Goal: Information Seeking & Learning: Learn about a topic

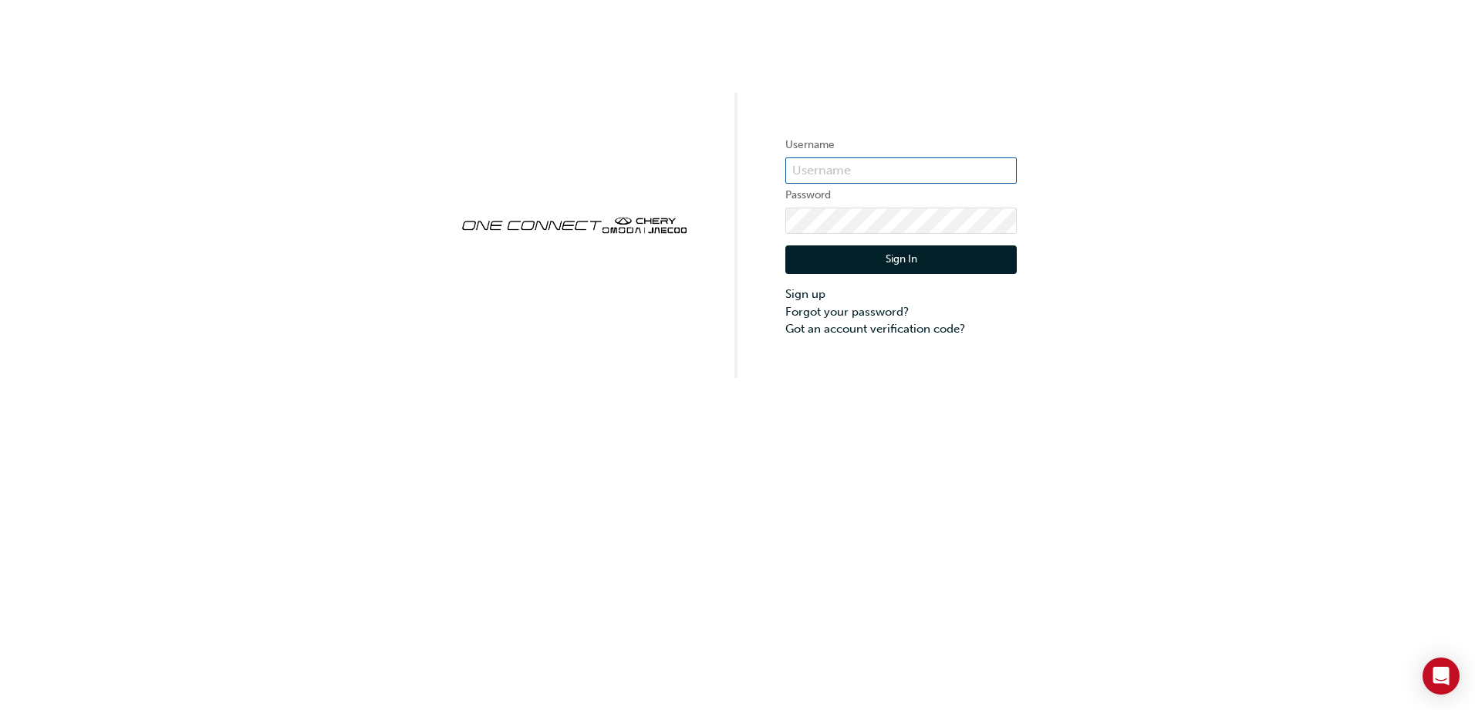
type input "CHAU1870"
click at [903, 259] on button "Sign In" at bounding box center [900, 259] width 231 height 29
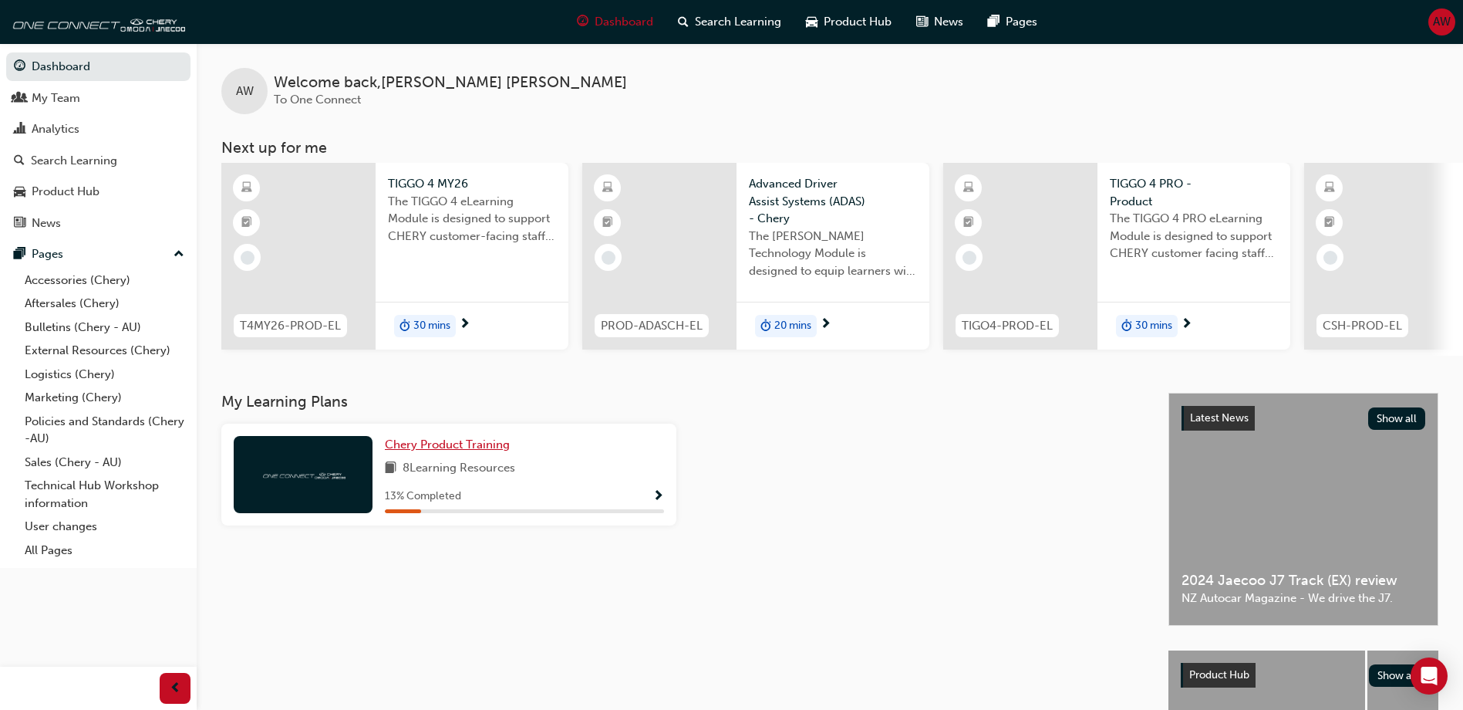
click at [447, 451] on span "Chery Product Training" at bounding box center [447, 444] width 125 height 14
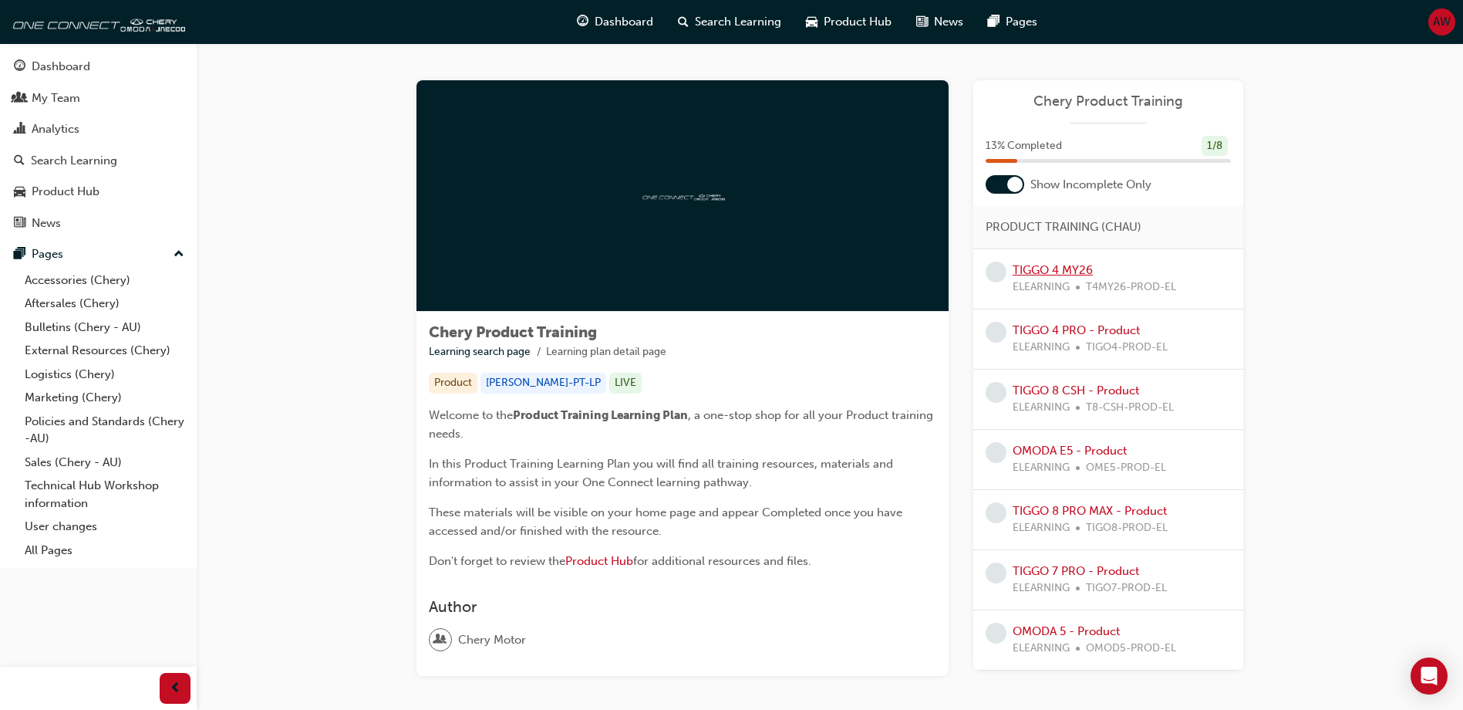
click at [1082, 267] on link "TIGGO 4 MY26" at bounding box center [1053, 270] width 80 height 14
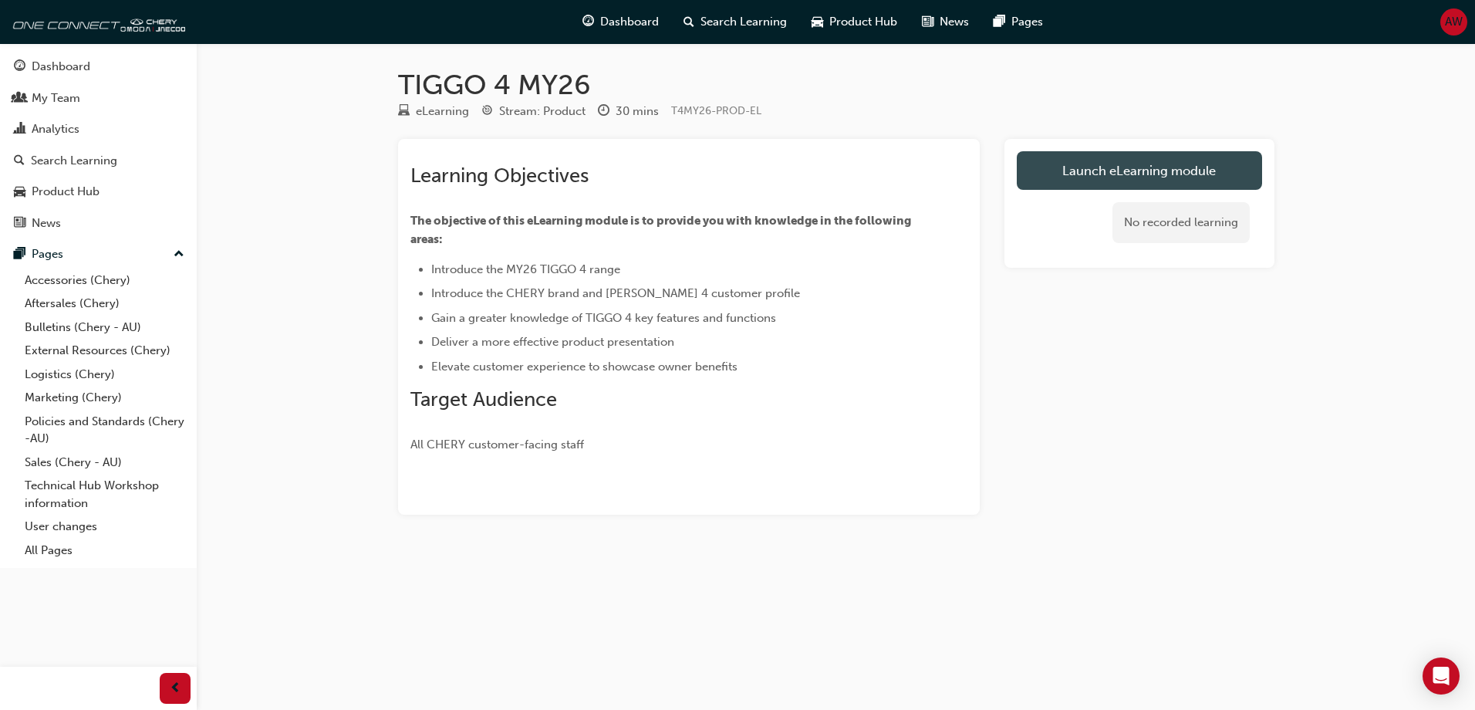
click at [1170, 174] on link "Launch eLearning module" at bounding box center [1139, 170] width 245 height 39
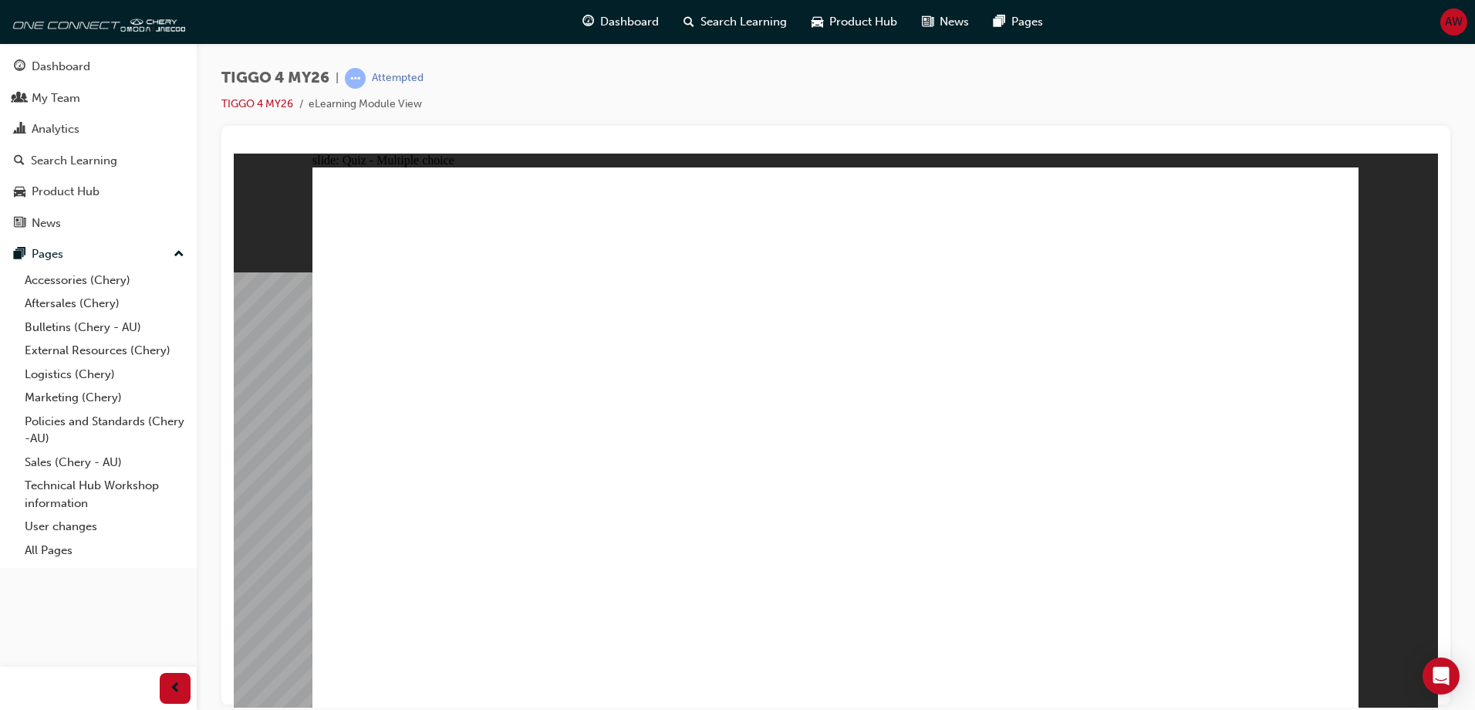
radio input "true"
drag, startPoint x: 1016, startPoint y: 353, endPoint x: 414, endPoint y: 564, distance: 638.3
drag, startPoint x: 614, startPoint y: 347, endPoint x: 619, endPoint y: 563, distance: 216.1
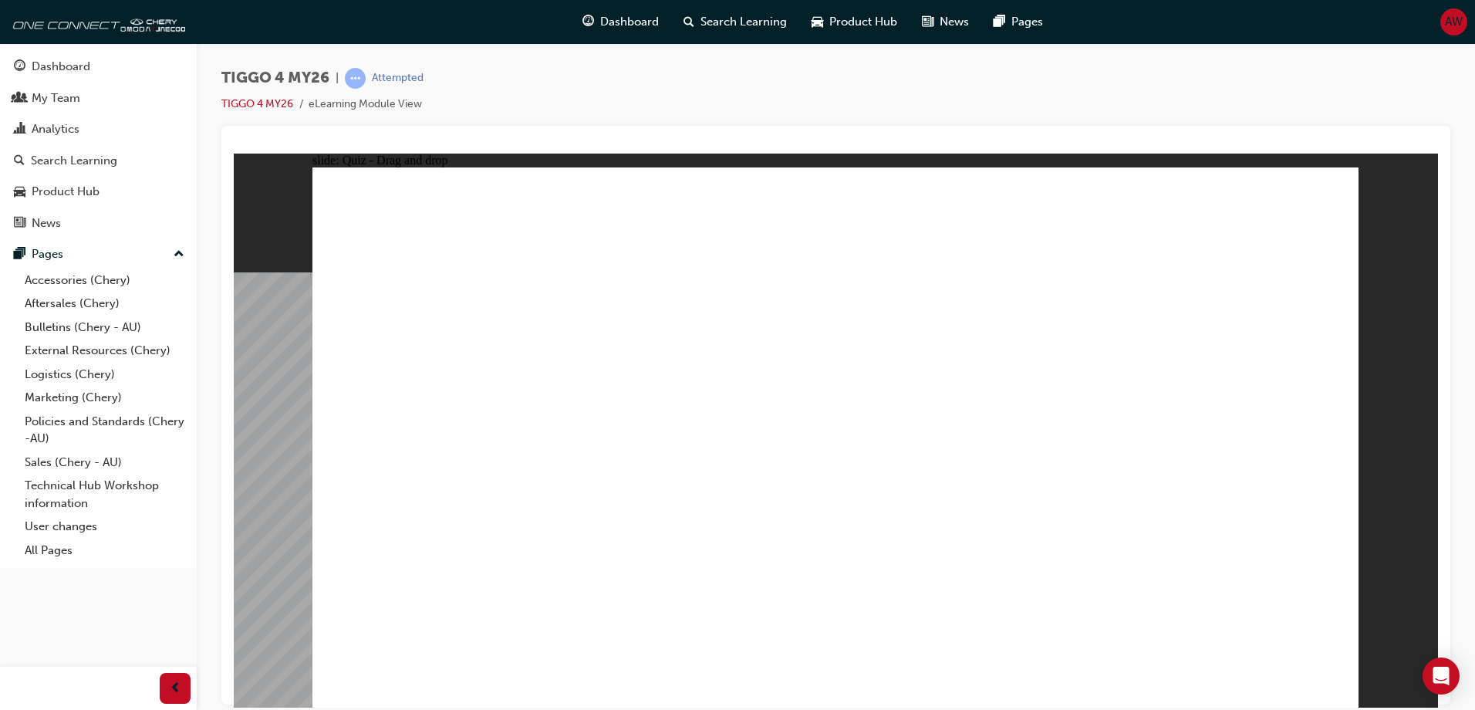
drag, startPoint x: 405, startPoint y: 342, endPoint x: 811, endPoint y: 545, distance: 453.7
drag, startPoint x: 833, startPoint y: 355, endPoint x: 1045, endPoint y: 560, distance: 294.6
drag, startPoint x: 1228, startPoint y: 369, endPoint x: 1271, endPoint y: 613, distance: 248.2
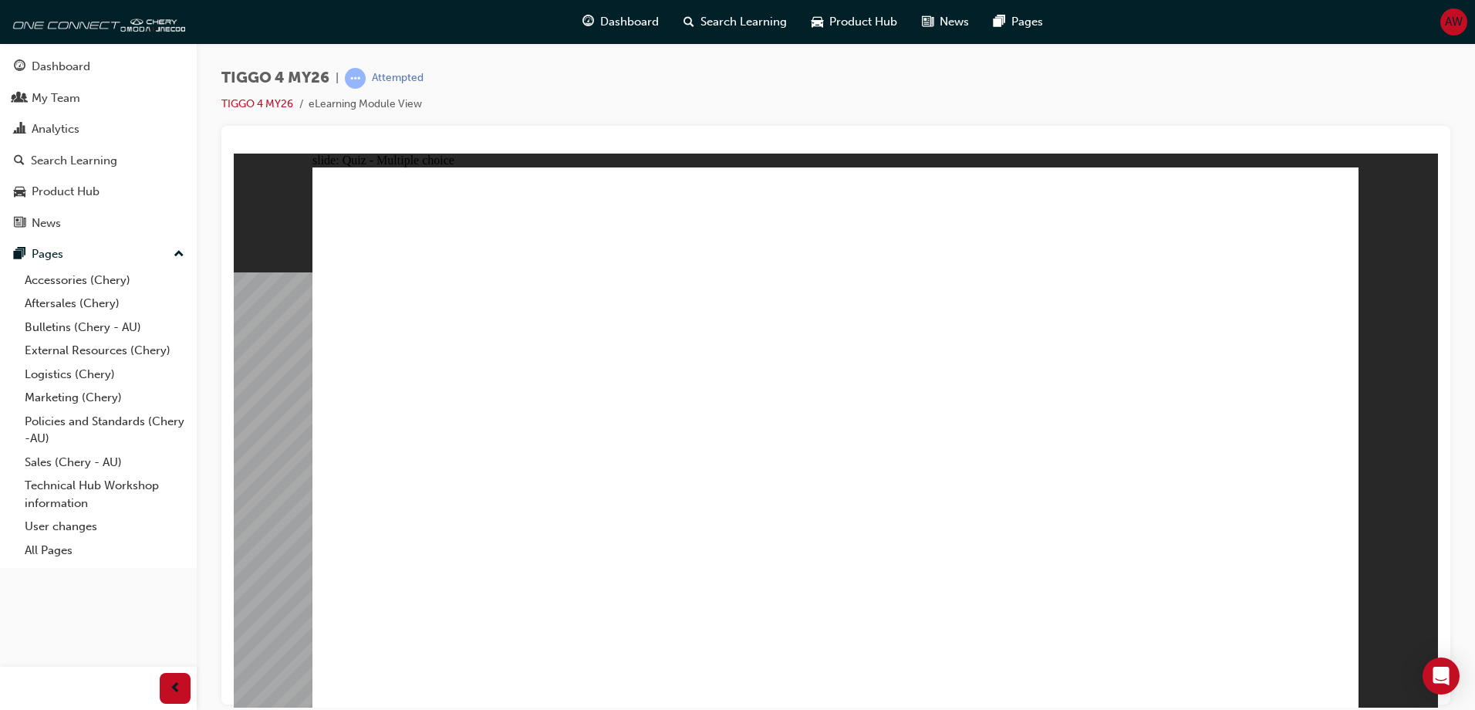
radio input "true"
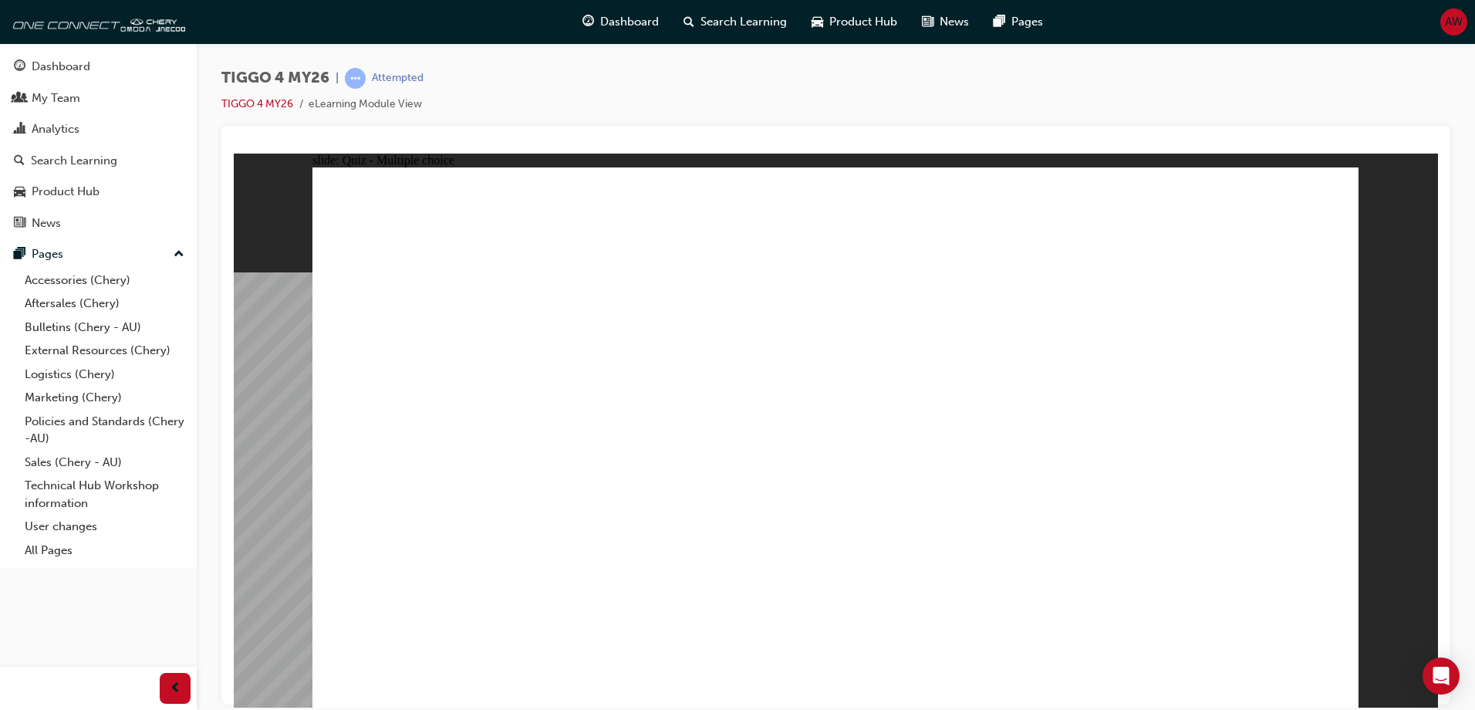
radio input "true"
drag, startPoint x: 481, startPoint y: 390, endPoint x: 1210, endPoint y: 383, distance: 729.1
drag, startPoint x: 661, startPoint y: 395, endPoint x: 919, endPoint y: 387, distance: 257.8
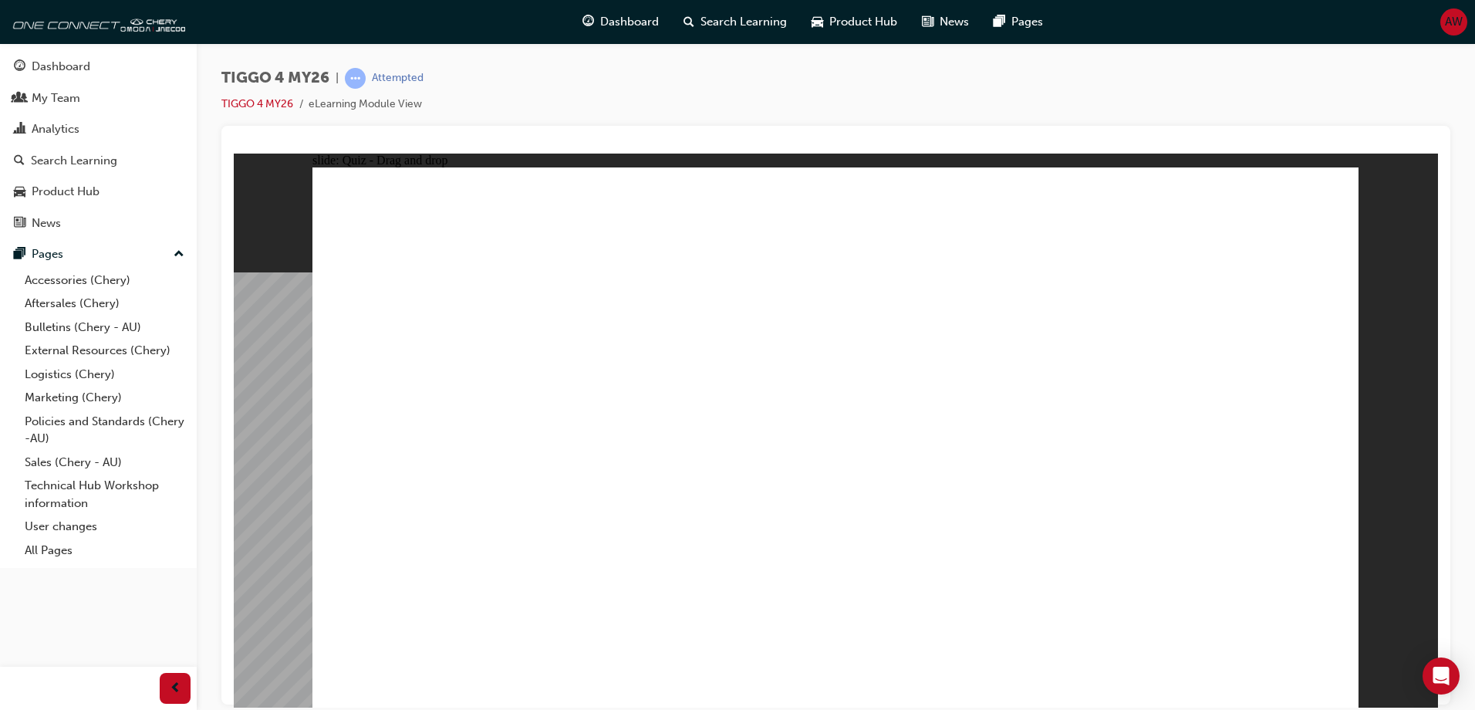
drag, startPoint x: 692, startPoint y: 442, endPoint x: 1196, endPoint y: 399, distance: 505.6
drag, startPoint x: 690, startPoint y: 496, endPoint x: 1192, endPoint y: 447, distance: 504.6
drag, startPoint x: 487, startPoint y: 547, endPoint x: 1071, endPoint y: 533, distance: 584.2
drag, startPoint x: 437, startPoint y: 456, endPoint x: 1148, endPoint y: 489, distance: 712.1
drag, startPoint x: 480, startPoint y: 504, endPoint x: 1211, endPoint y: 519, distance: 731.5
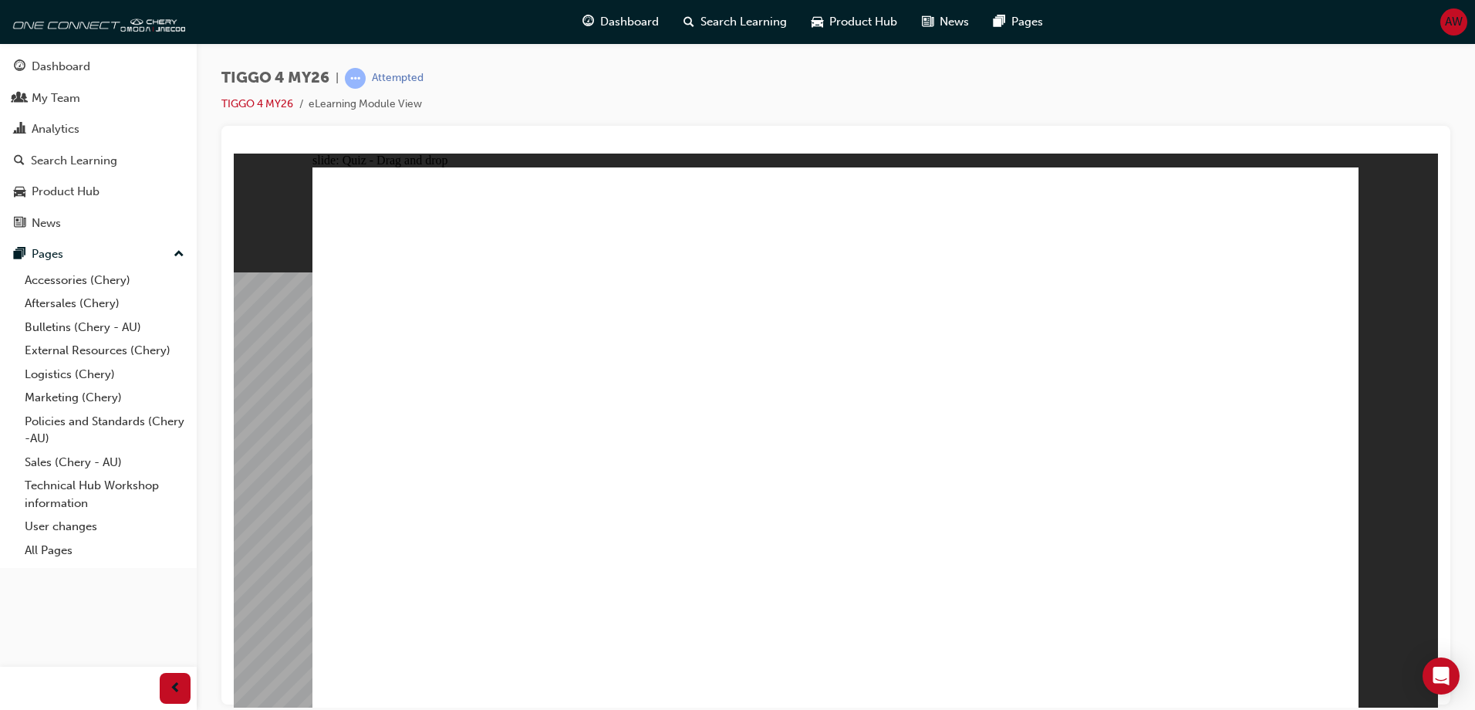
drag, startPoint x: 916, startPoint y: 309, endPoint x: 1173, endPoint y: 564, distance: 362.2
radio input "true"
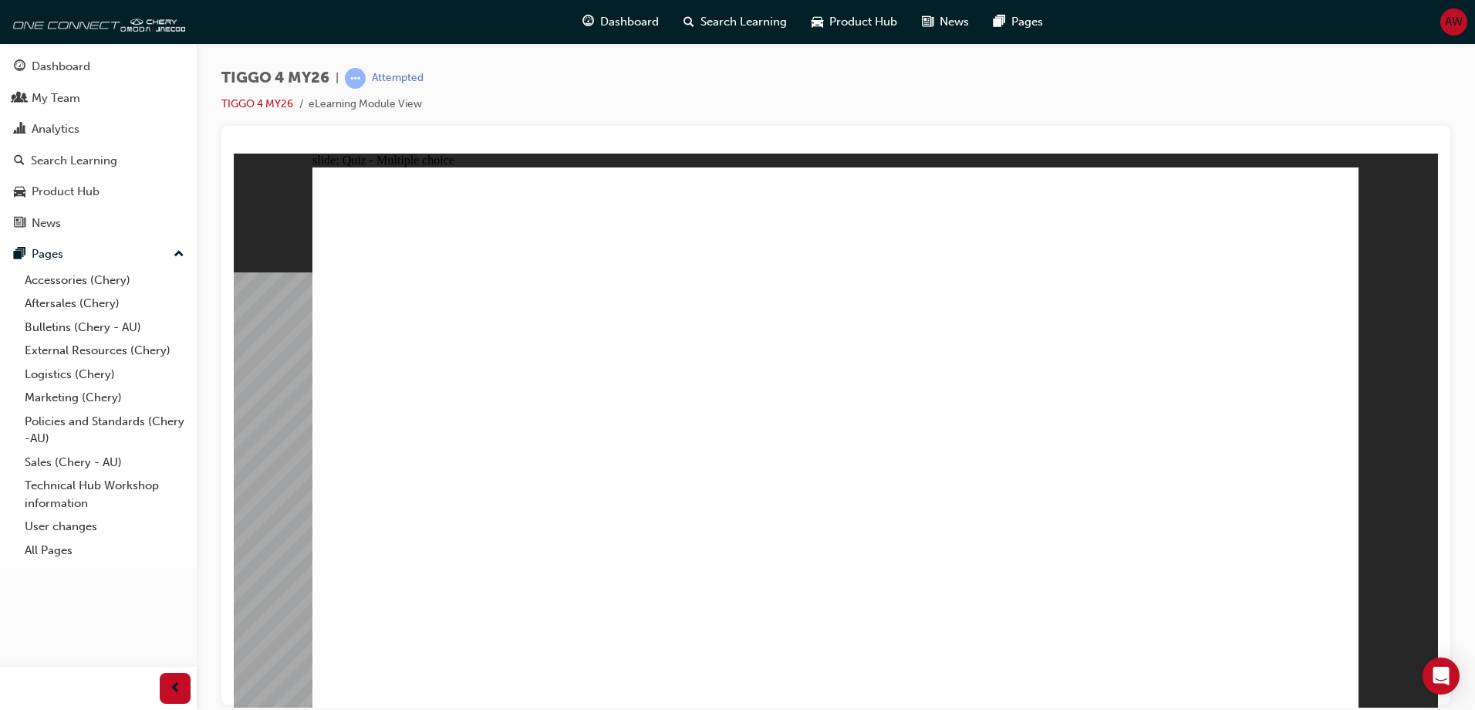
radio input "true"
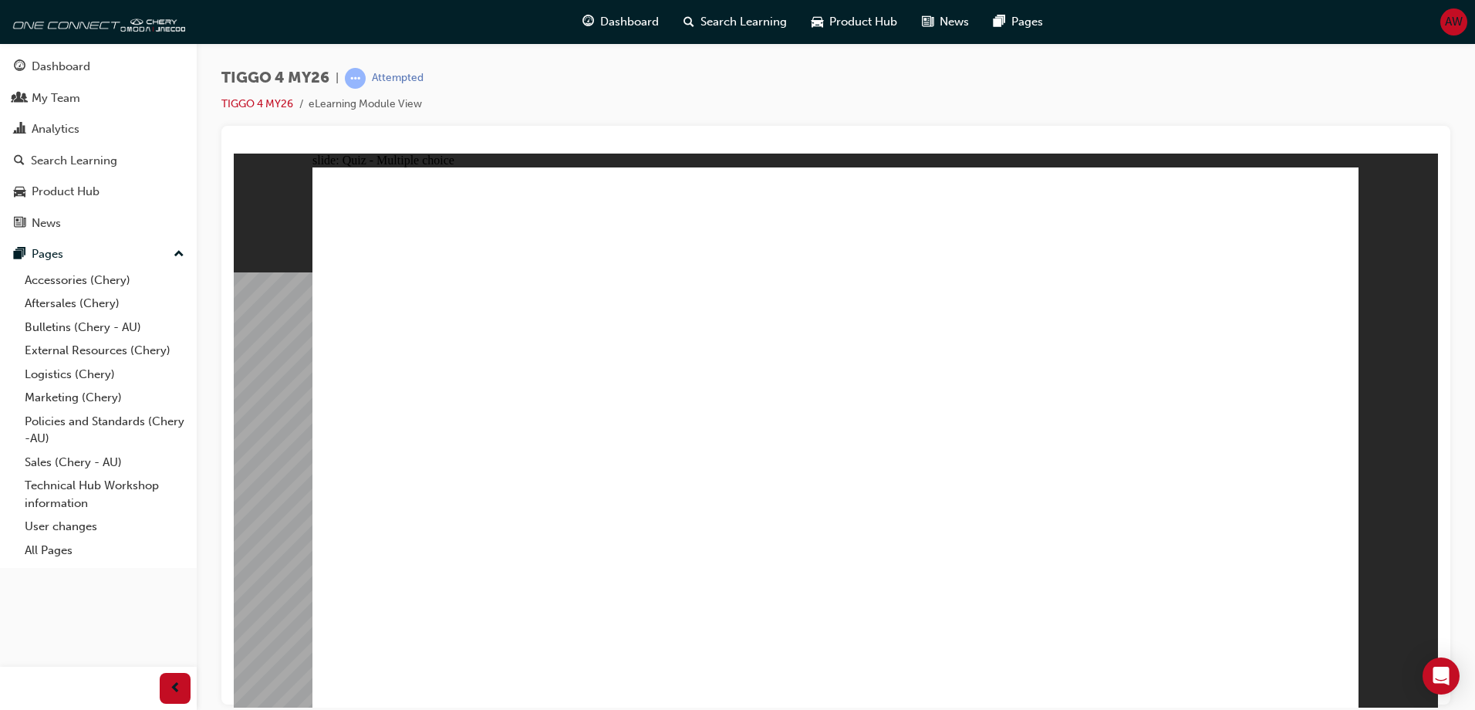
radio input "true"
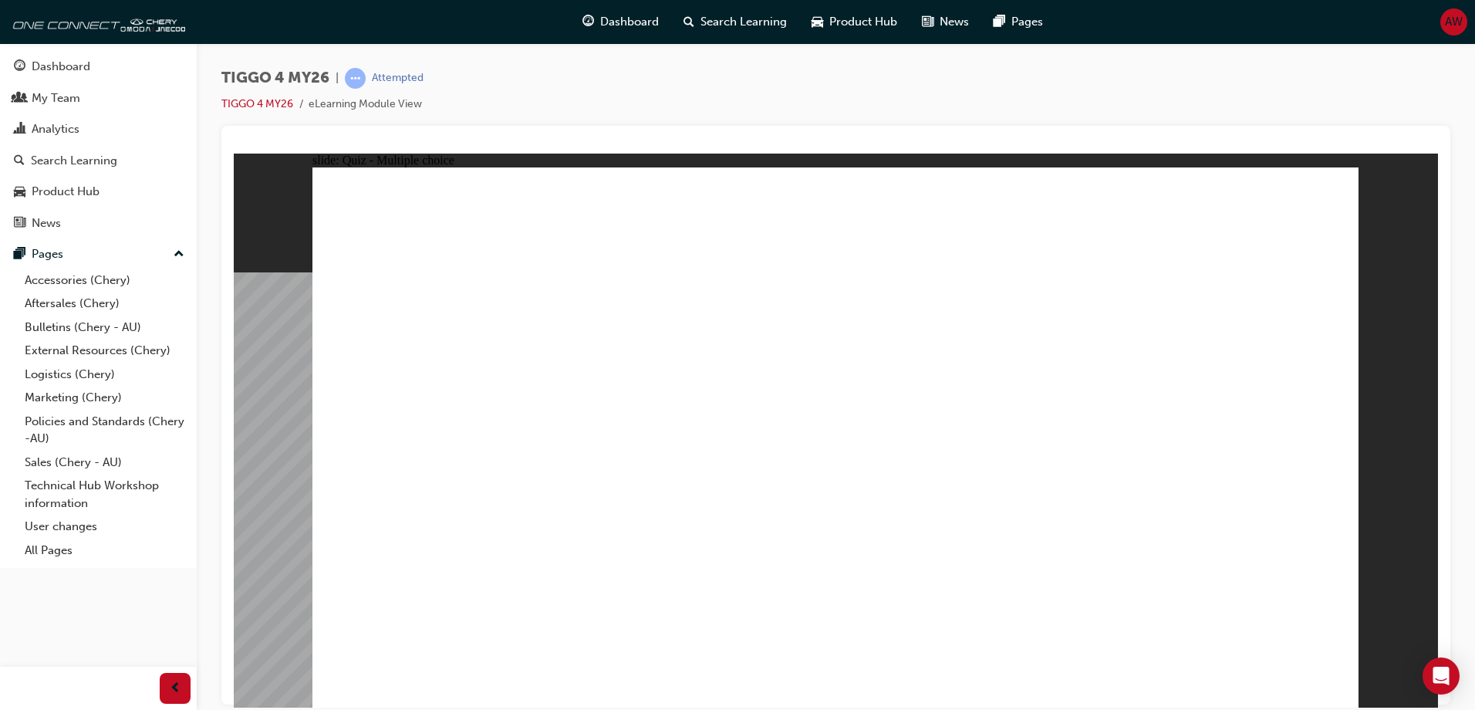
radio input "true"
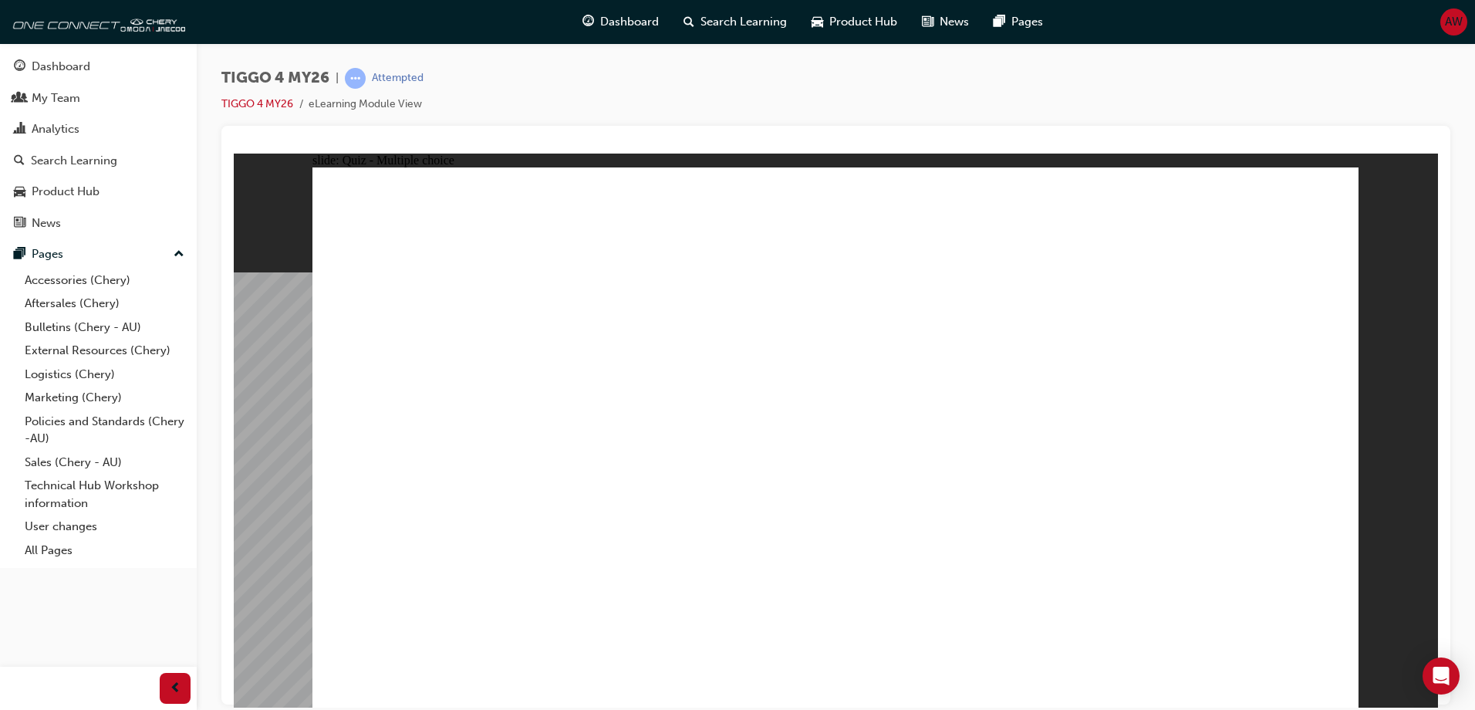
radio input "true"
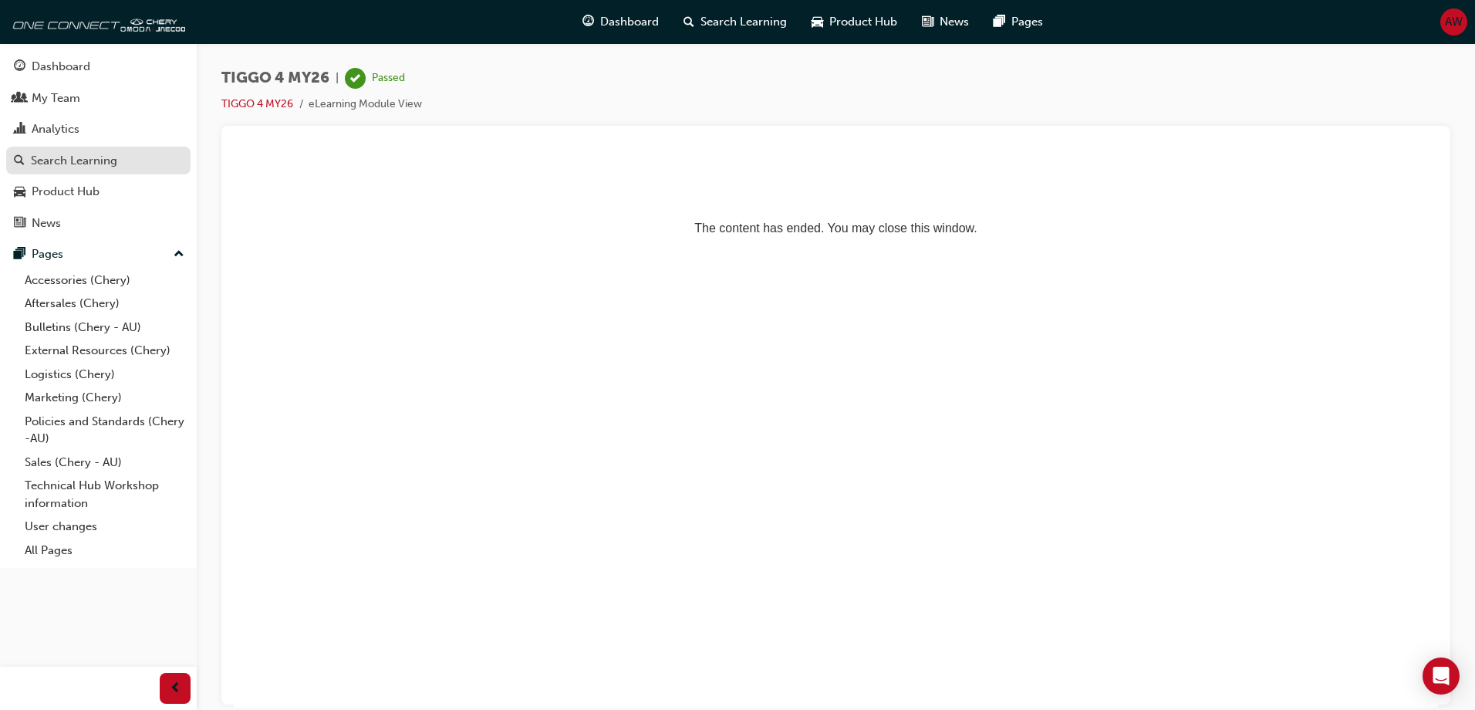
click at [67, 160] on div "Search Learning" at bounding box center [74, 161] width 86 height 18
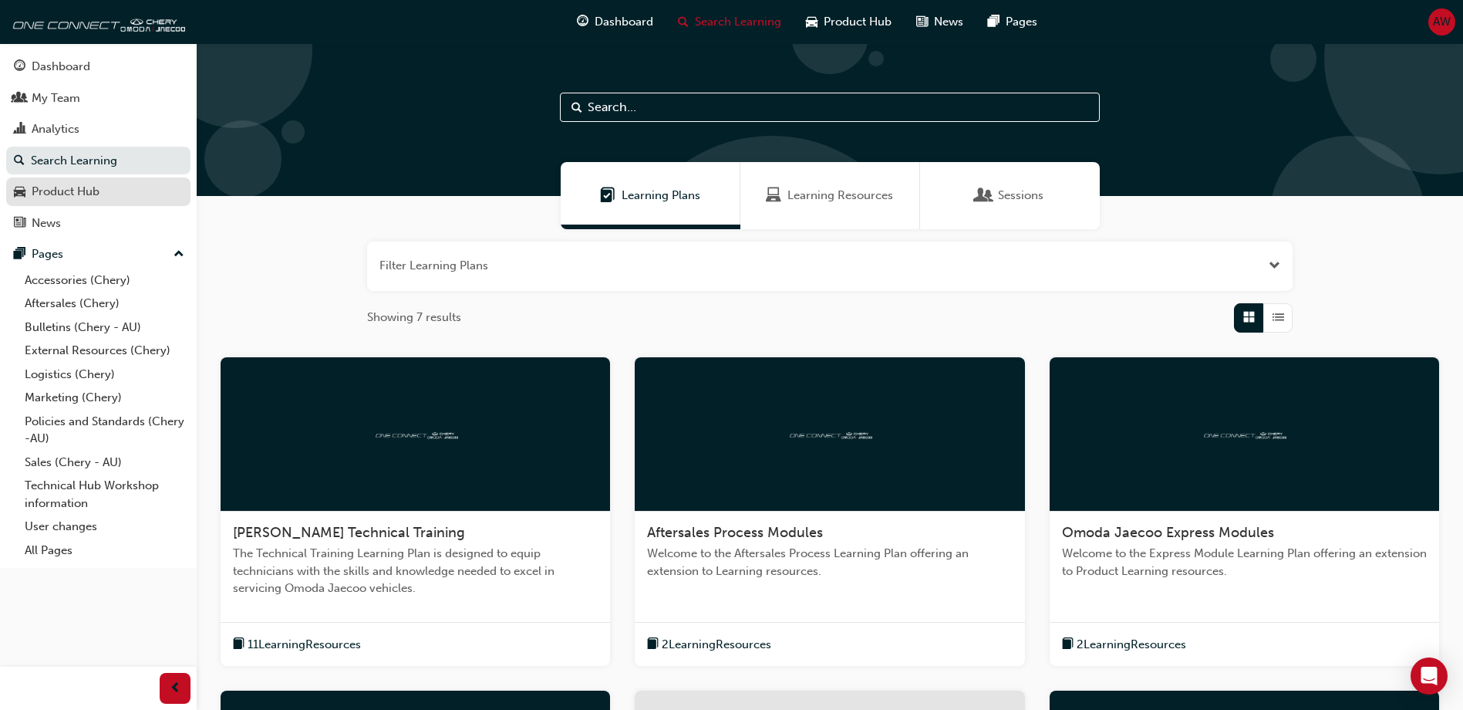
click at [83, 196] on div "Product Hub" at bounding box center [66, 192] width 68 height 18
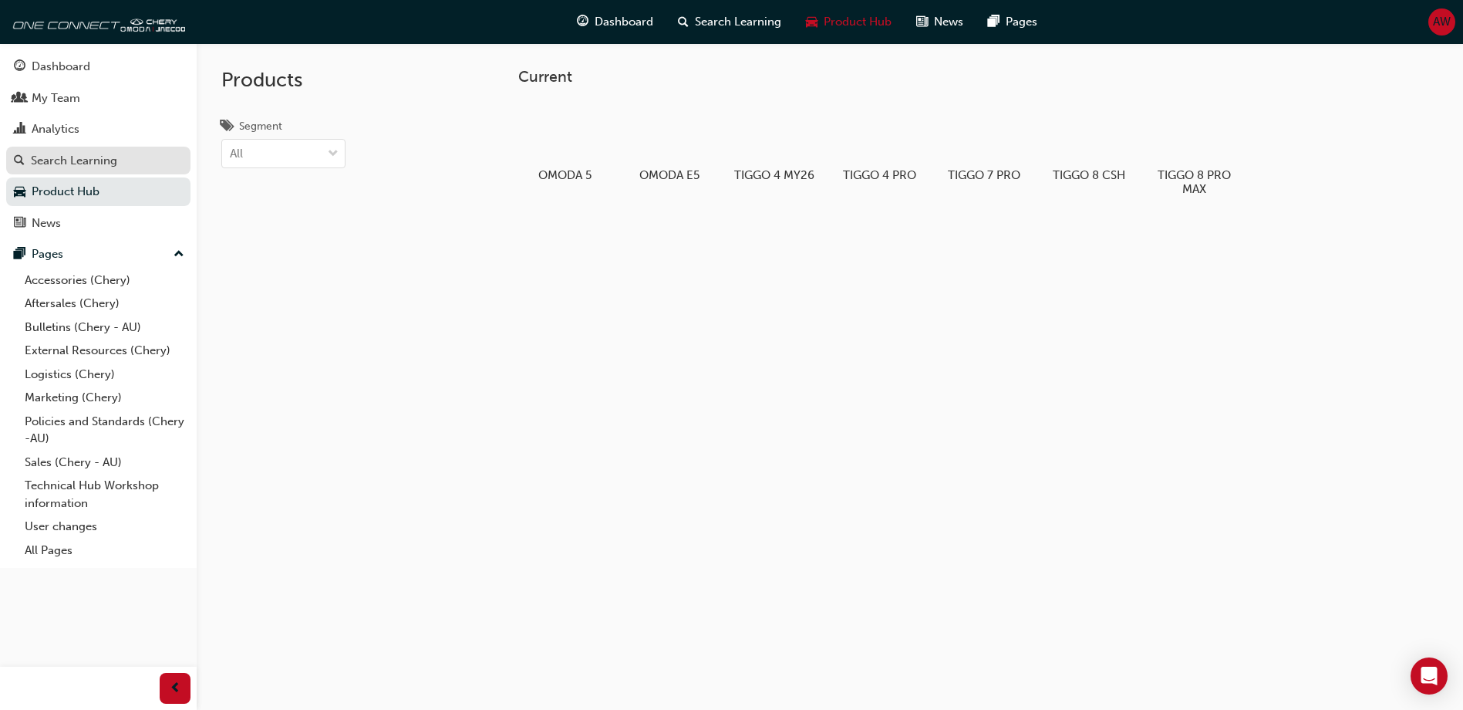
click at [76, 147] on link "Search Learning" at bounding box center [98, 161] width 184 height 29
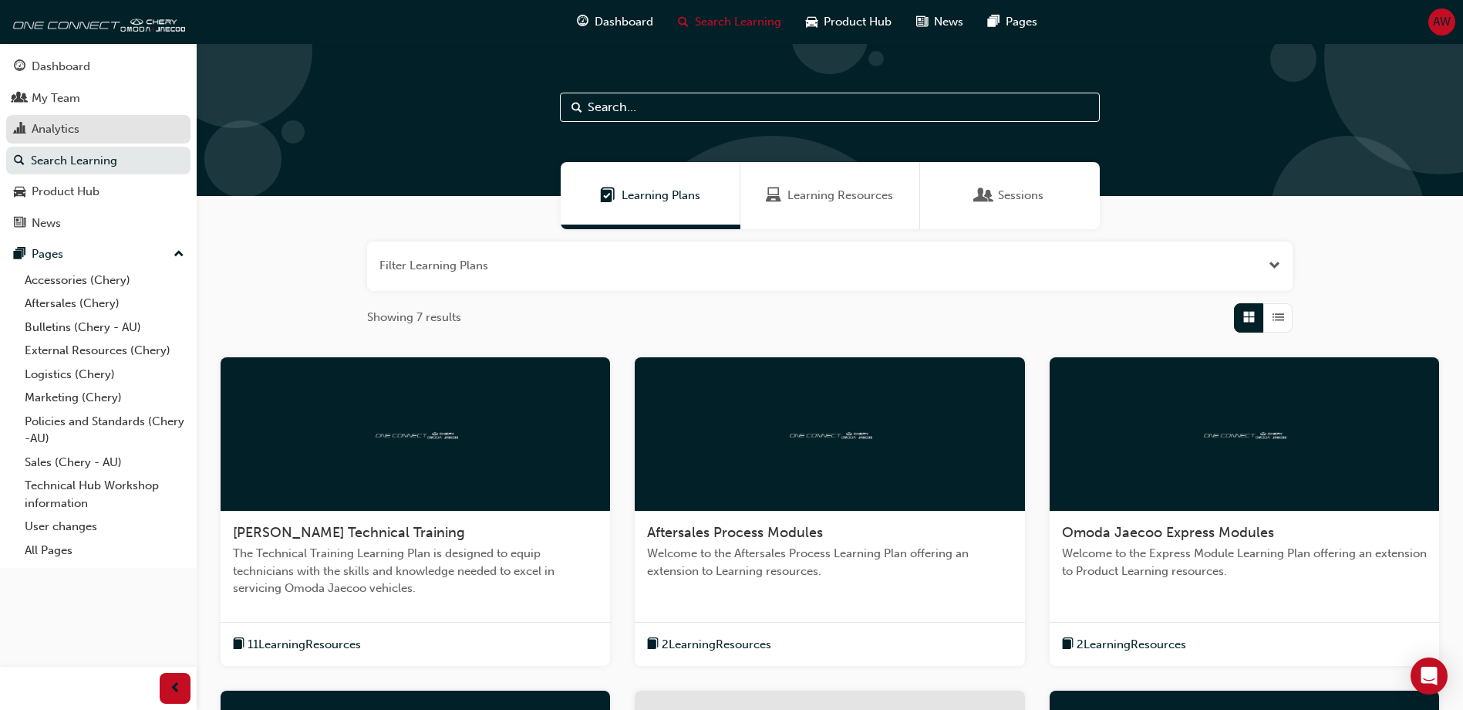
click at [75, 130] on div "Analytics" at bounding box center [56, 129] width 48 height 18
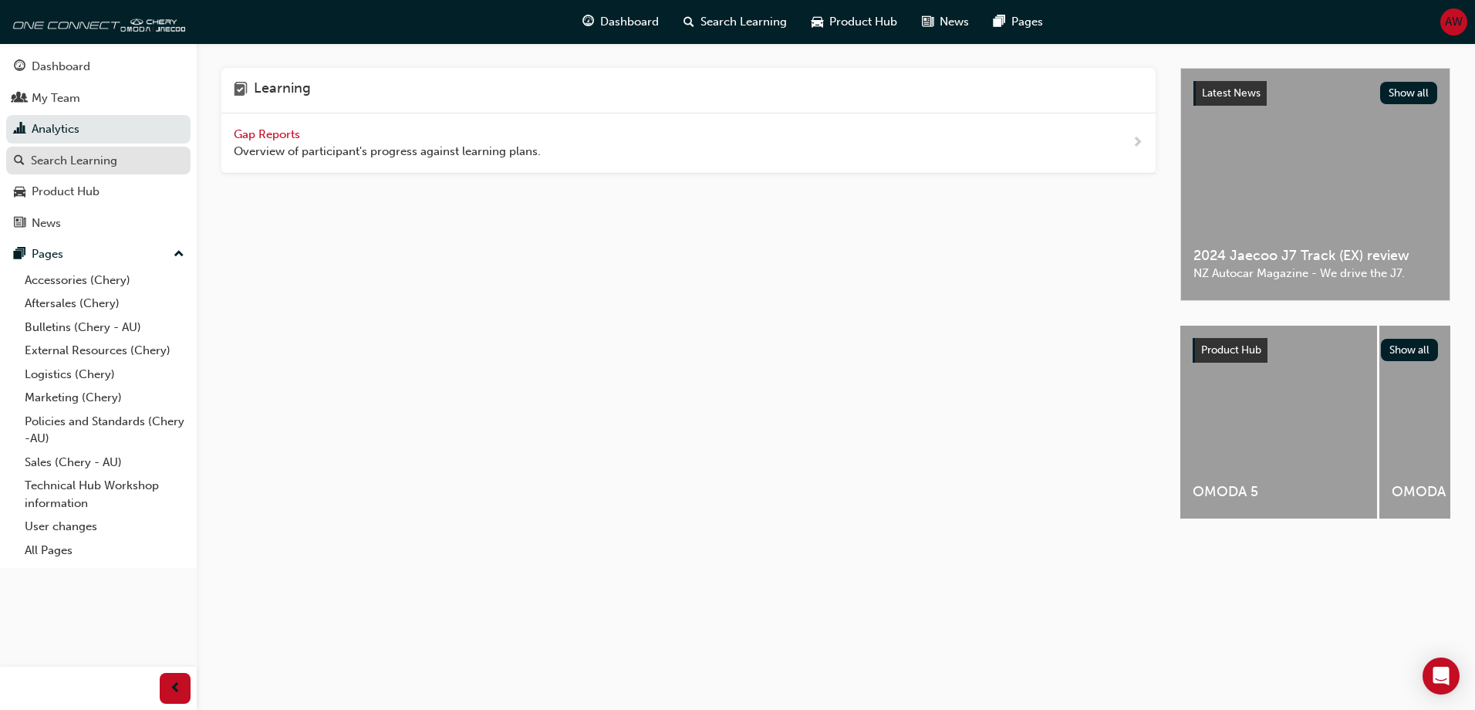
click at [56, 167] on div "Search Learning" at bounding box center [74, 161] width 86 height 18
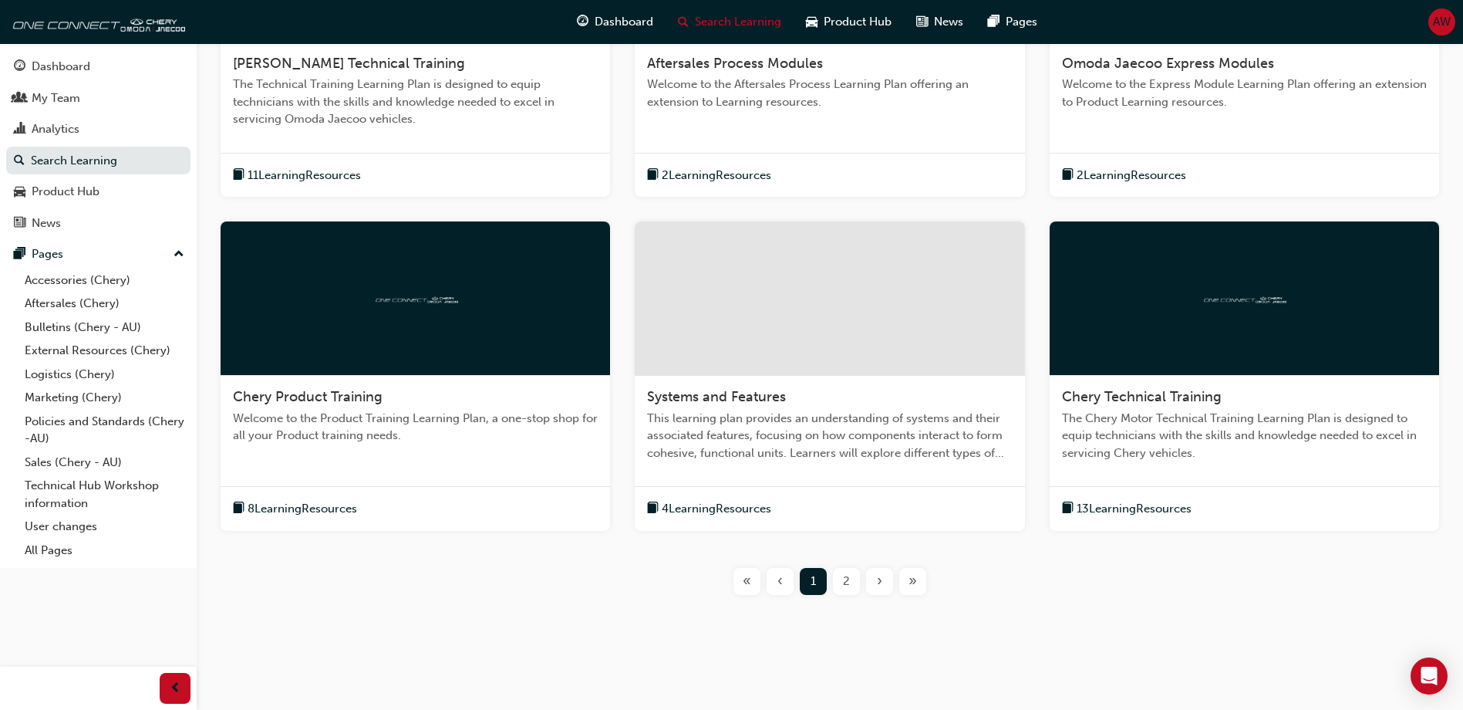
scroll to position [479, 0]
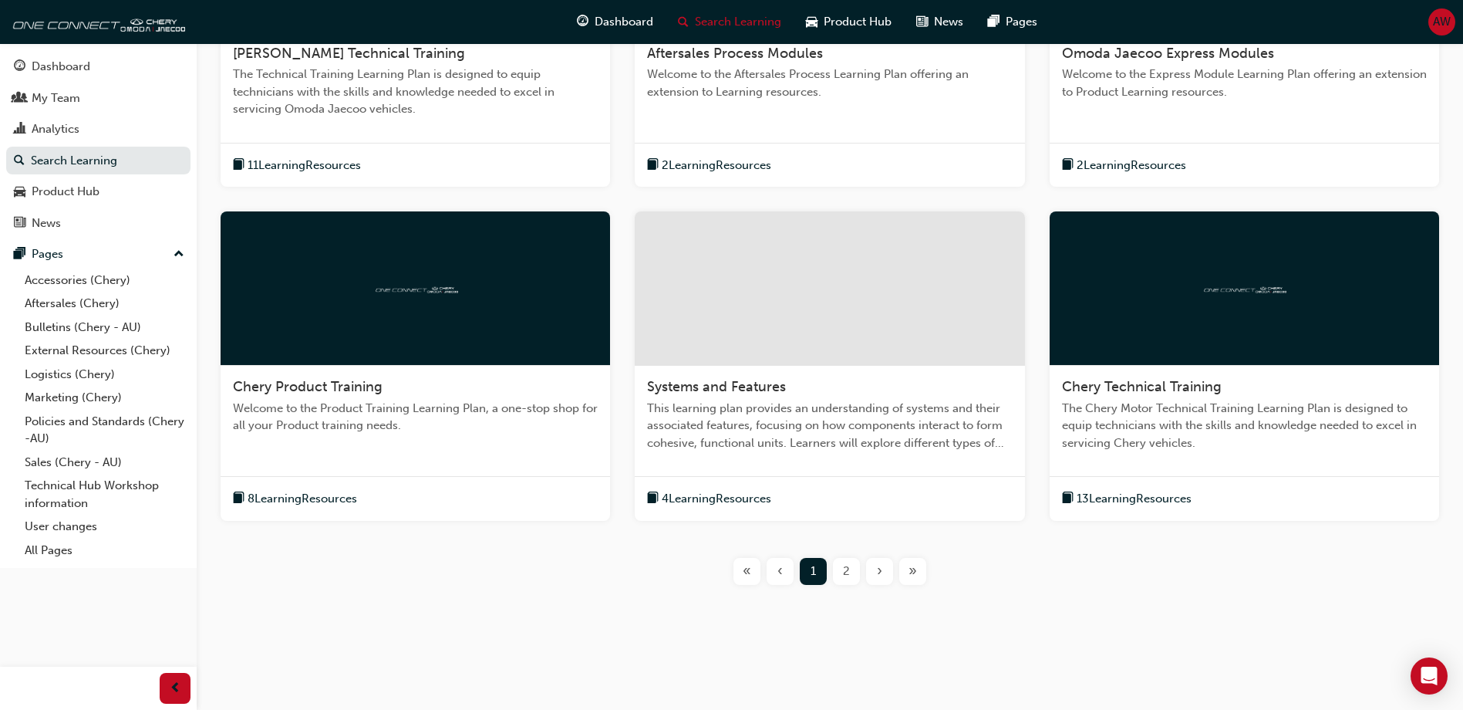
click at [843, 570] on span "2" at bounding box center [846, 571] width 7 height 18
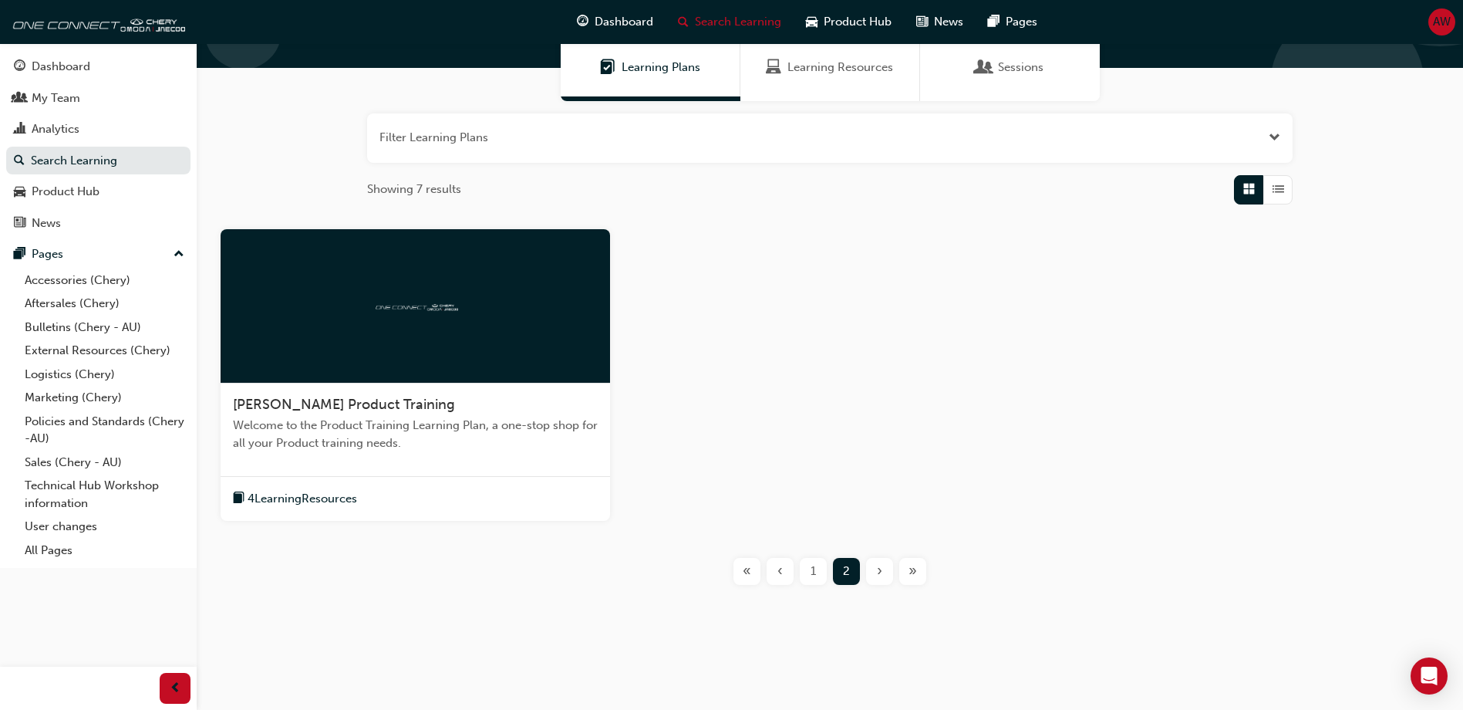
click at [835, 77] on div "Learning Resources" at bounding box center [831, 67] width 180 height 67
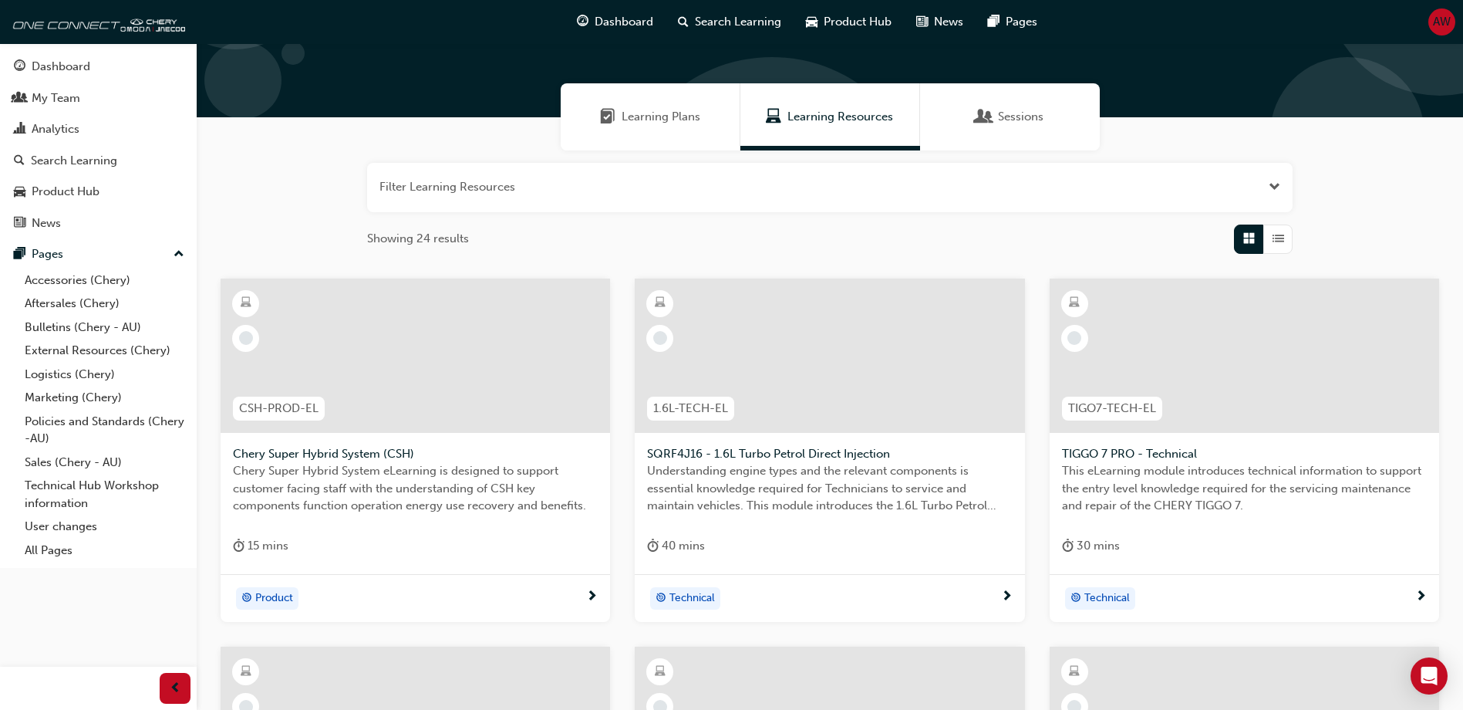
scroll to position [309, 0]
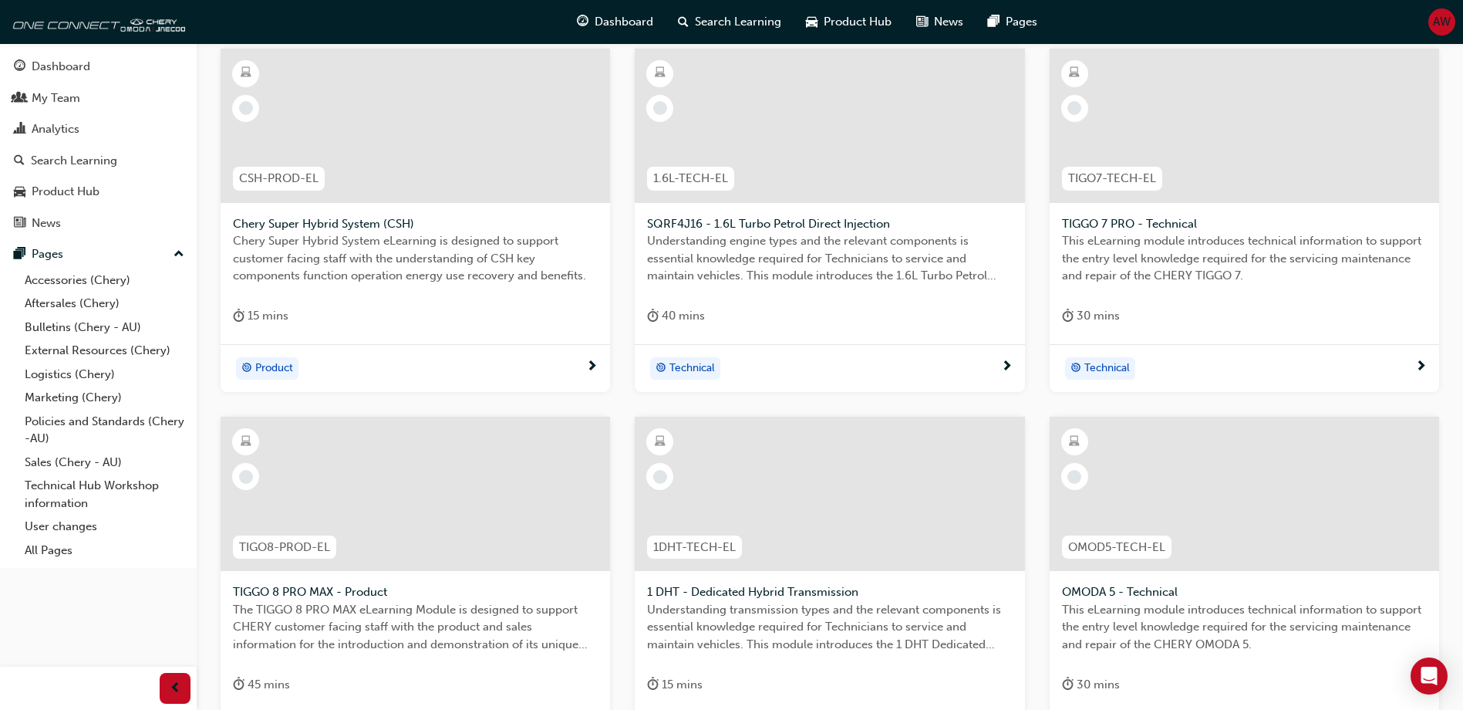
click at [594, 370] on span "next-icon" at bounding box center [592, 367] width 12 height 14
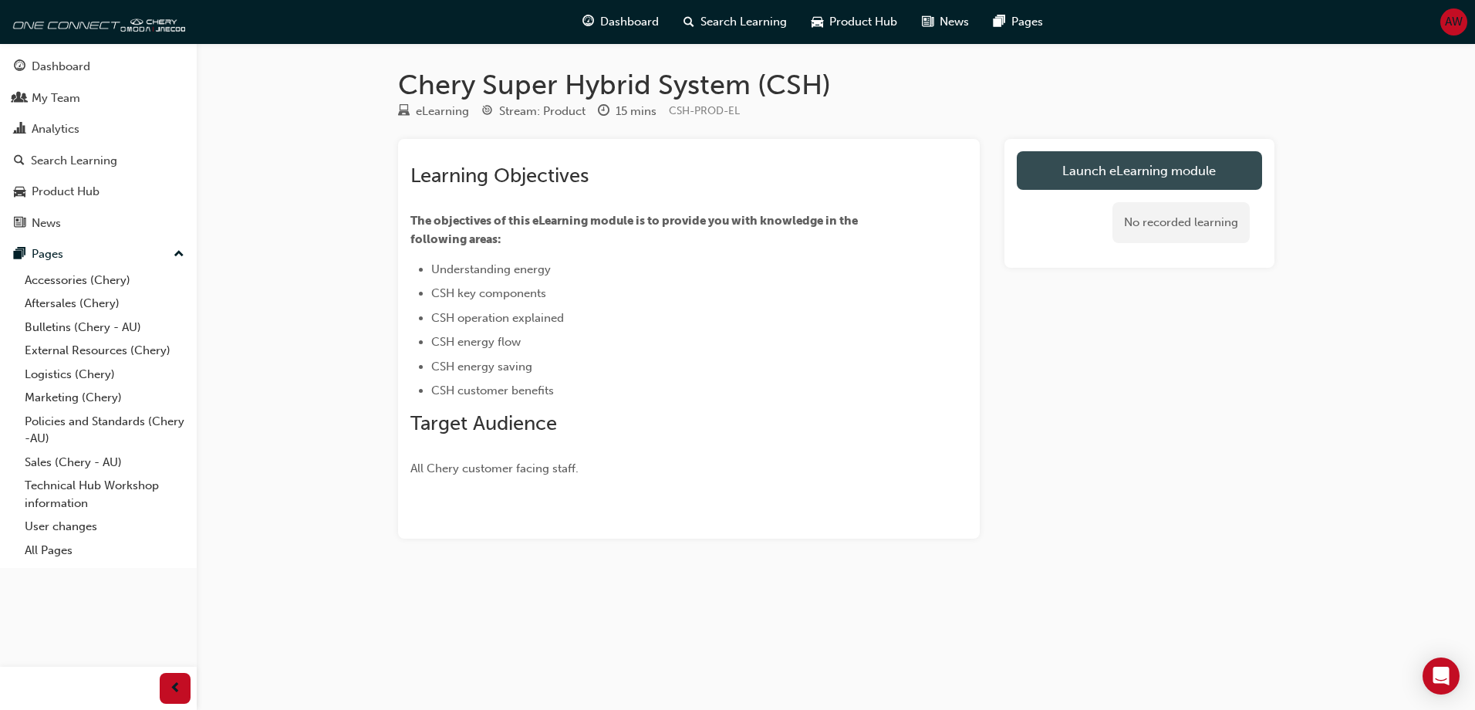
click at [1098, 177] on link "Launch eLearning module" at bounding box center [1139, 170] width 245 height 39
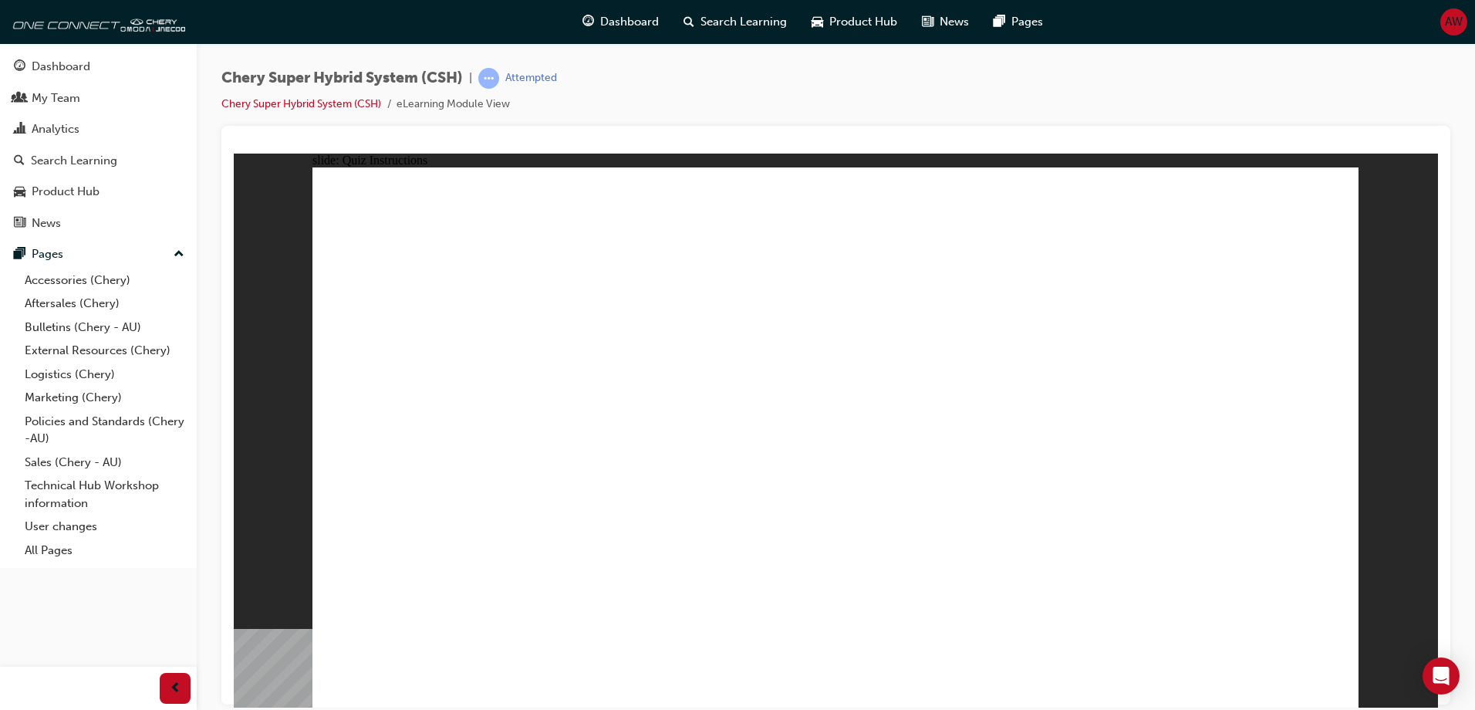
radio input "true"
drag, startPoint x: 868, startPoint y: 518, endPoint x: 865, endPoint y: 527, distance: 9.8
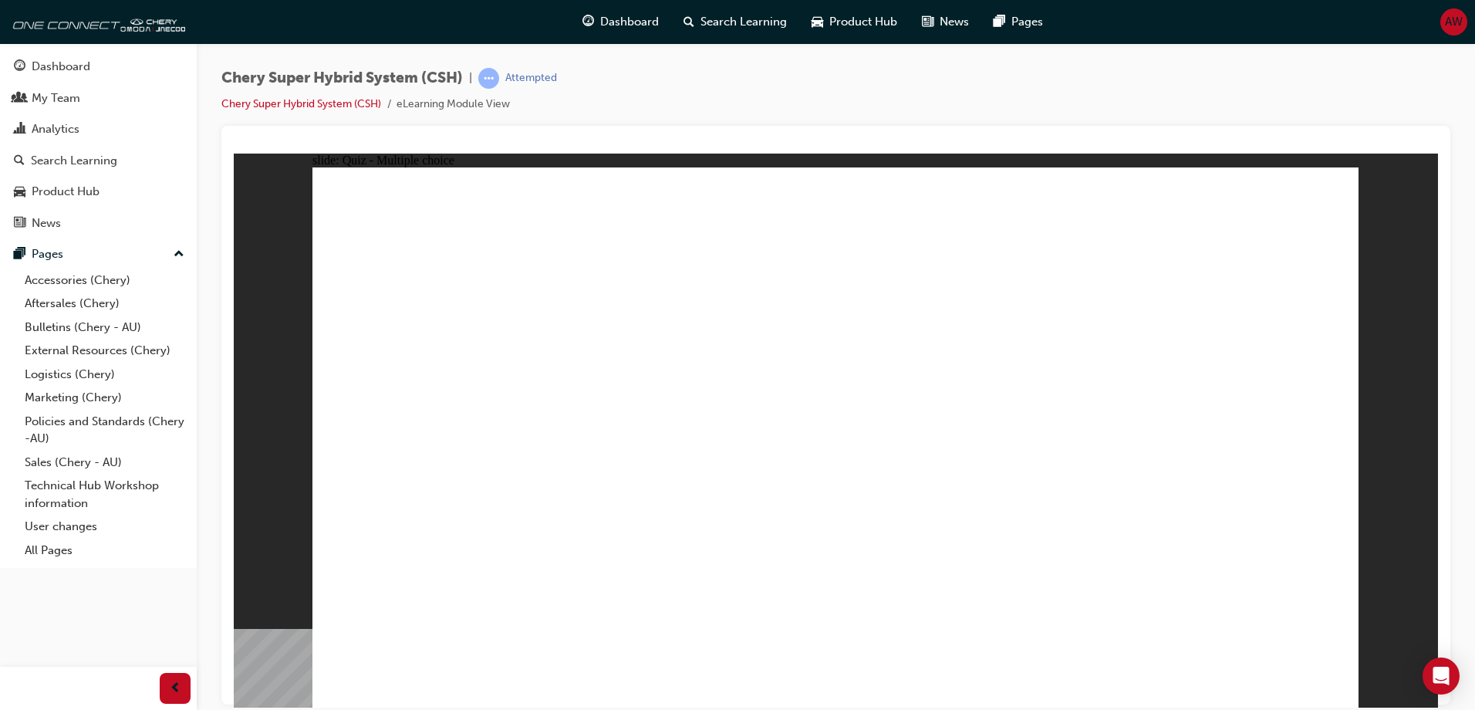
radio input "true"
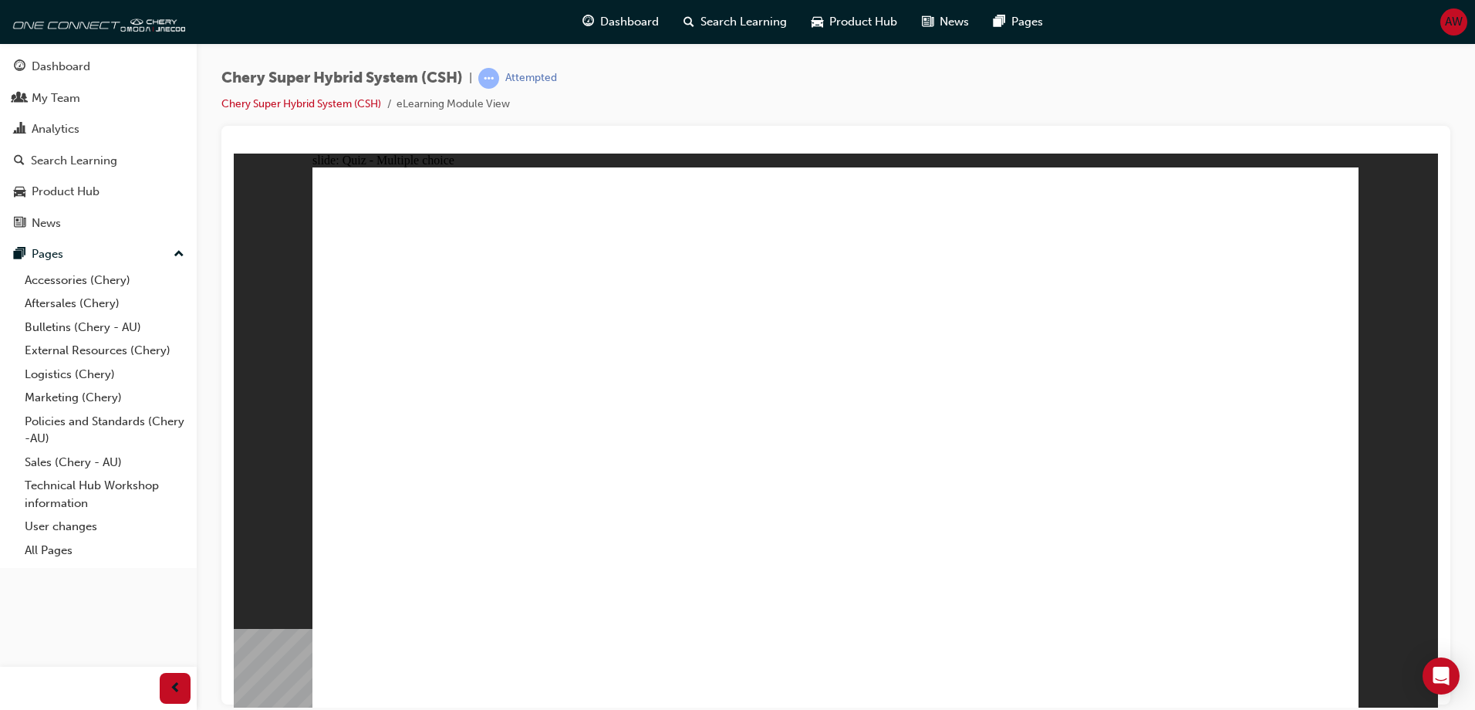
radio input "true"
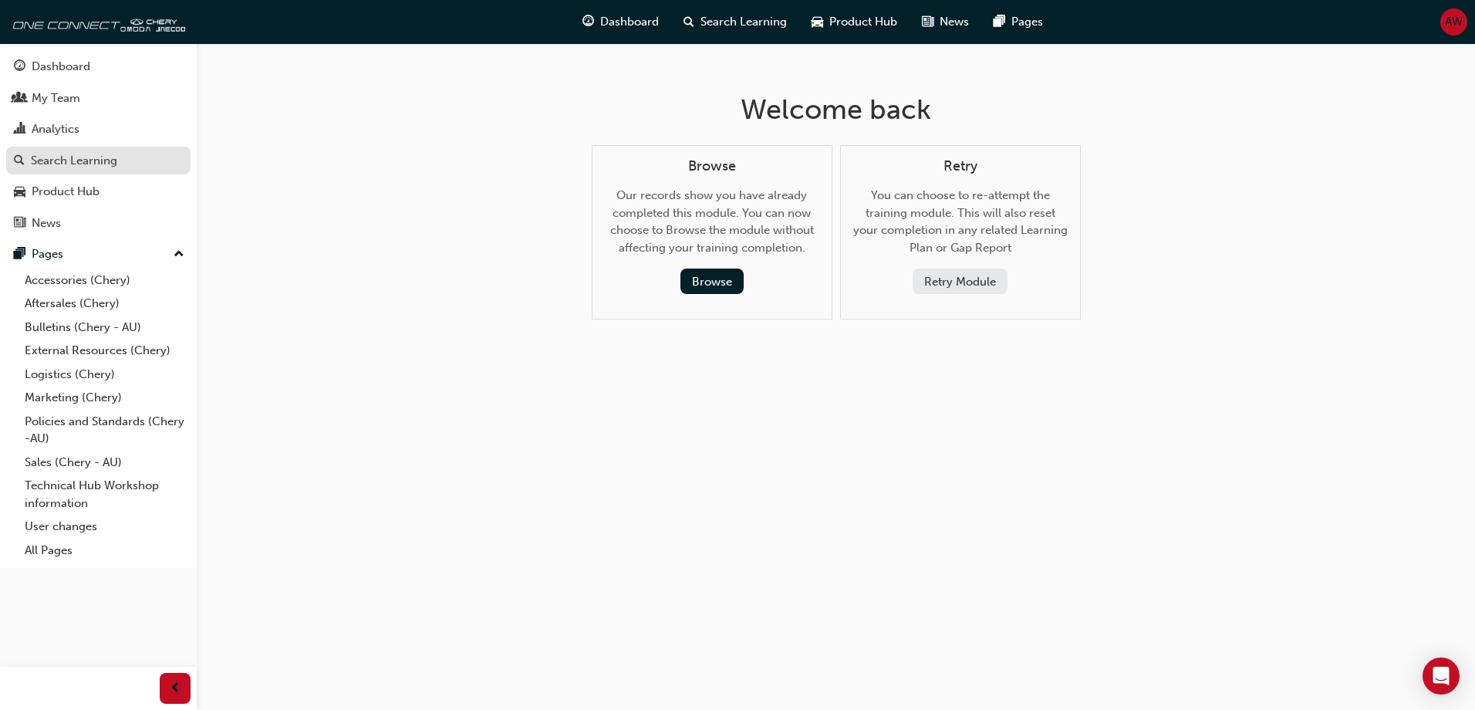
click at [101, 163] on div "Search Learning" at bounding box center [74, 161] width 86 height 18
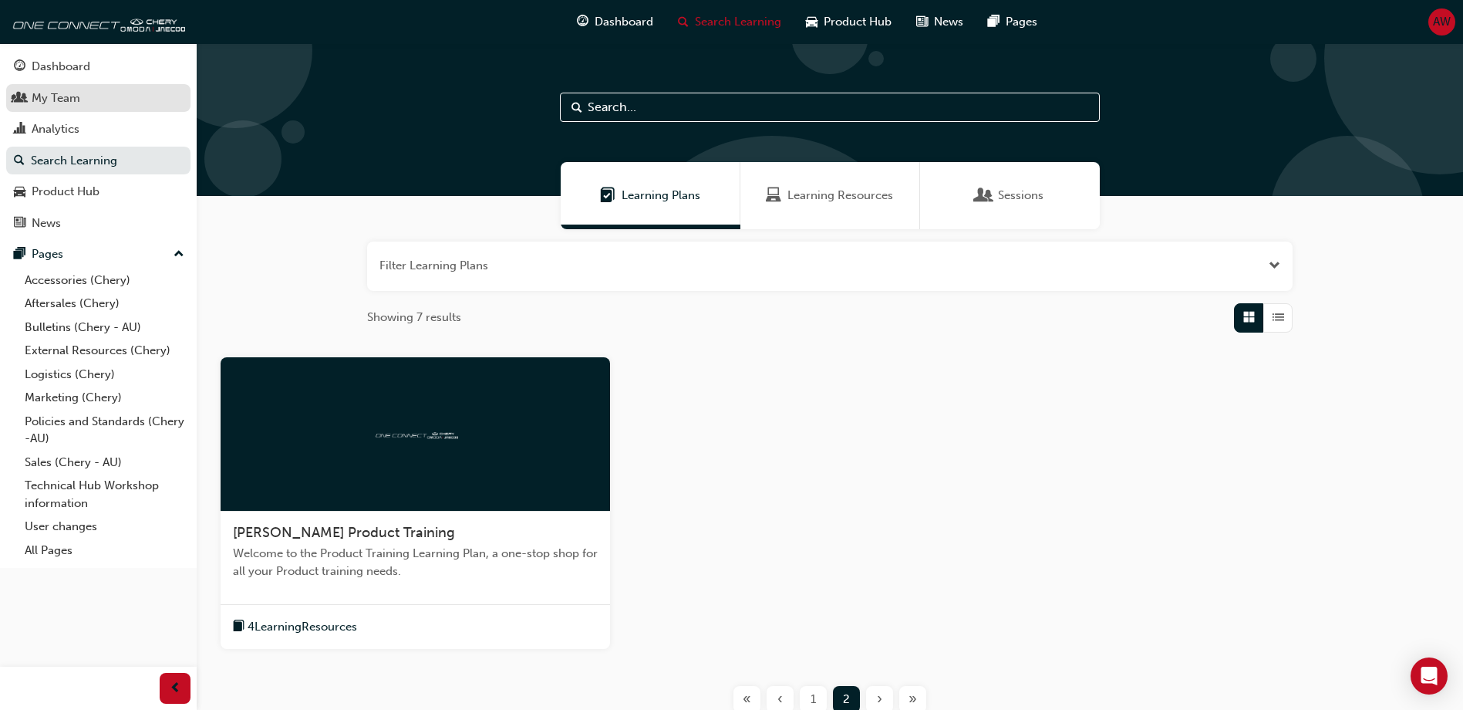
click at [56, 98] on div "My Team" at bounding box center [56, 98] width 49 height 18
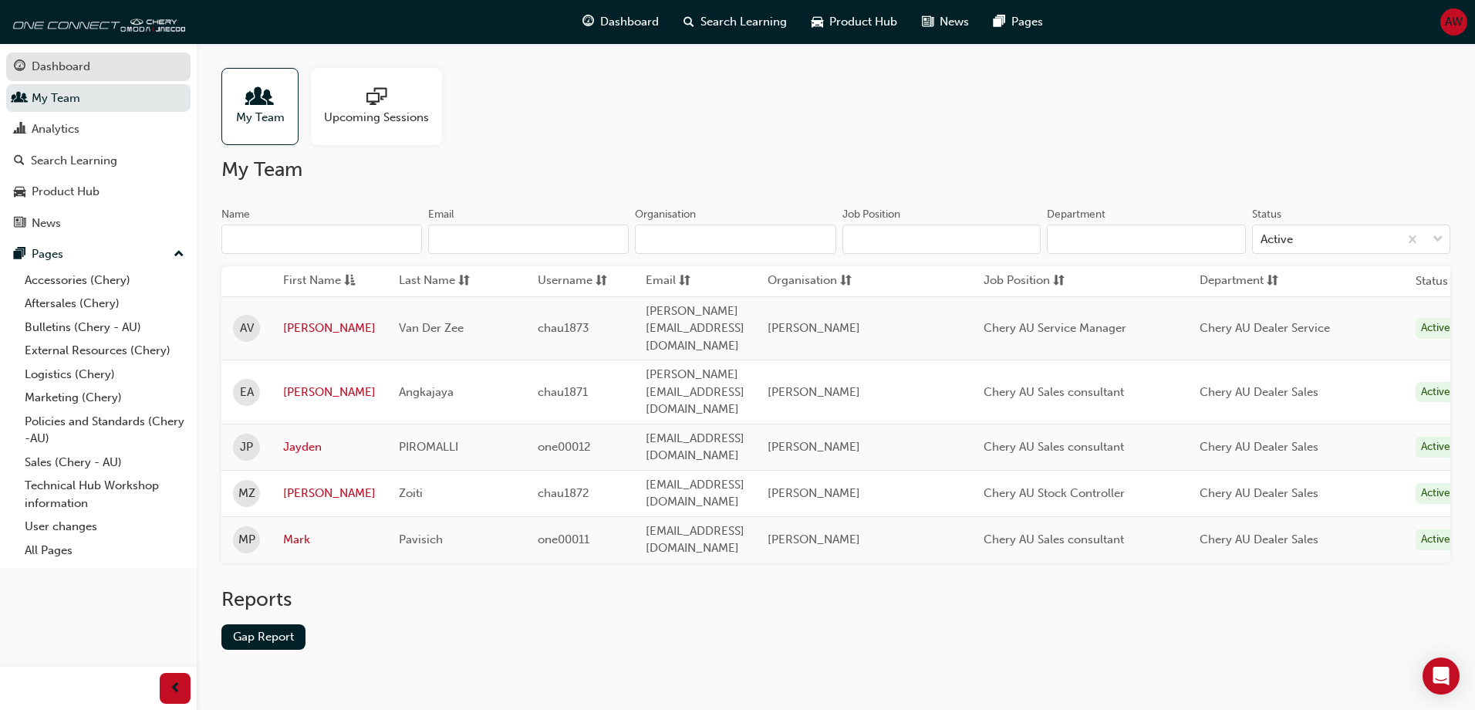
click at [81, 64] on div "Dashboard" at bounding box center [61, 67] width 59 height 18
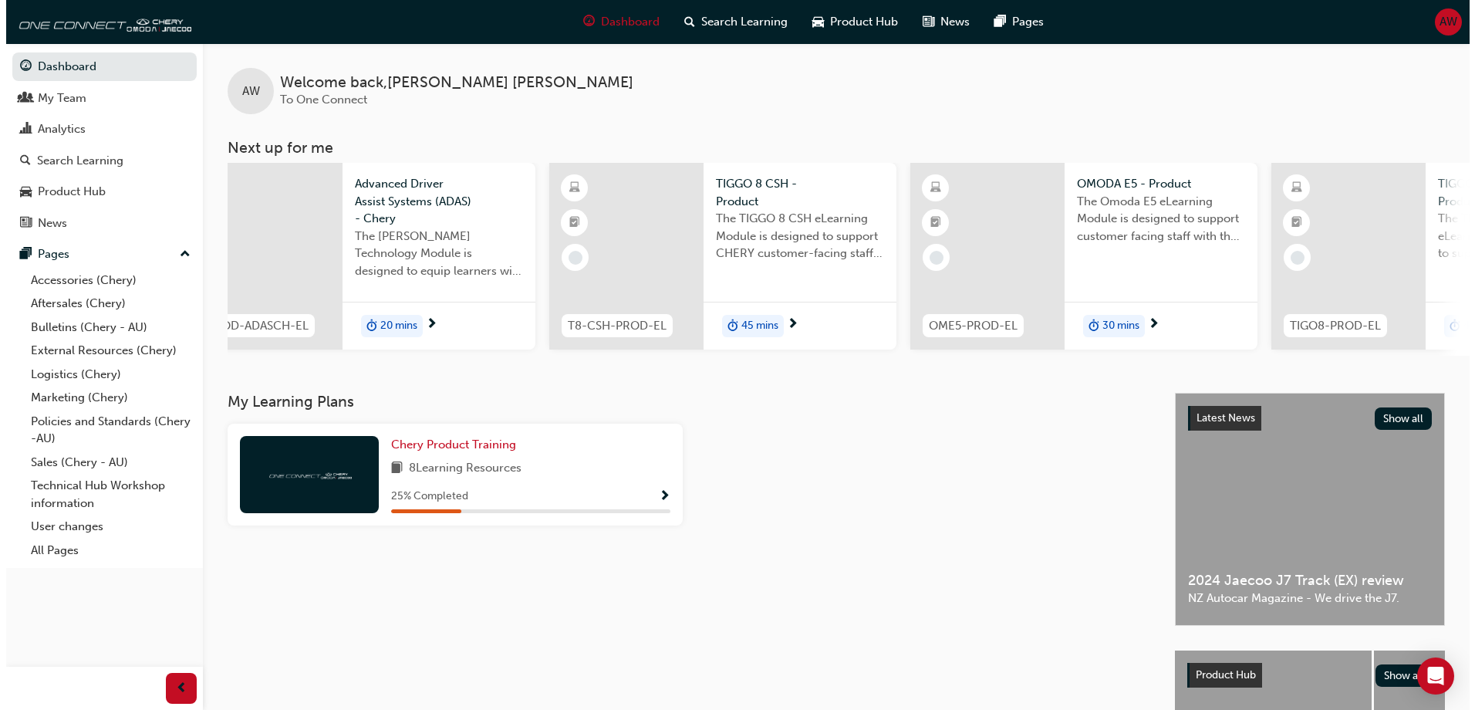
scroll to position [0, 395]
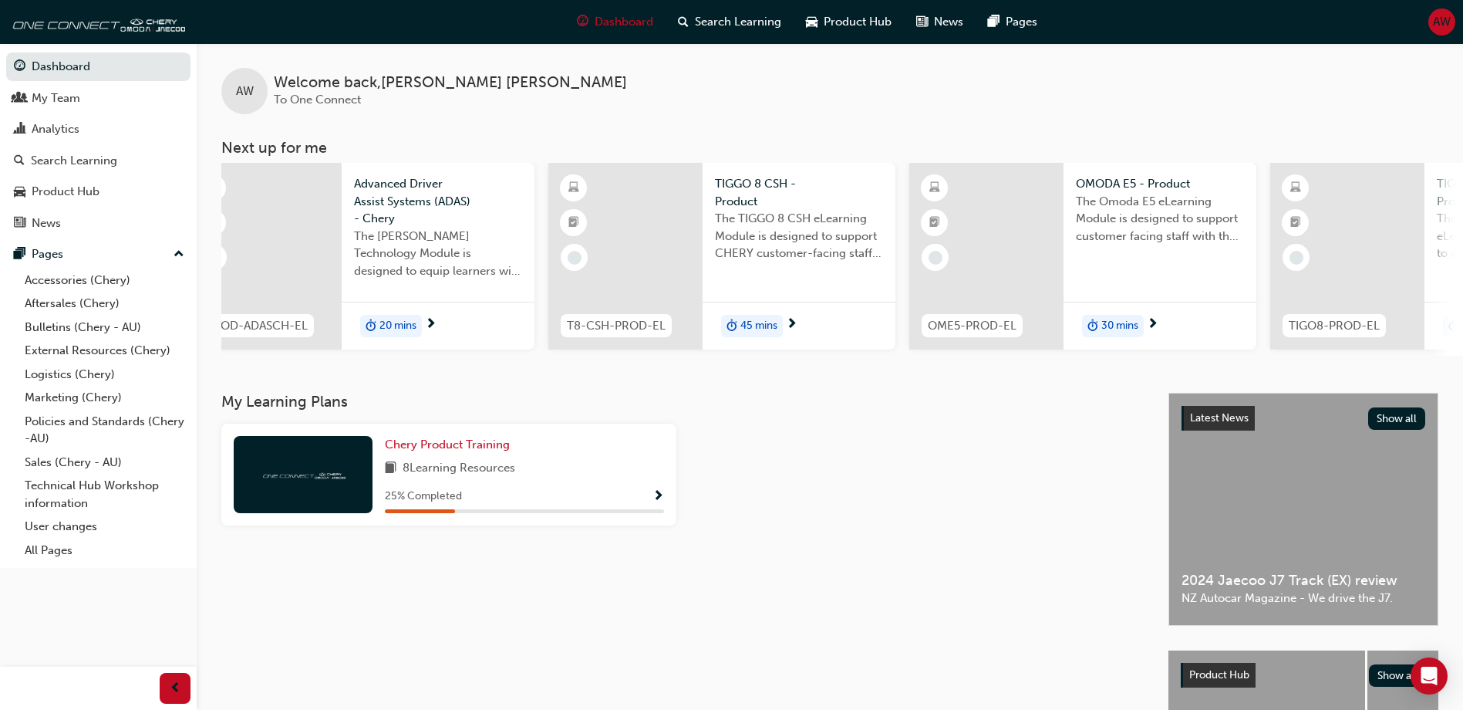
click at [793, 322] on span "next-icon" at bounding box center [792, 325] width 12 height 14
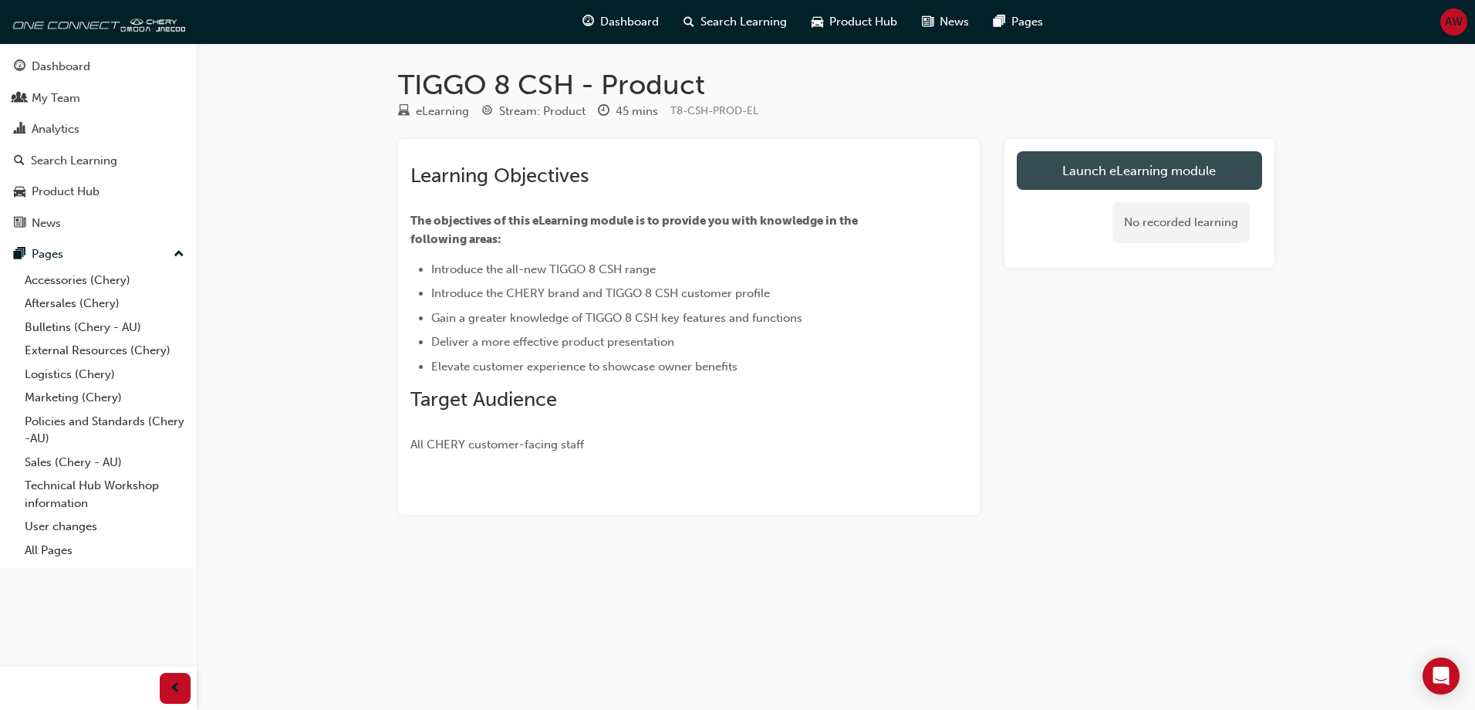
click at [1065, 171] on link "Launch eLearning module" at bounding box center [1139, 170] width 245 height 39
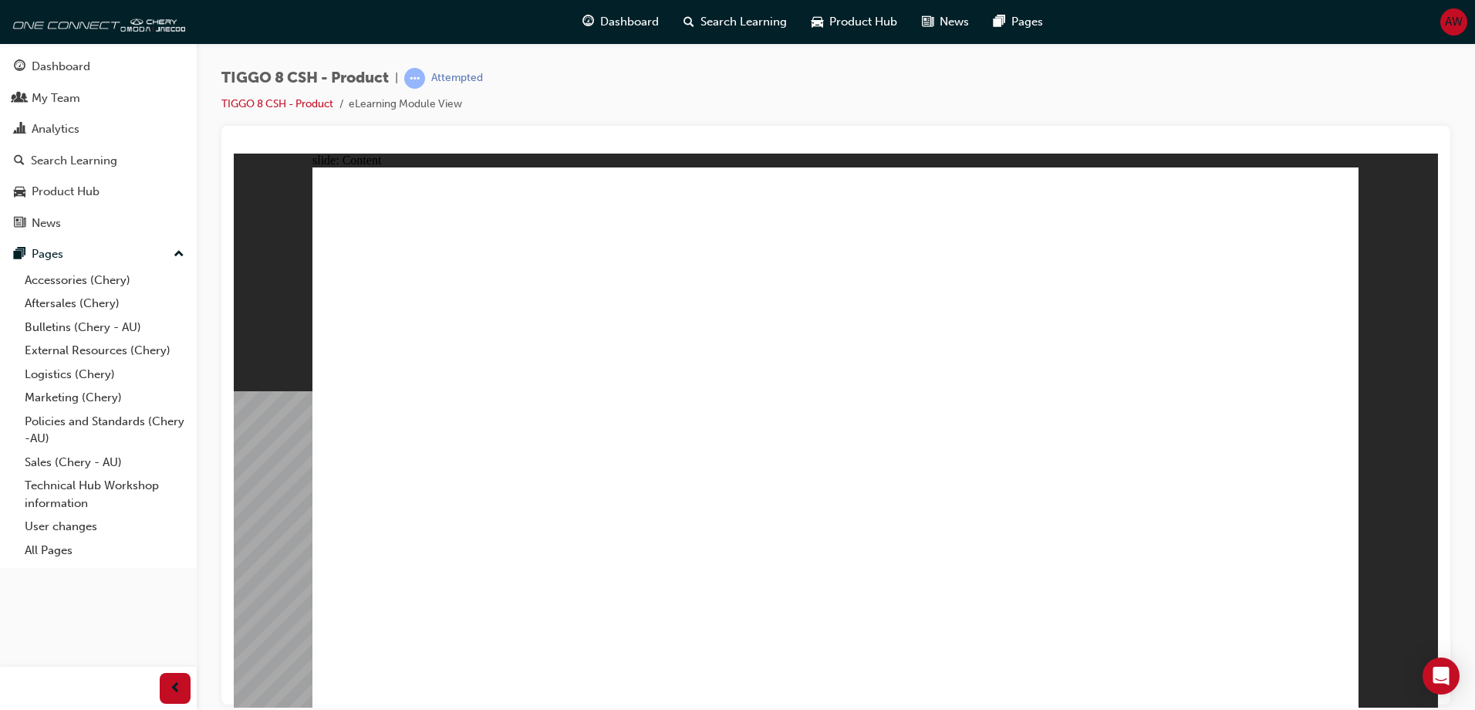
drag, startPoint x: 977, startPoint y: 613, endPoint x: 1028, endPoint y: 582, distance: 59.9
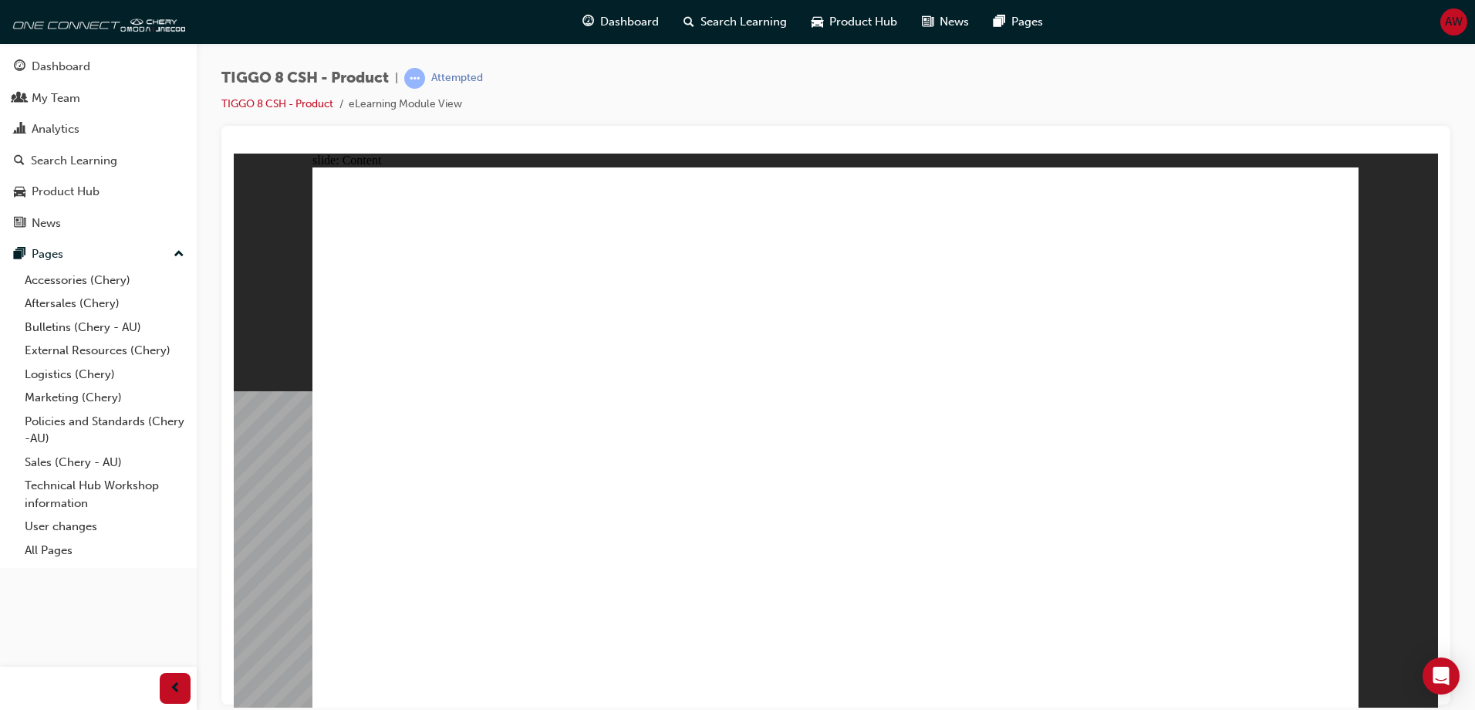
drag, startPoint x: 1050, startPoint y: 251, endPoint x: 1044, endPoint y: 262, distance: 11.8
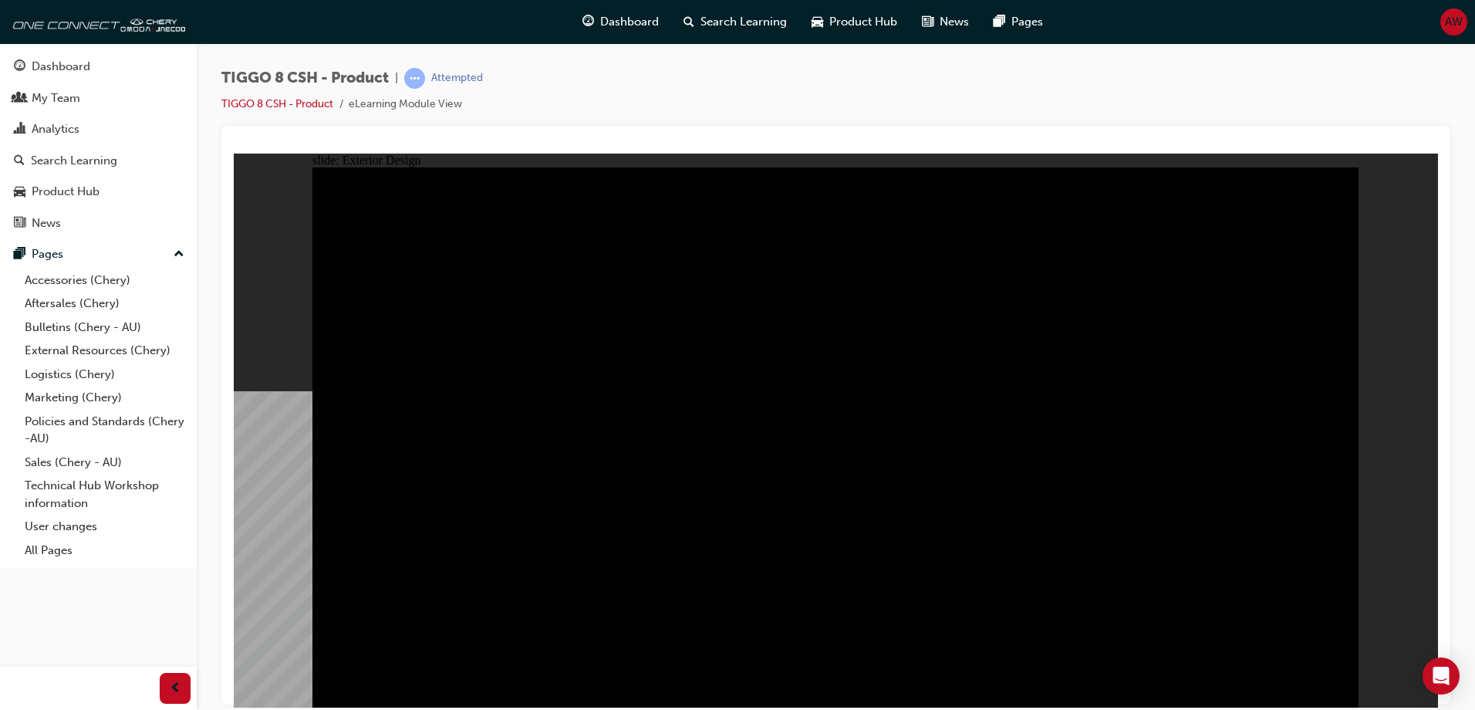
drag, startPoint x: 1183, startPoint y: 369, endPoint x: 974, endPoint y: 368, distance: 209.8
drag, startPoint x: 509, startPoint y: 570, endPoint x: 458, endPoint y: 567, distance: 51.0
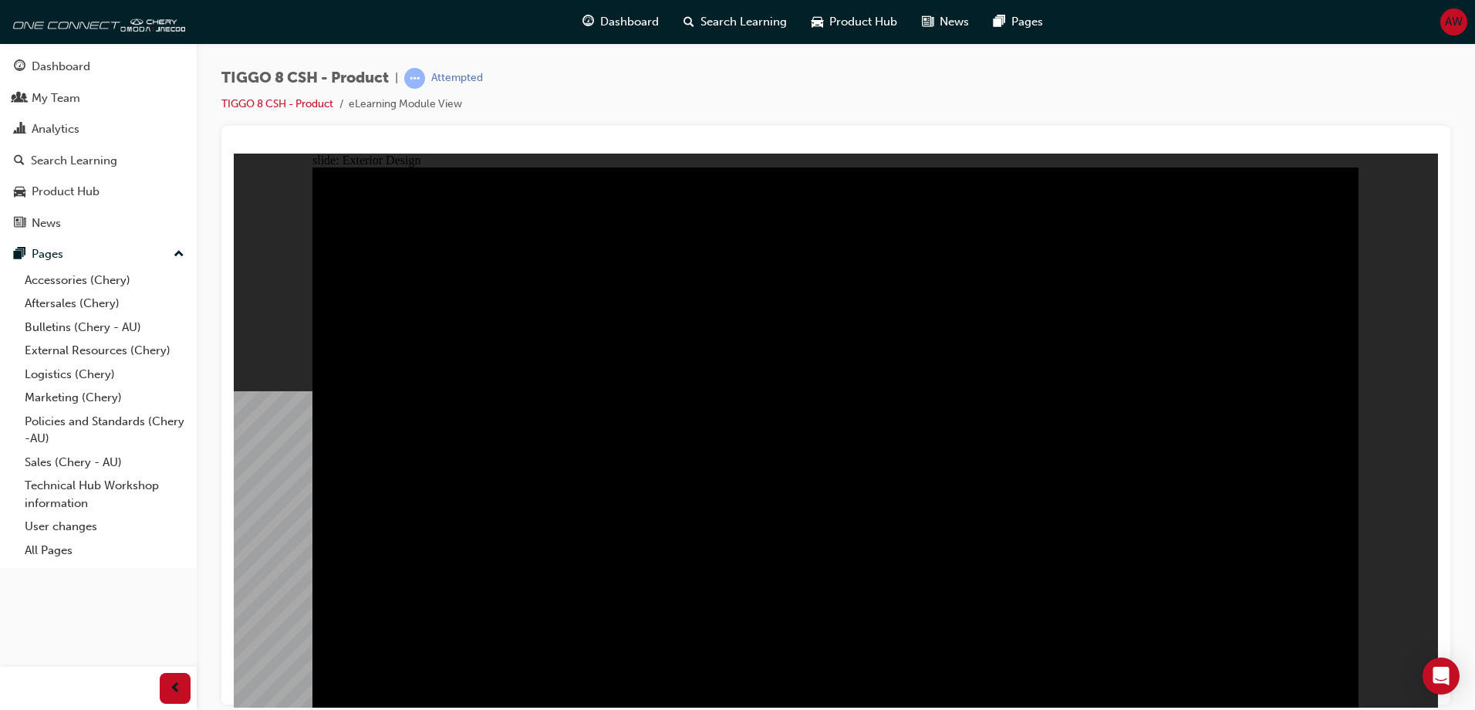
drag, startPoint x: 998, startPoint y: 413, endPoint x: 1037, endPoint y: 454, distance: 56.2
drag, startPoint x: 417, startPoint y: 538, endPoint x: 439, endPoint y: 477, distance: 64.9
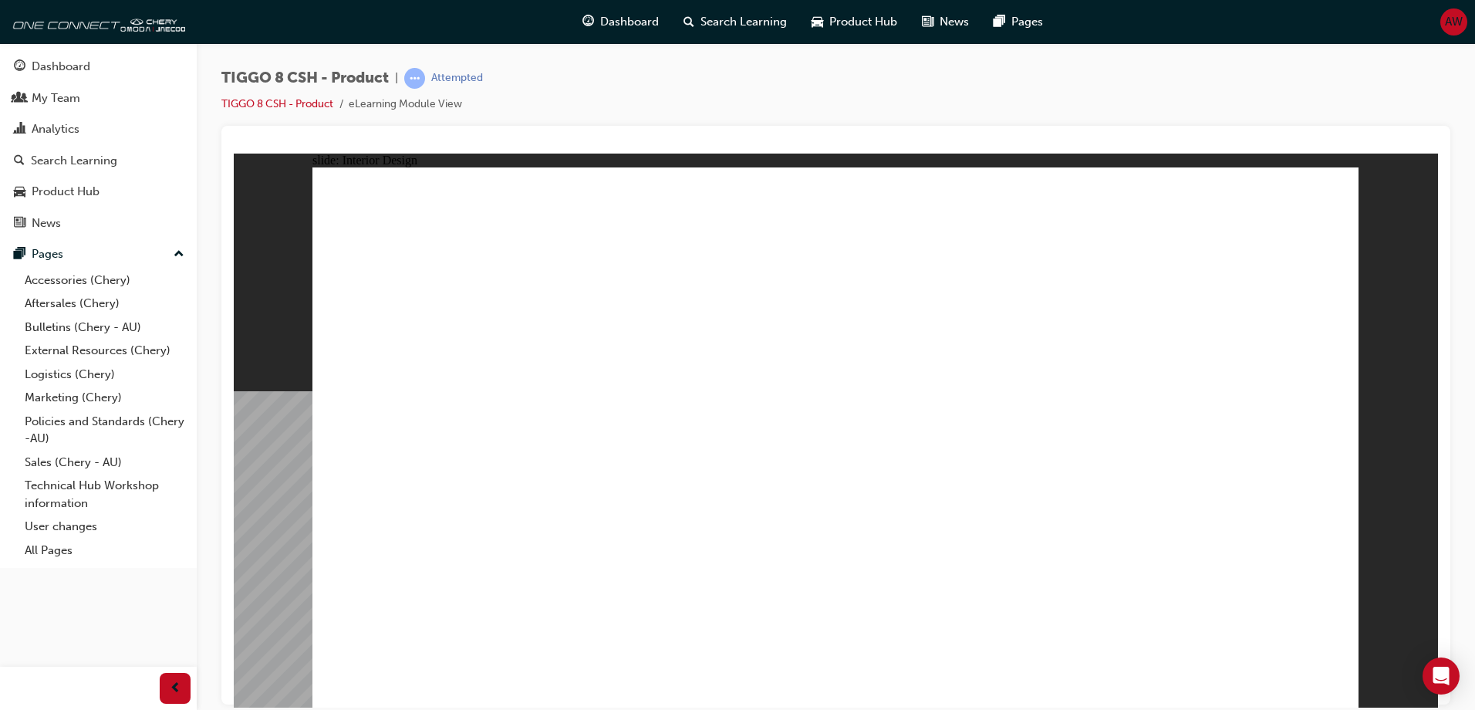
drag, startPoint x: 987, startPoint y: 326, endPoint x: 938, endPoint y: 455, distance: 137.7
drag, startPoint x: 1045, startPoint y: 567, endPoint x: 748, endPoint y: 614, distance: 300.0
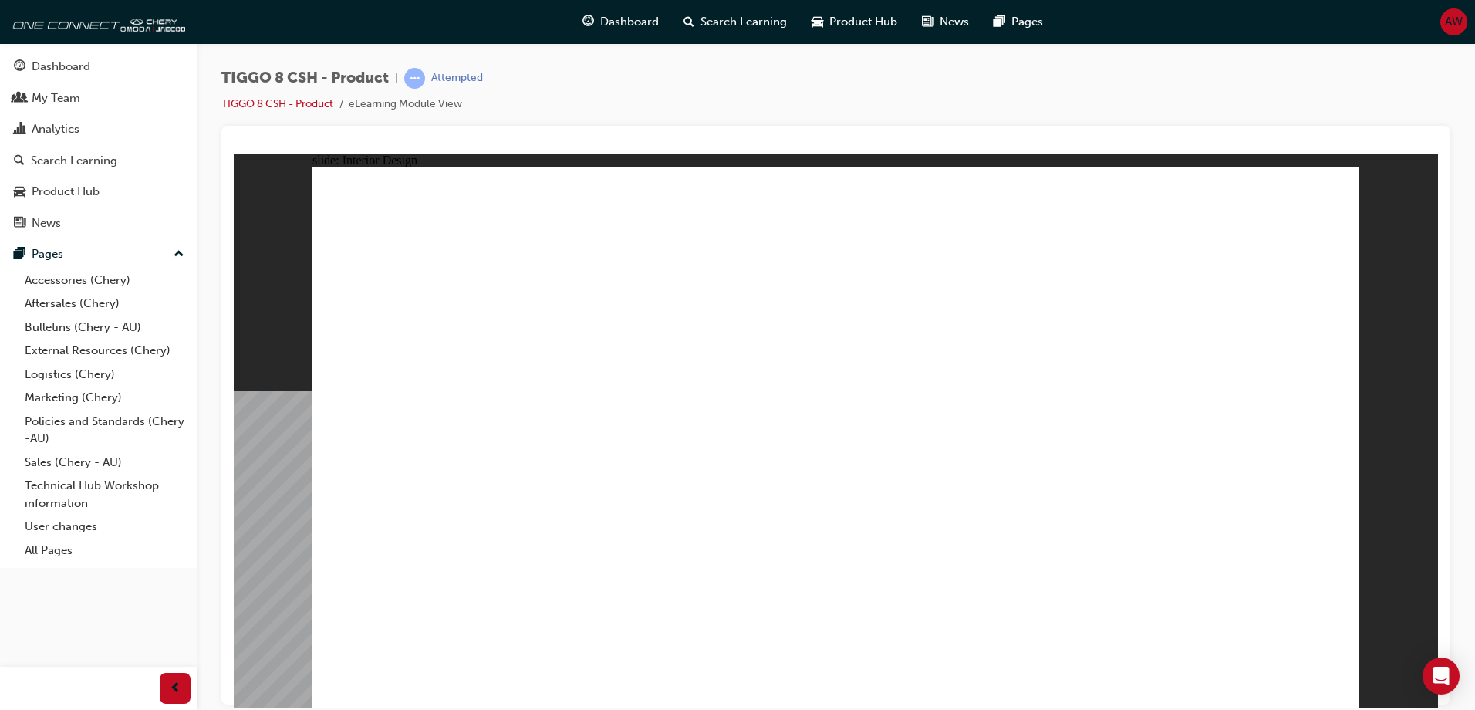
drag, startPoint x: 690, startPoint y: 348, endPoint x: 677, endPoint y: 457, distance: 109.5
drag, startPoint x: 671, startPoint y: 526, endPoint x: 856, endPoint y: 423, distance: 212.1
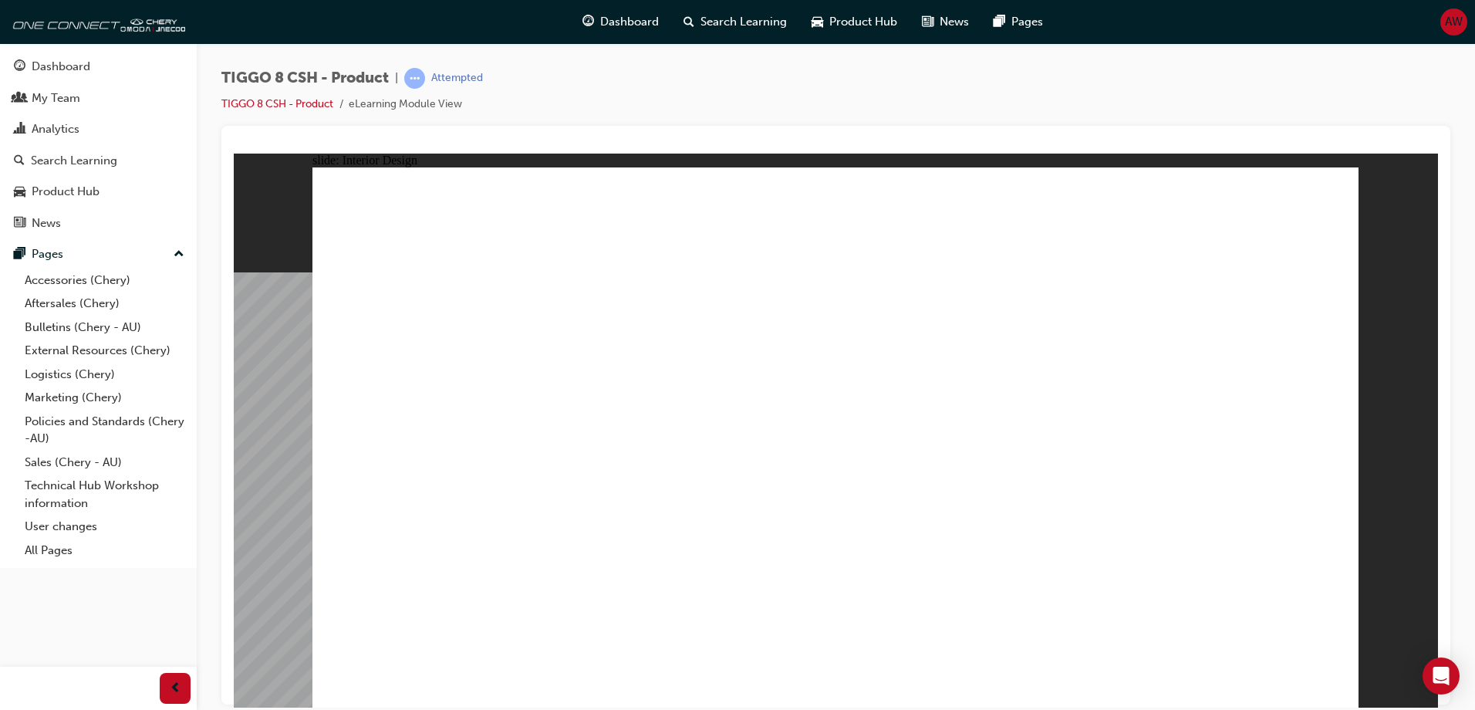
drag, startPoint x: 663, startPoint y: 530, endPoint x: 672, endPoint y: 515, distance: 16.9
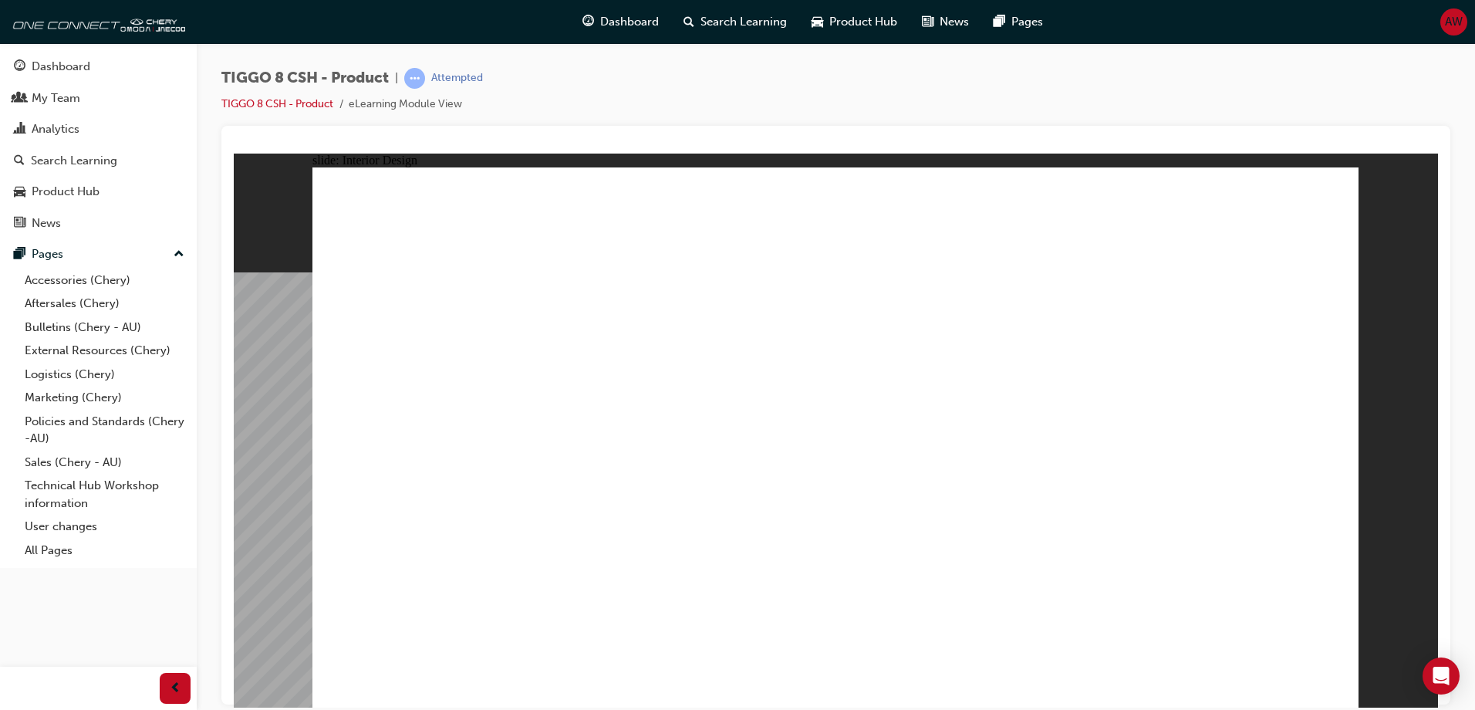
drag, startPoint x: 630, startPoint y: 502, endPoint x: 653, endPoint y: 488, distance: 27.7
drag, startPoint x: 656, startPoint y: 477, endPoint x: 673, endPoint y: 478, distance: 17.8
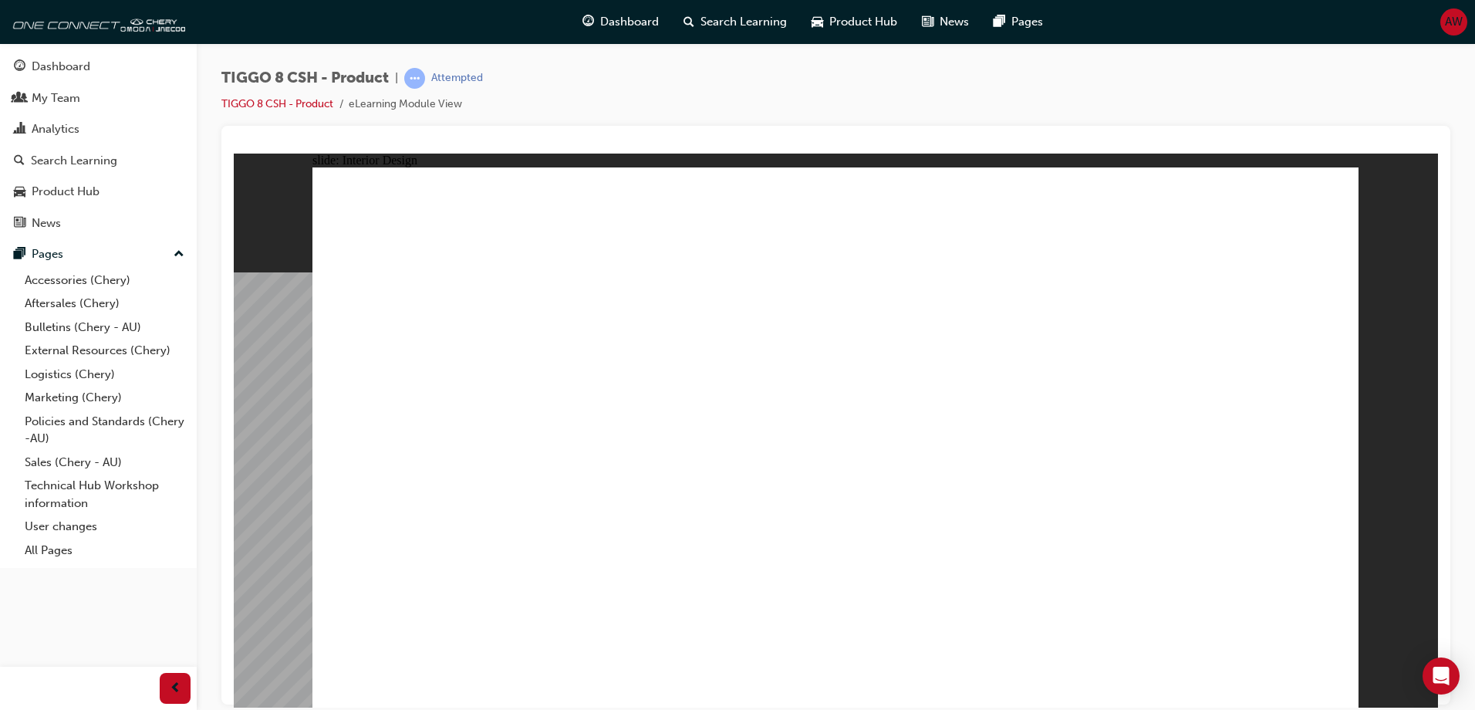
drag, startPoint x: 730, startPoint y: 565, endPoint x: 761, endPoint y: 542, distance: 39.7
drag, startPoint x: 898, startPoint y: 444, endPoint x: 910, endPoint y: 451, distance: 14.2
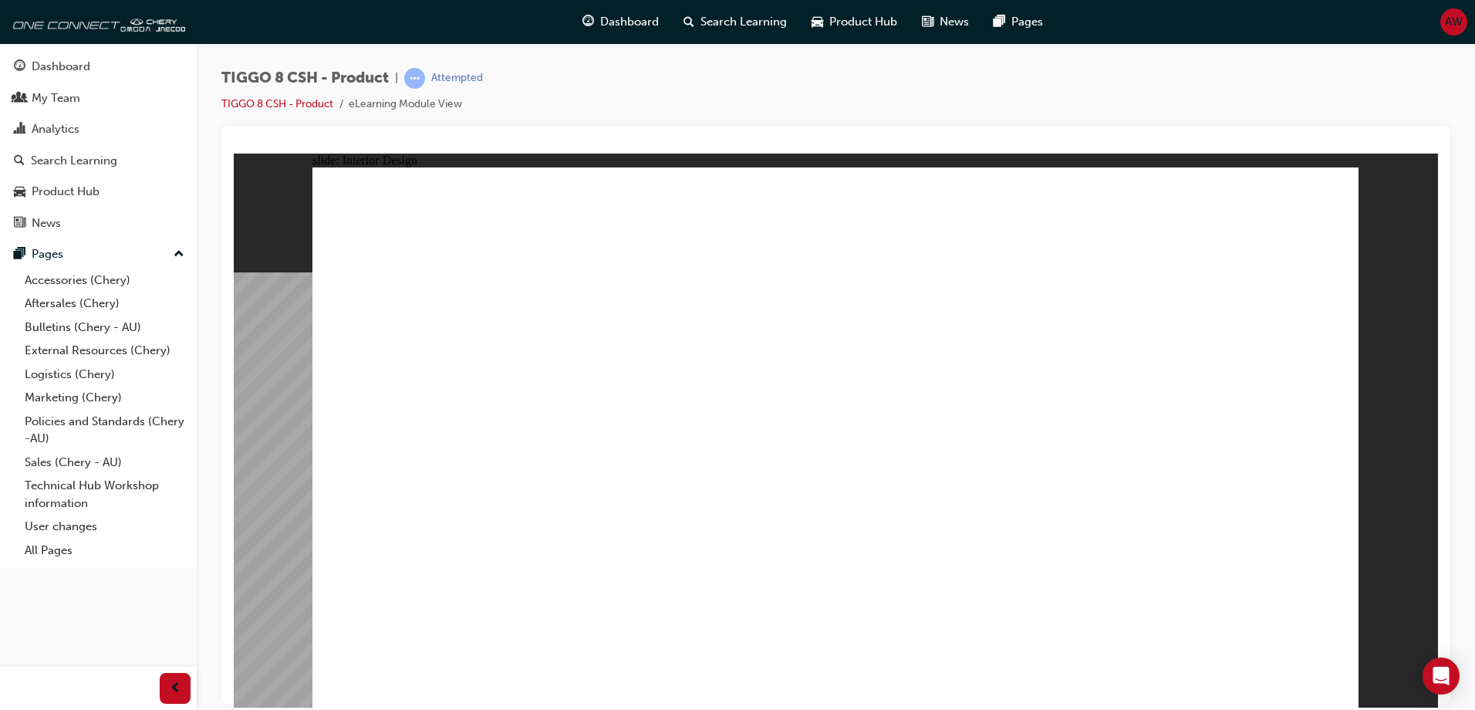
drag, startPoint x: 913, startPoint y: 484, endPoint x: 915, endPoint y: 493, distance: 8.8
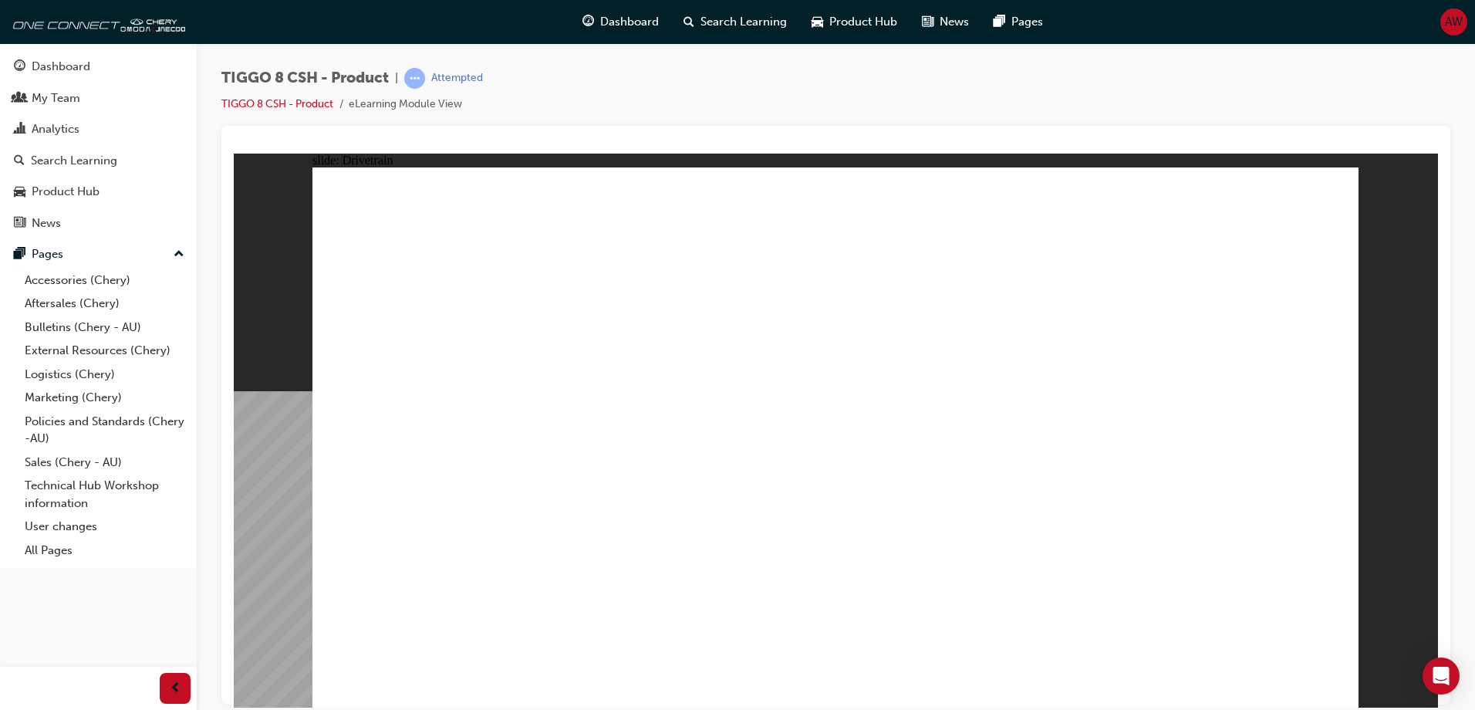
drag, startPoint x: 748, startPoint y: 569, endPoint x: 585, endPoint y: 528, distance: 168.0
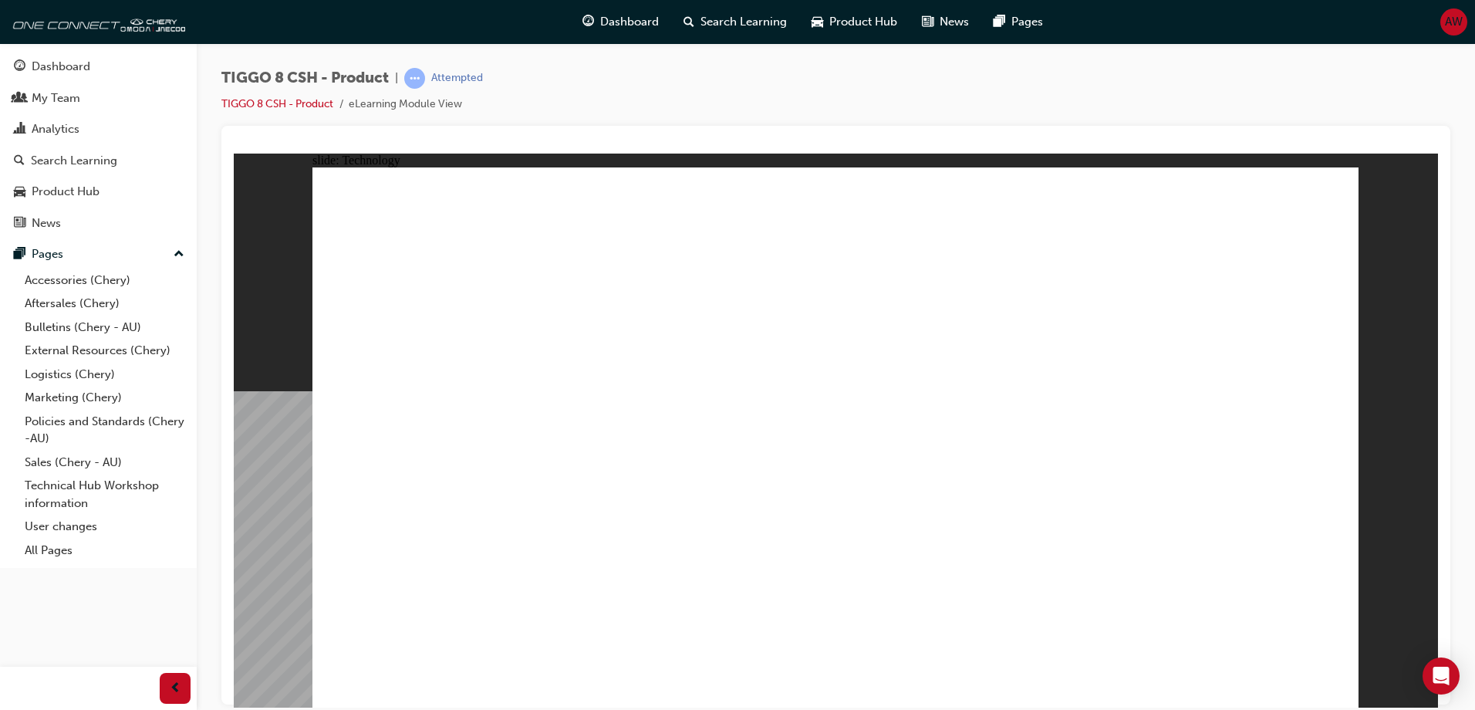
drag, startPoint x: 957, startPoint y: 393, endPoint x: 889, endPoint y: 491, distance: 119.2
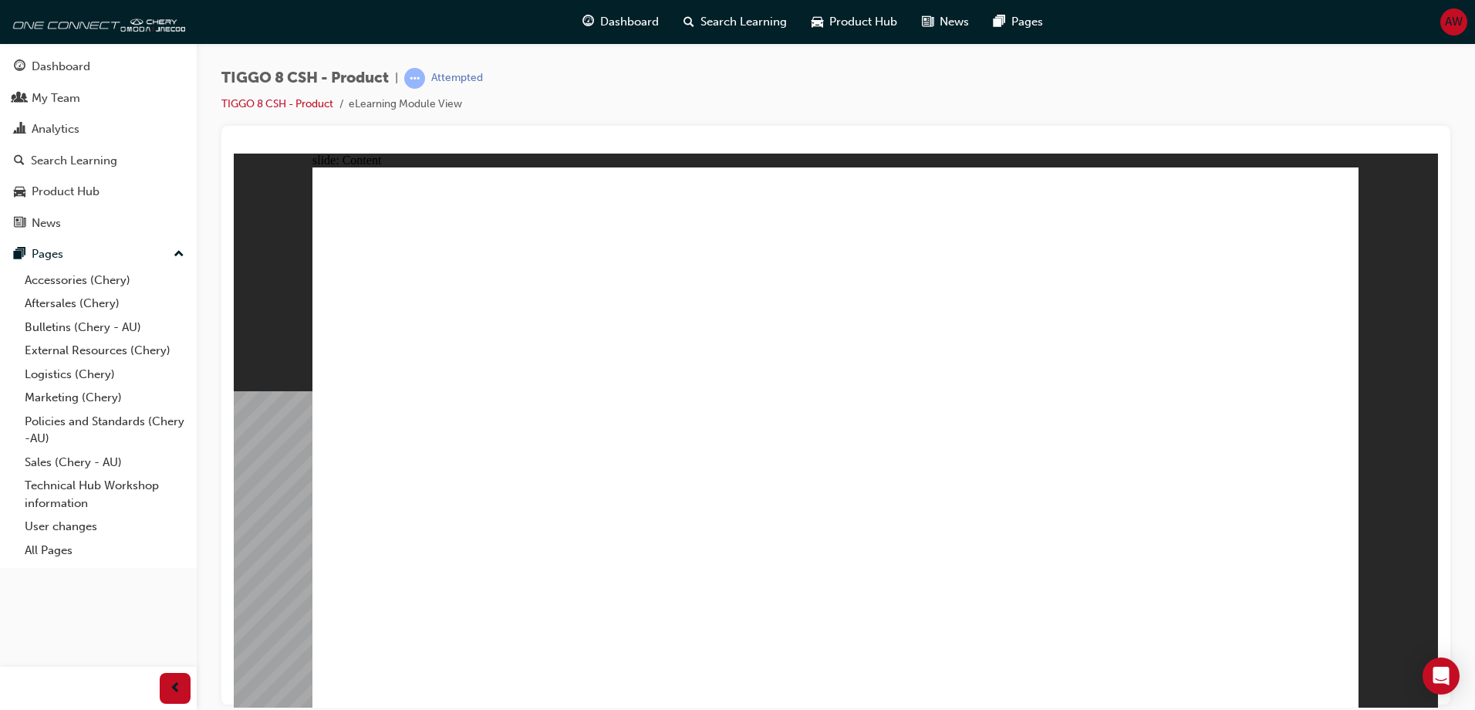
drag, startPoint x: 1087, startPoint y: 290, endPoint x: 1116, endPoint y: 359, distance: 74.4
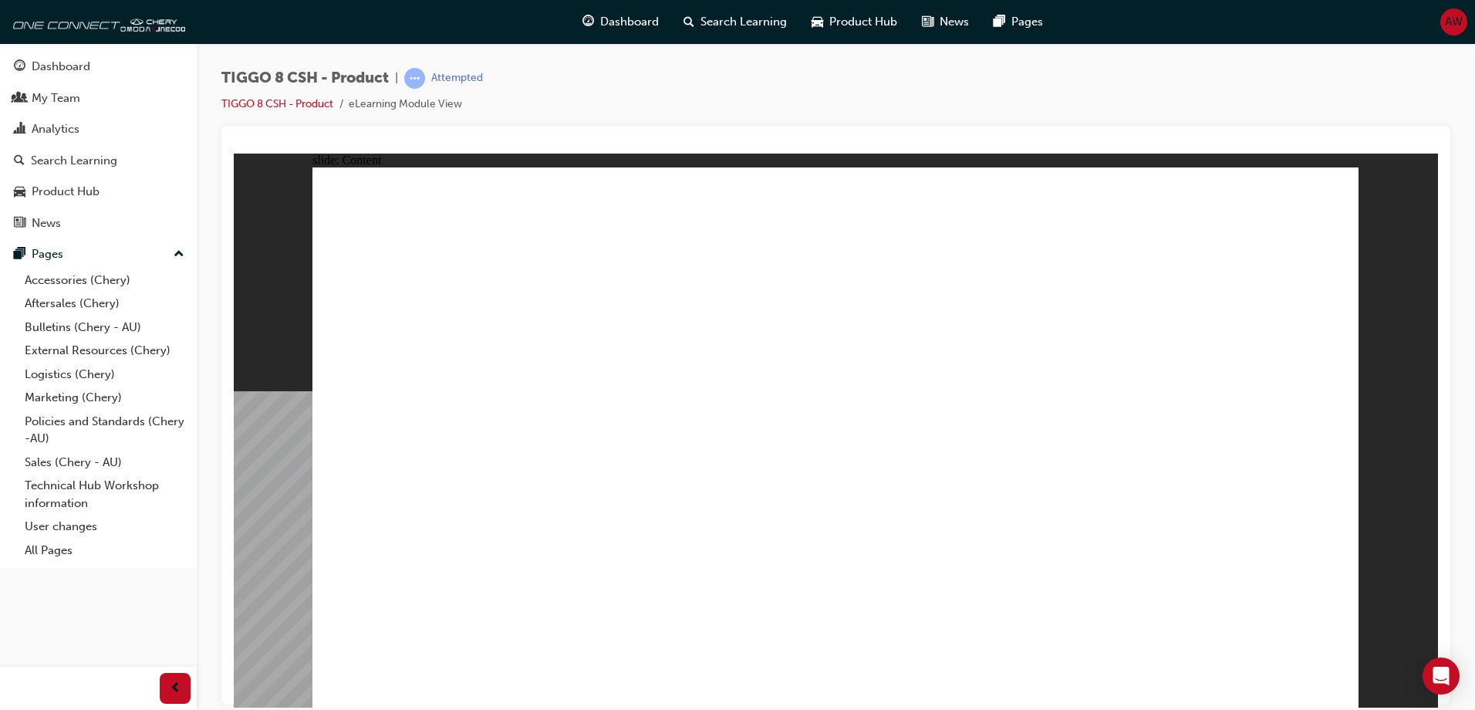
drag, startPoint x: 1023, startPoint y: 528, endPoint x: 1028, endPoint y: 592, distance: 63.4
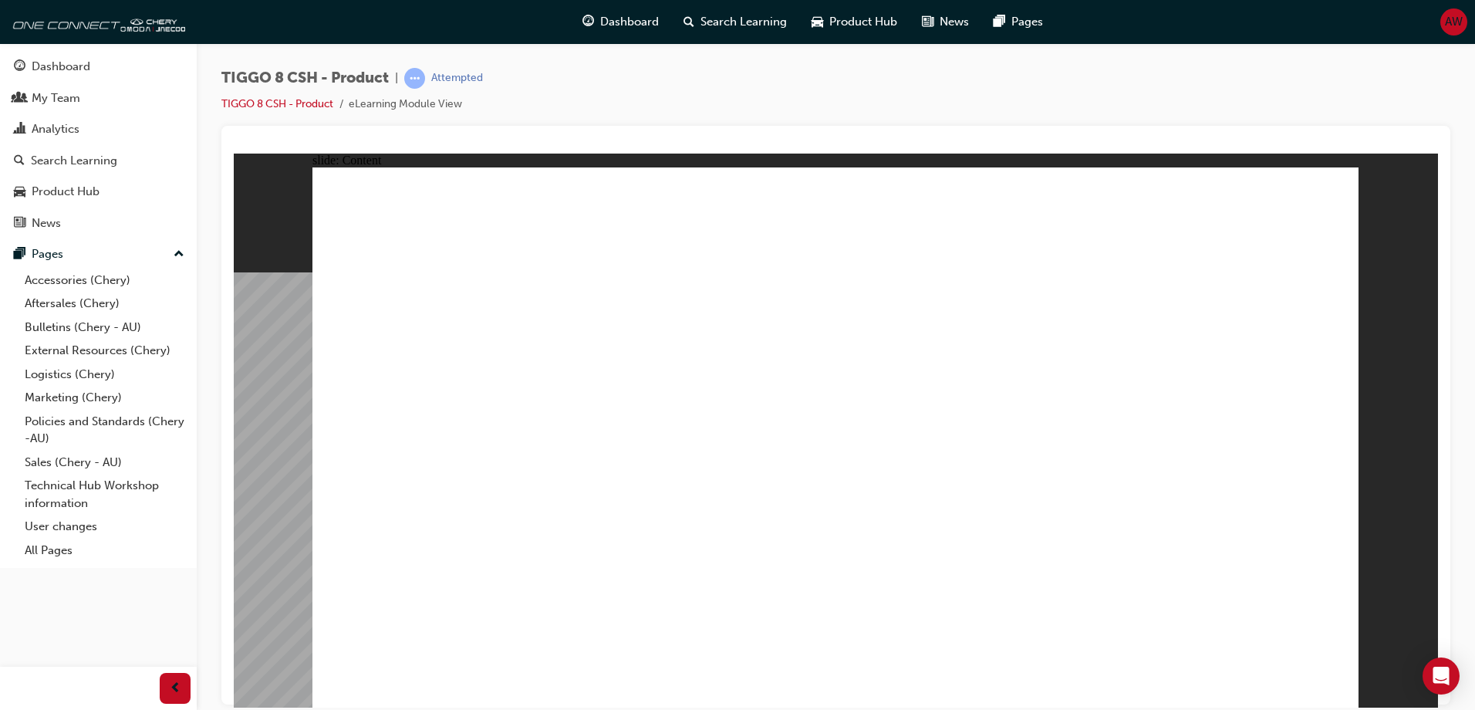
drag, startPoint x: 588, startPoint y: 489, endPoint x: 640, endPoint y: 536, distance: 69.9
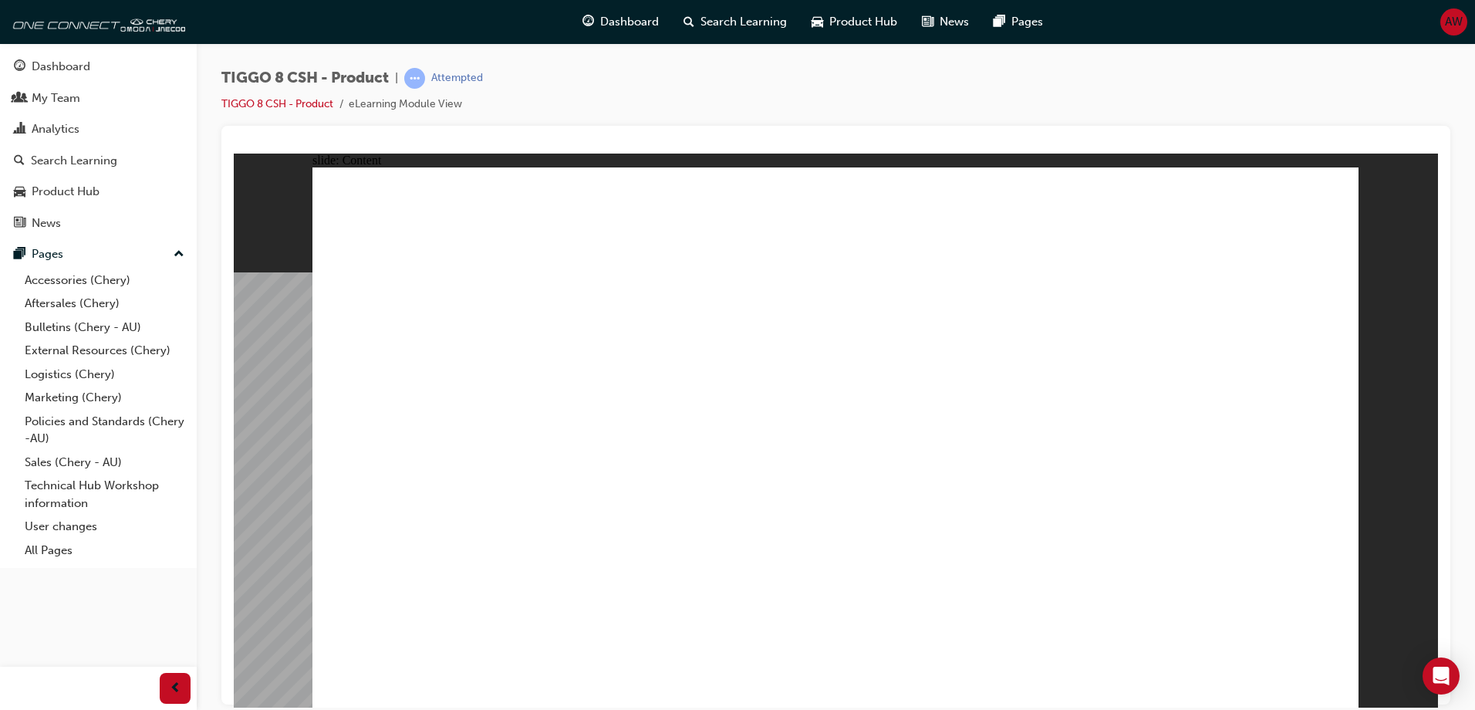
drag, startPoint x: 1111, startPoint y: 224, endPoint x: 1114, endPoint y: 235, distance: 11.2
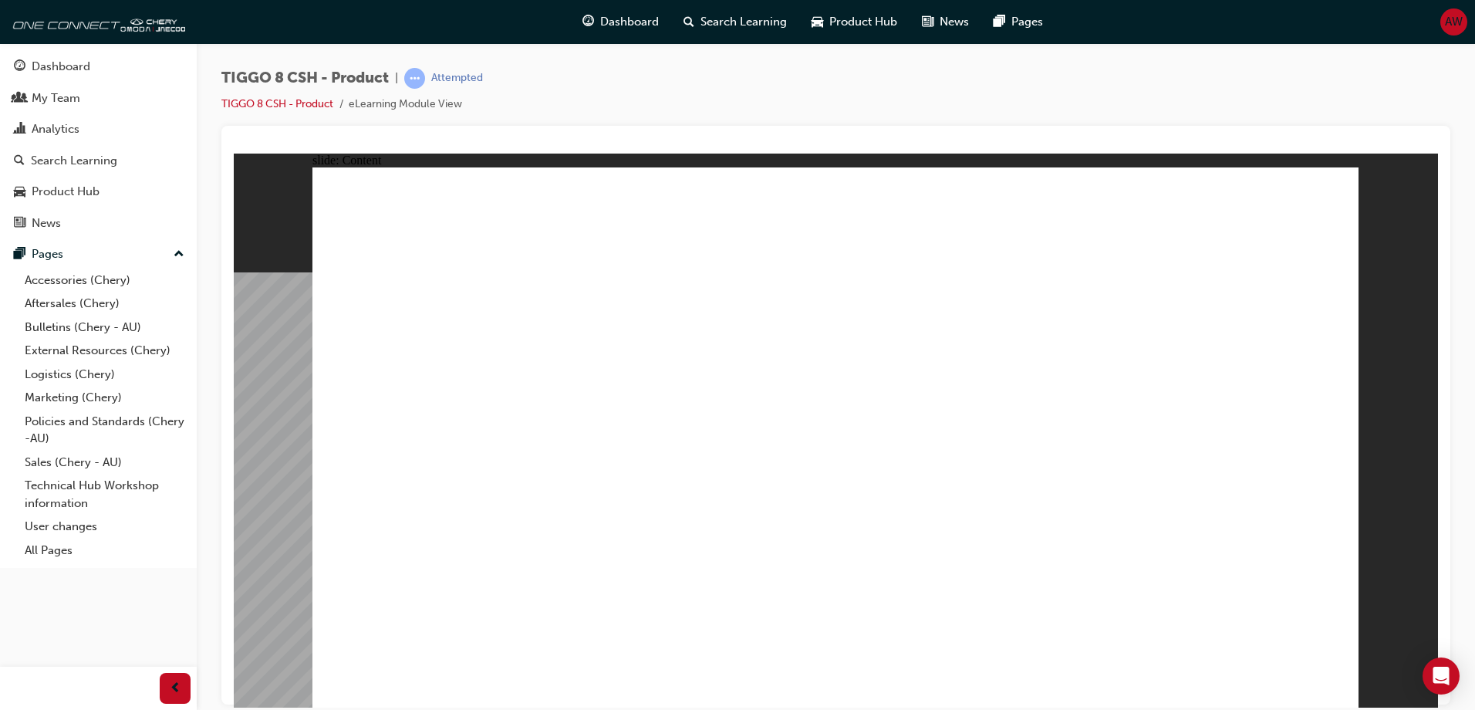
drag, startPoint x: 1065, startPoint y: 206, endPoint x: 1209, endPoint y: 221, distance: 144.3
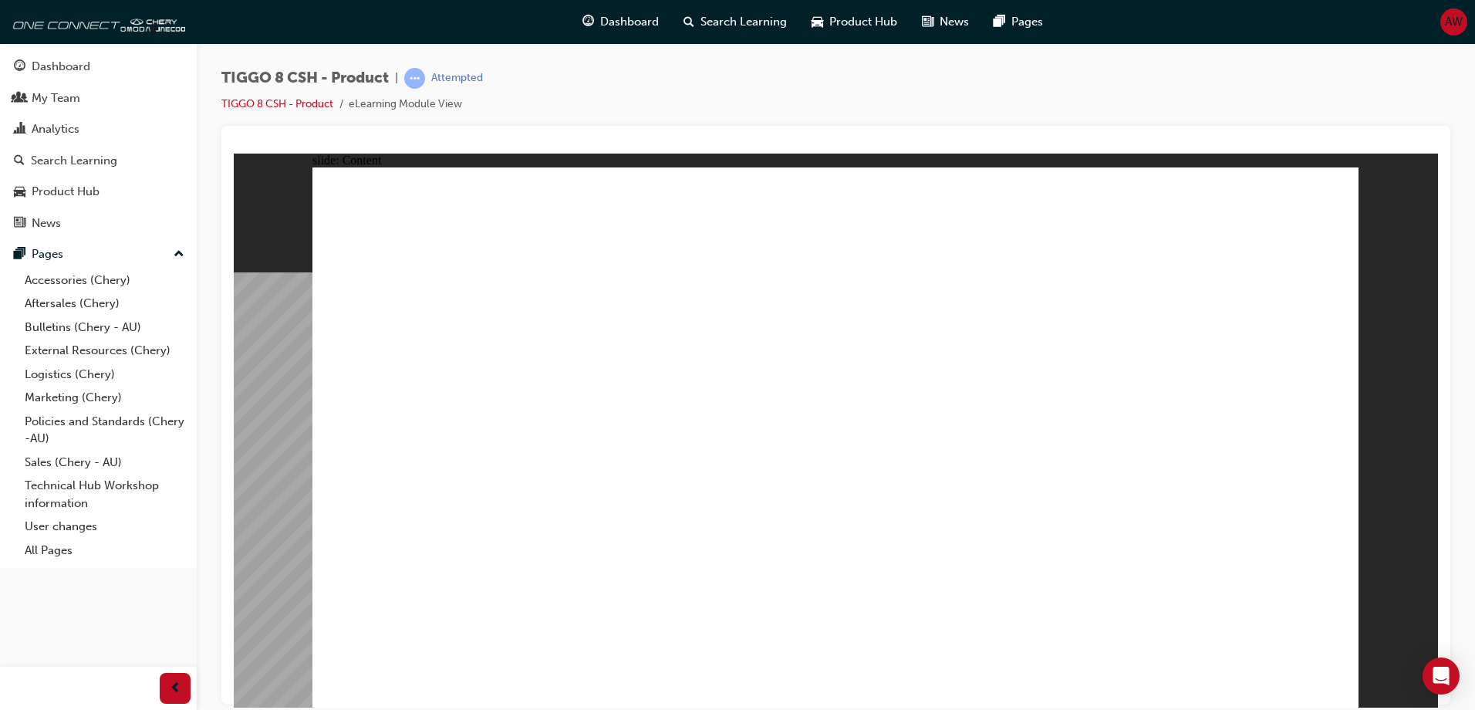
drag, startPoint x: 352, startPoint y: 536, endPoint x: 512, endPoint y: 569, distance: 163.7
drag, startPoint x: 665, startPoint y: 619, endPoint x: 701, endPoint y: 632, distance: 38.6
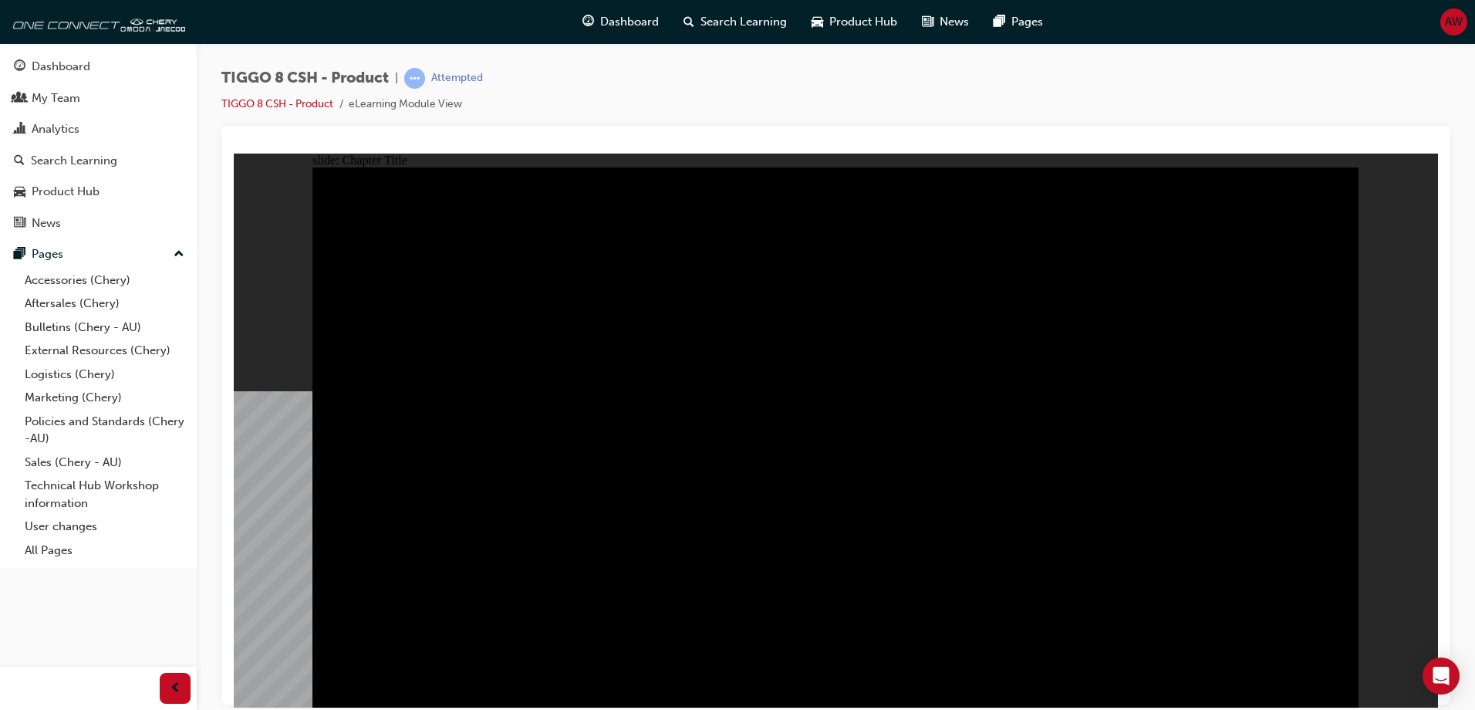
radio input "true"
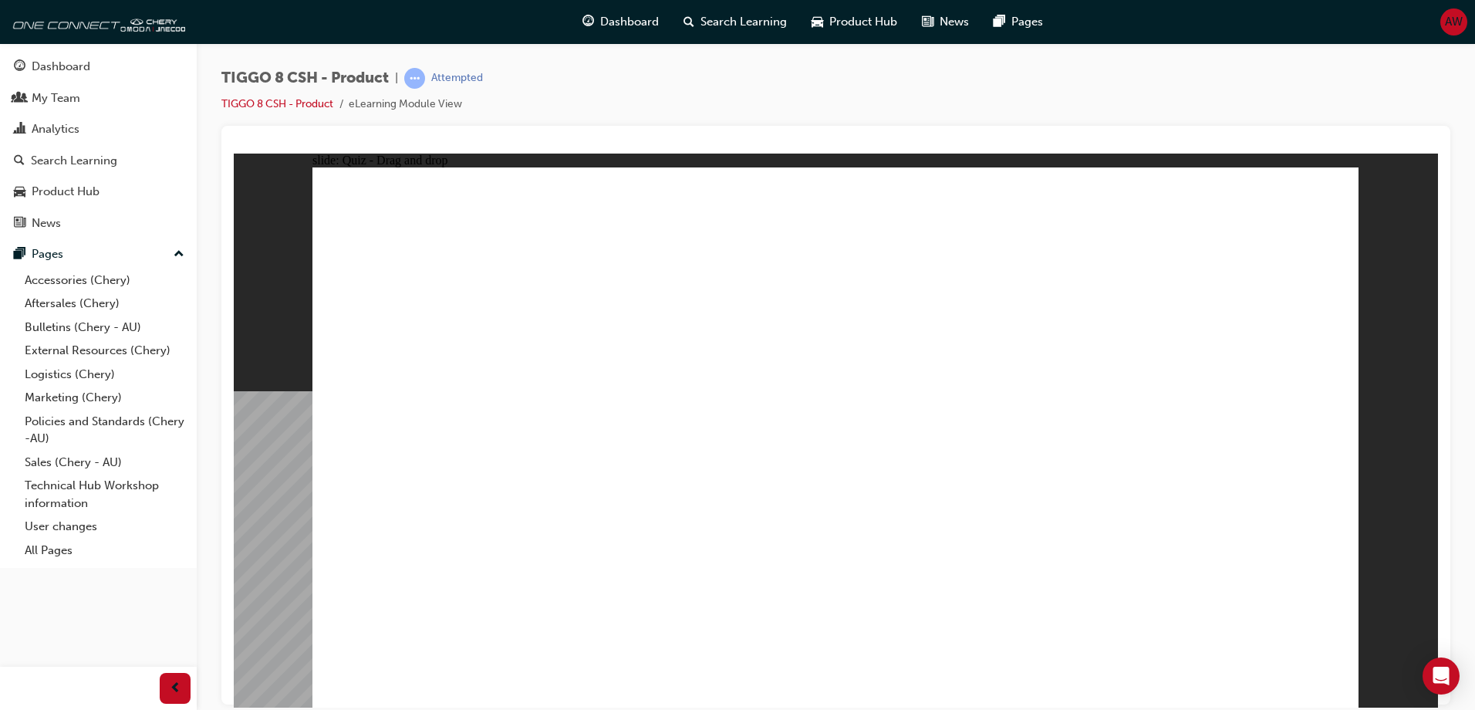
drag, startPoint x: 809, startPoint y: 222, endPoint x: 1058, endPoint y: 479, distance: 357.9
drag, startPoint x: 904, startPoint y: 343, endPoint x: 876, endPoint y: 439, distance: 99.8
drag, startPoint x: 999, startPoint y: 217, endPoint x: 619, endPoint y: 454, distance: 447.8
drag, startPoint x: 1133, startPoint y: 320, endPoint x: 449, endPoint y: 447, distance: 695.3
drag, startPoint x: 428, startPoint y: 471, endPoint x: 1244, endPoint y: 474, distance: 815.4
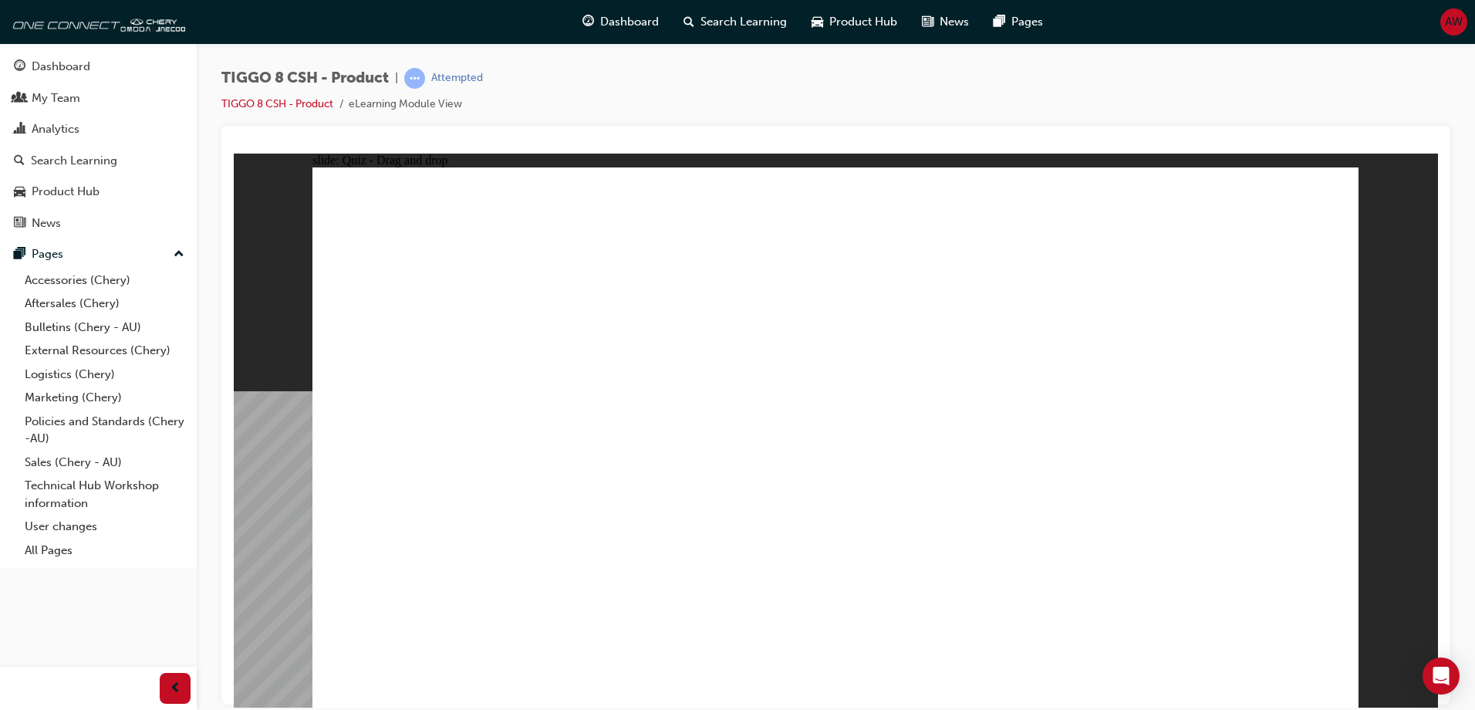
drag, startPoint x: 1243, startPoint y: 234, endPoint x: 456, endPoint y: 474, distance: 822.7
checkbox input "true"
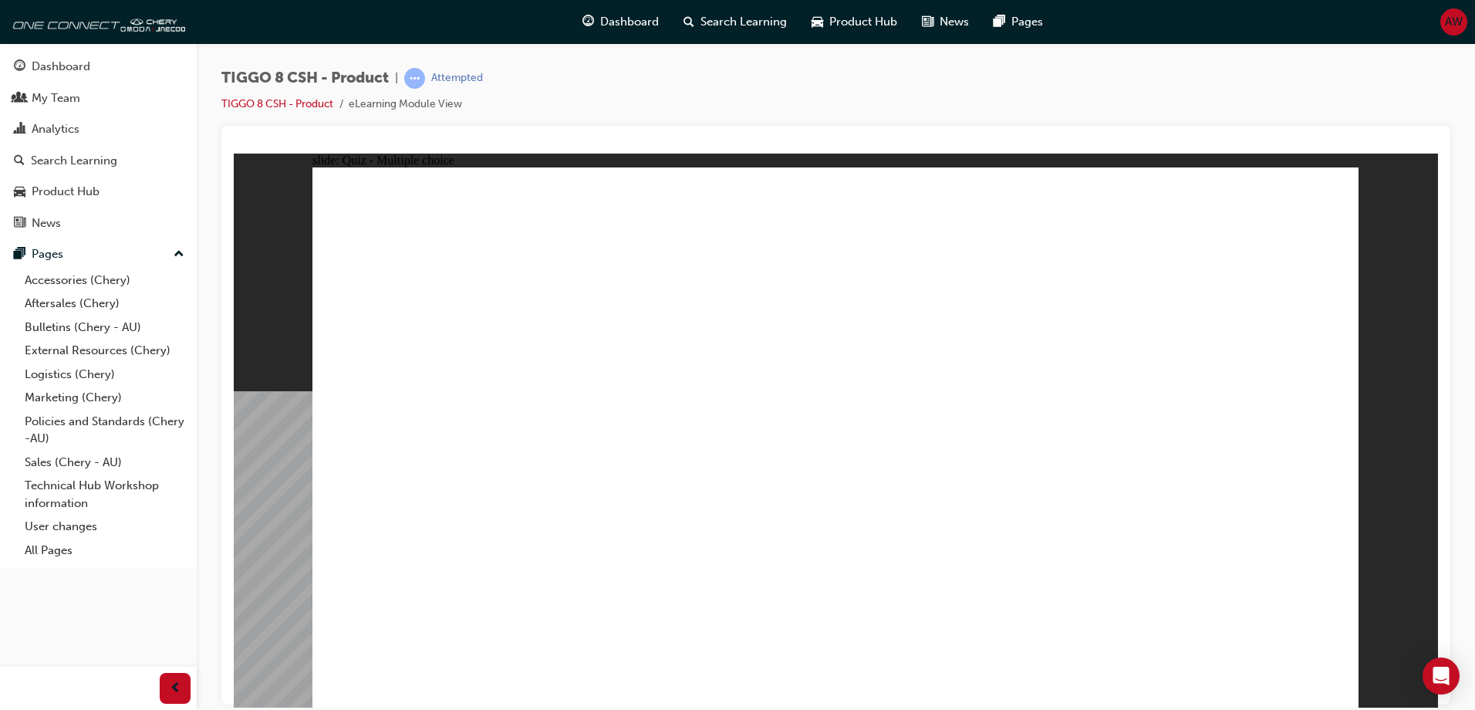
checkbox input "true"
checkbox input "false"
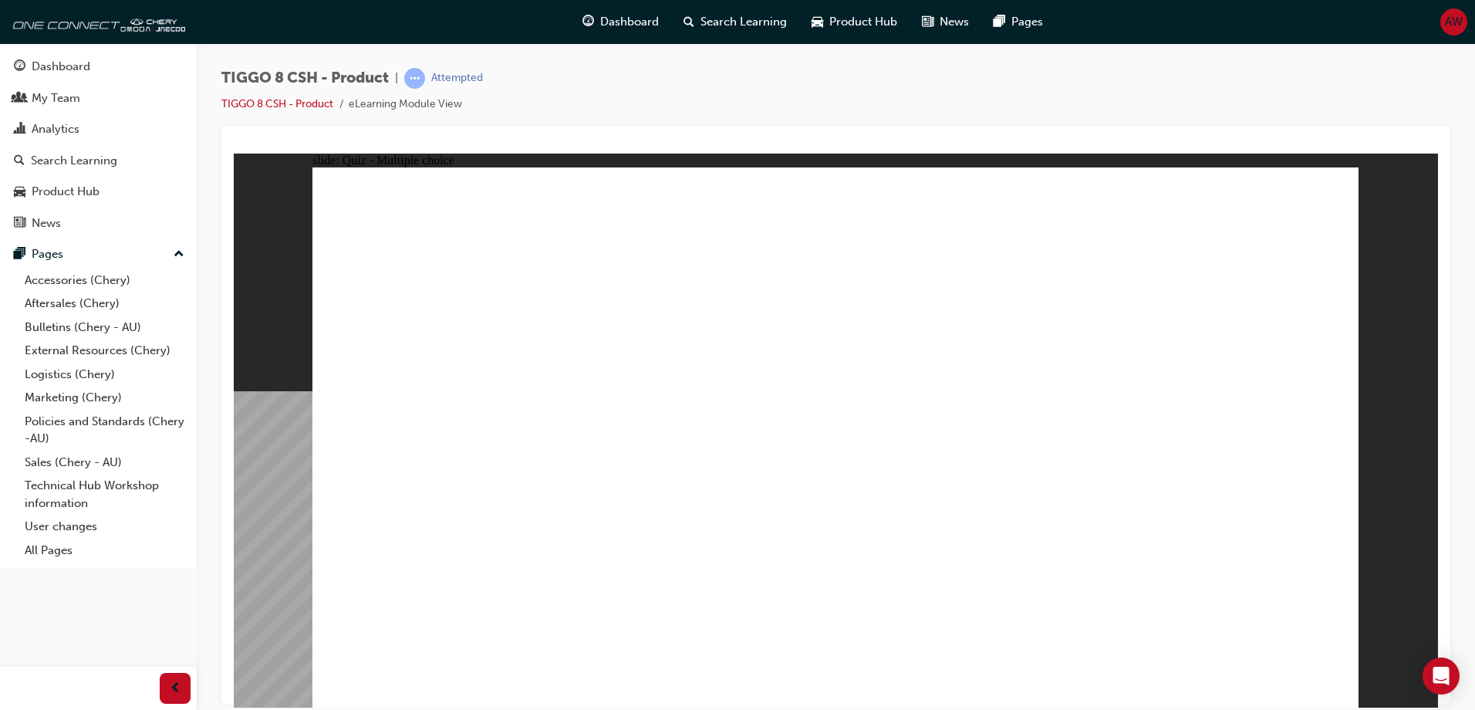
checkbox input "true"
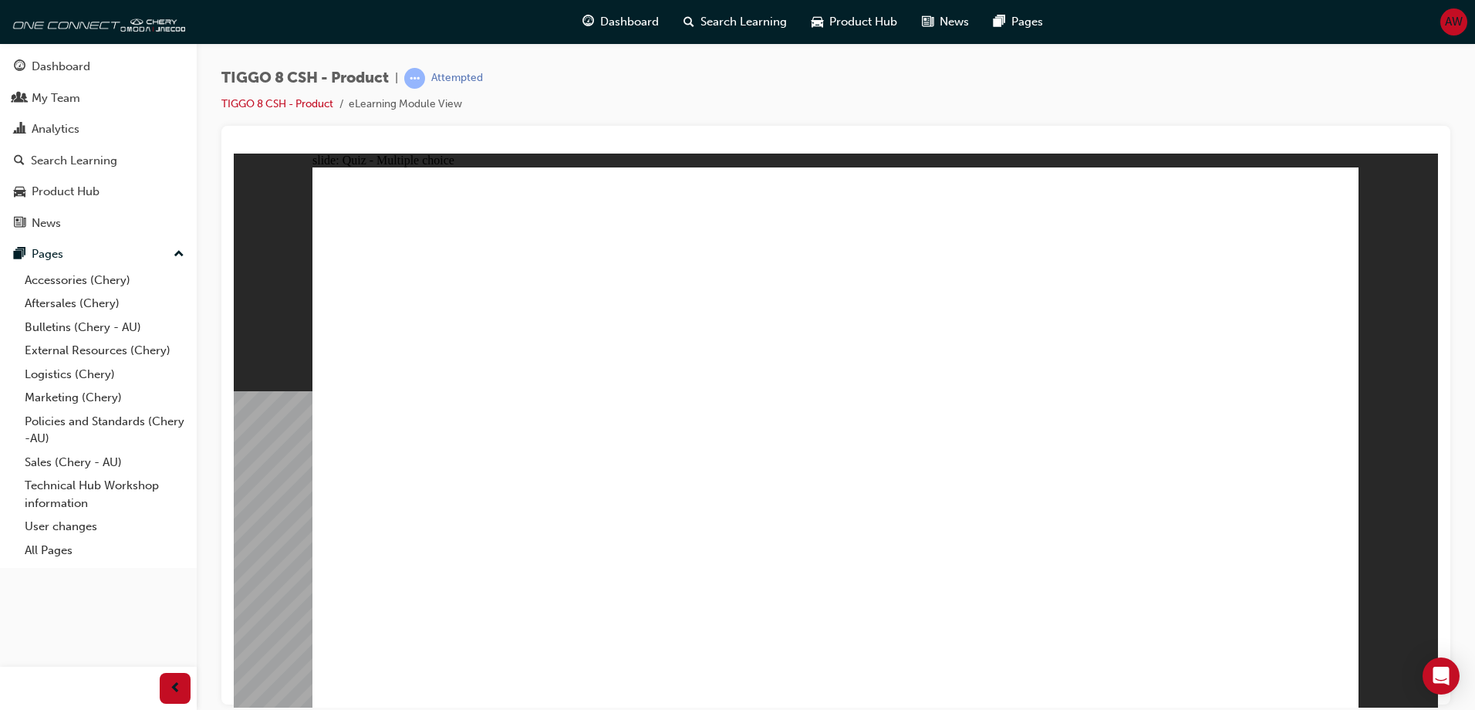
radio input "true"
drag, startPoint x: 808, startPoint y: 228, endPoint x: 835, endPoint y: 403, distance: 178.0
drag, startPoint x: 799, startPoint y: 265, endPoint x: 1030, endPoint y: 478, distance: 313.9
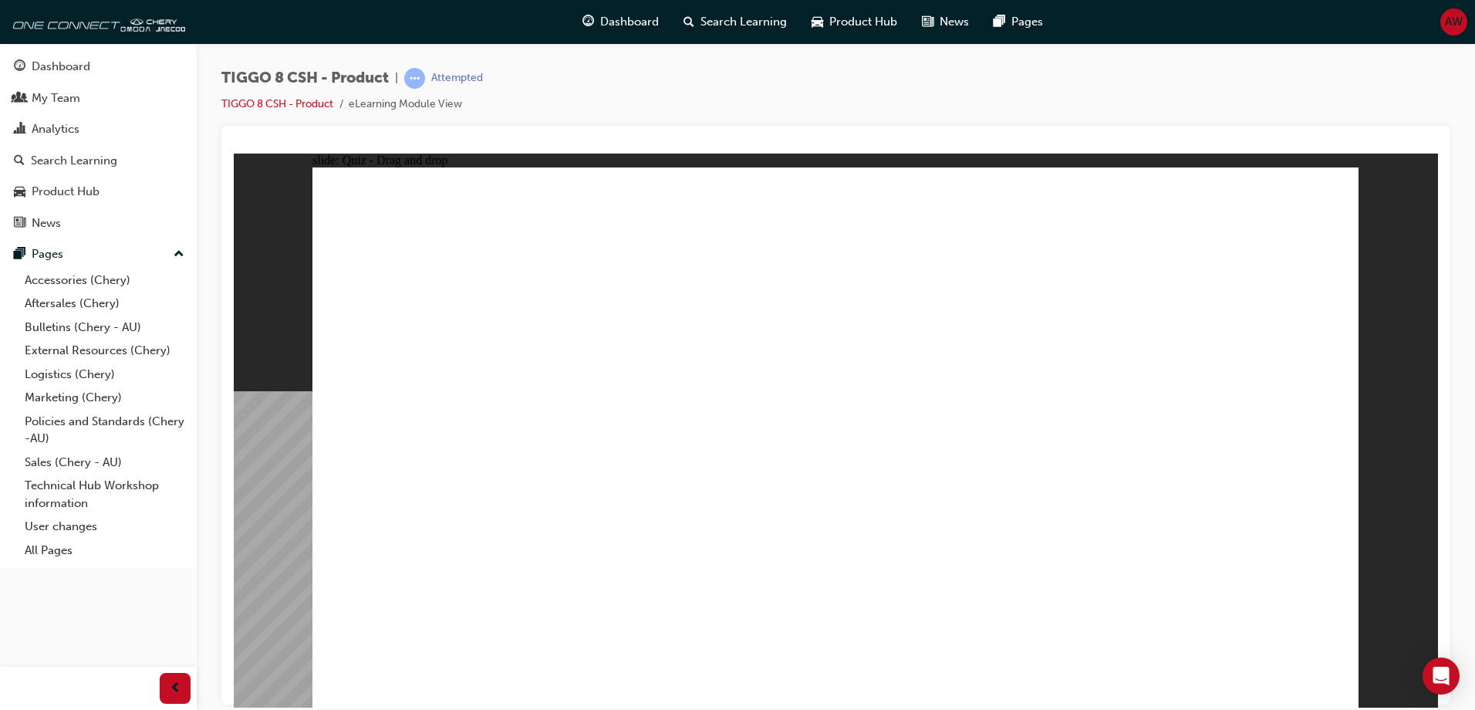
drag, startPoint x: 1203, startPoint y: 272, endPoint x: 1037, endPoint y: 569, distance: 339.9
drag, startPoint x: 1189, startPoint y: 228, endPoint x: 1058, endPoint y: 561, distance: 358.1
drag, startPoint x: 1032, startPoint y: 228, endPoint x: 941, endPoint y: 506, distance: 293.0
drag, startPoint x: 1031, startPoint y: 268, endPoint x: 1048, endPoint y: 548, distance: 280.6
drag, startPoint x: 1041, startPoint y: 305, endPoint x: 907, endPoint y: 560, distance: 287.8
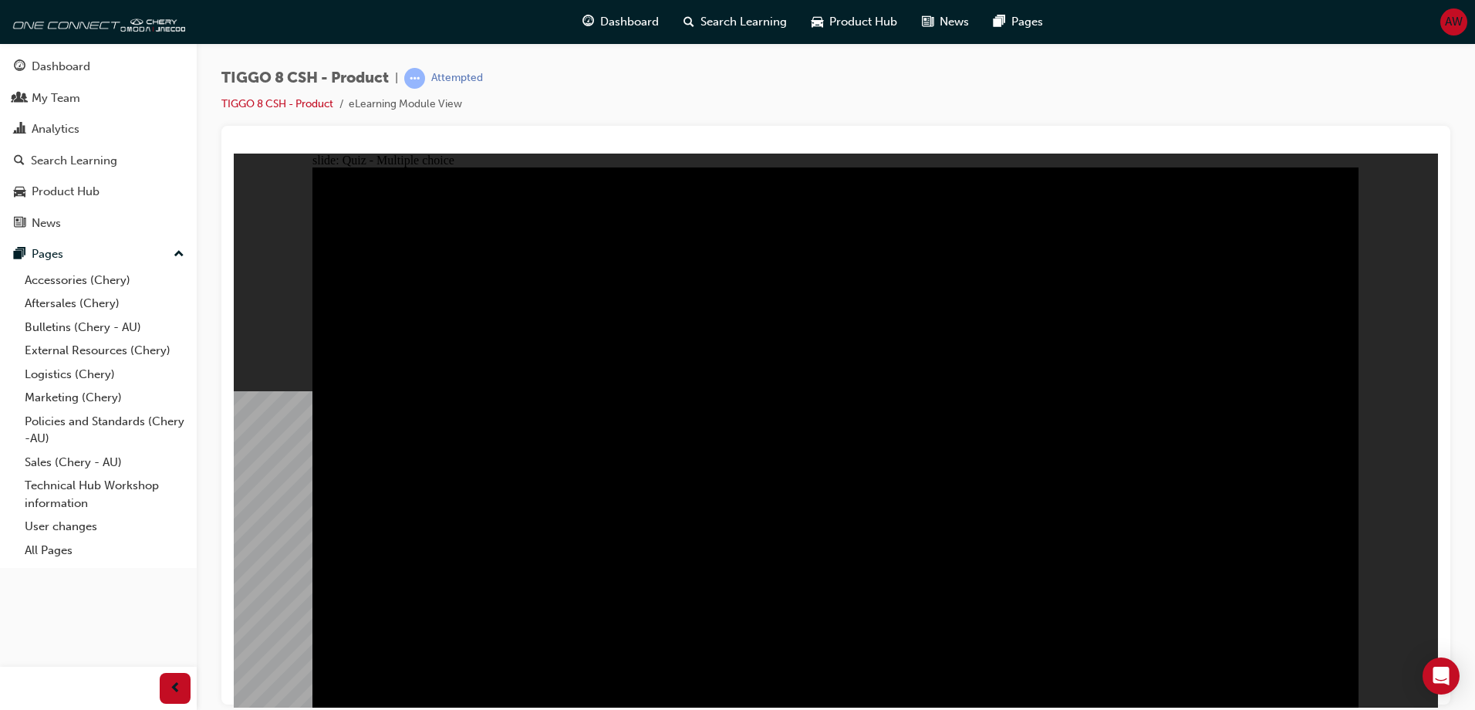
radio input "true"
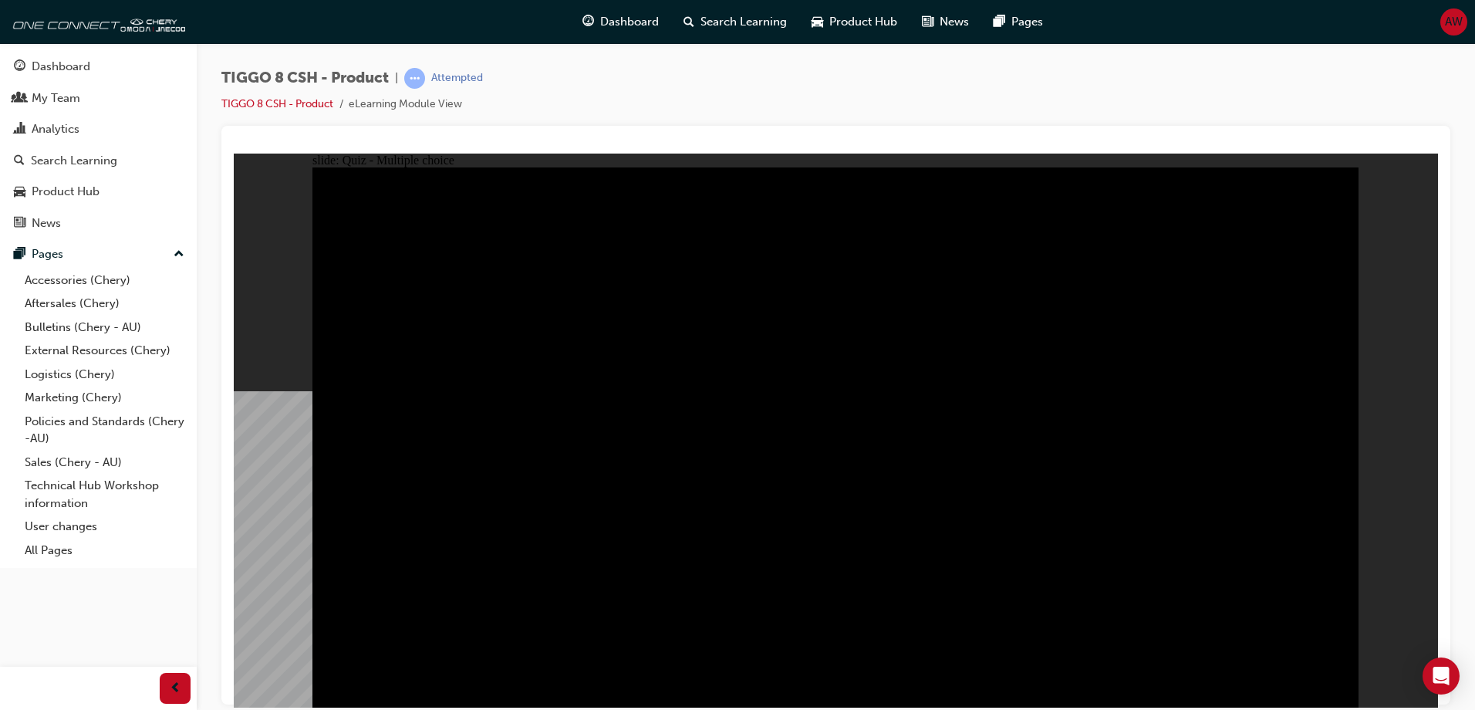
radio input "true"
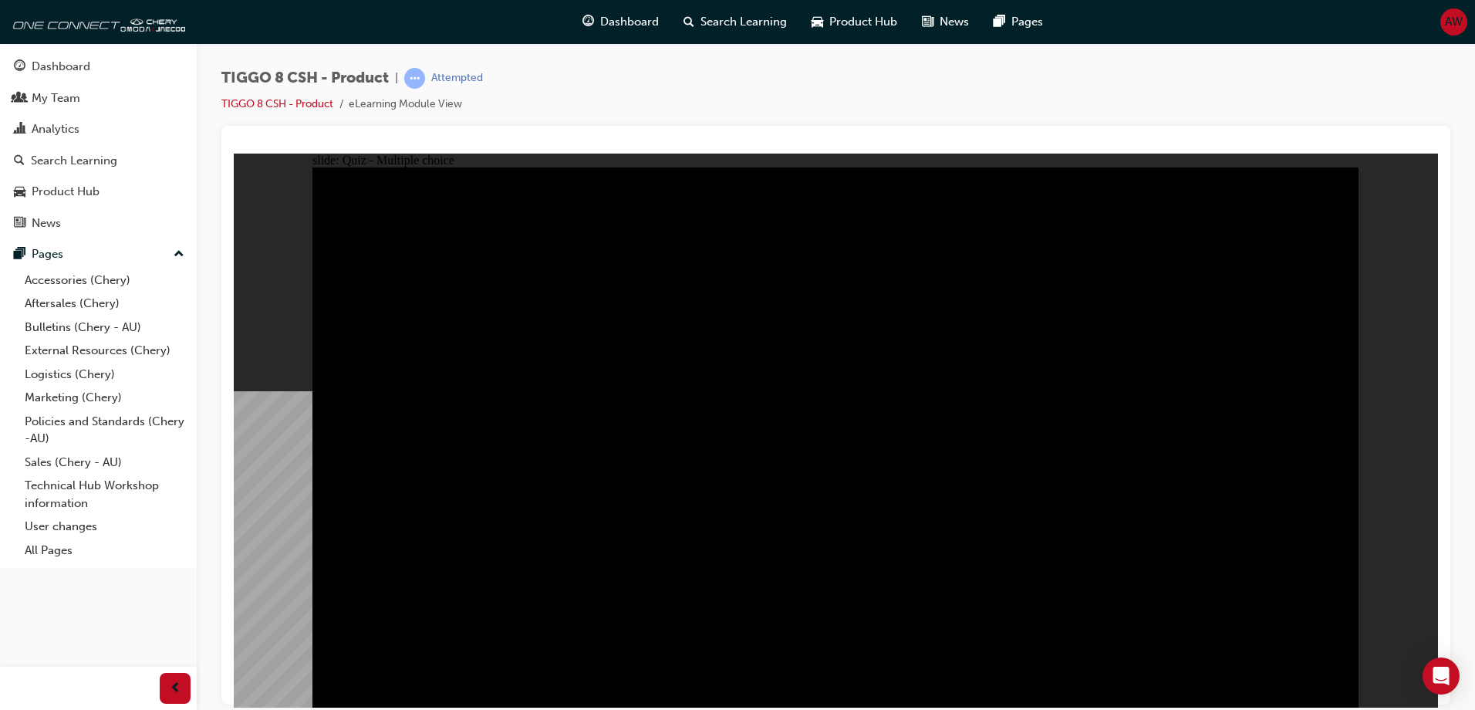
checkbox input "true"
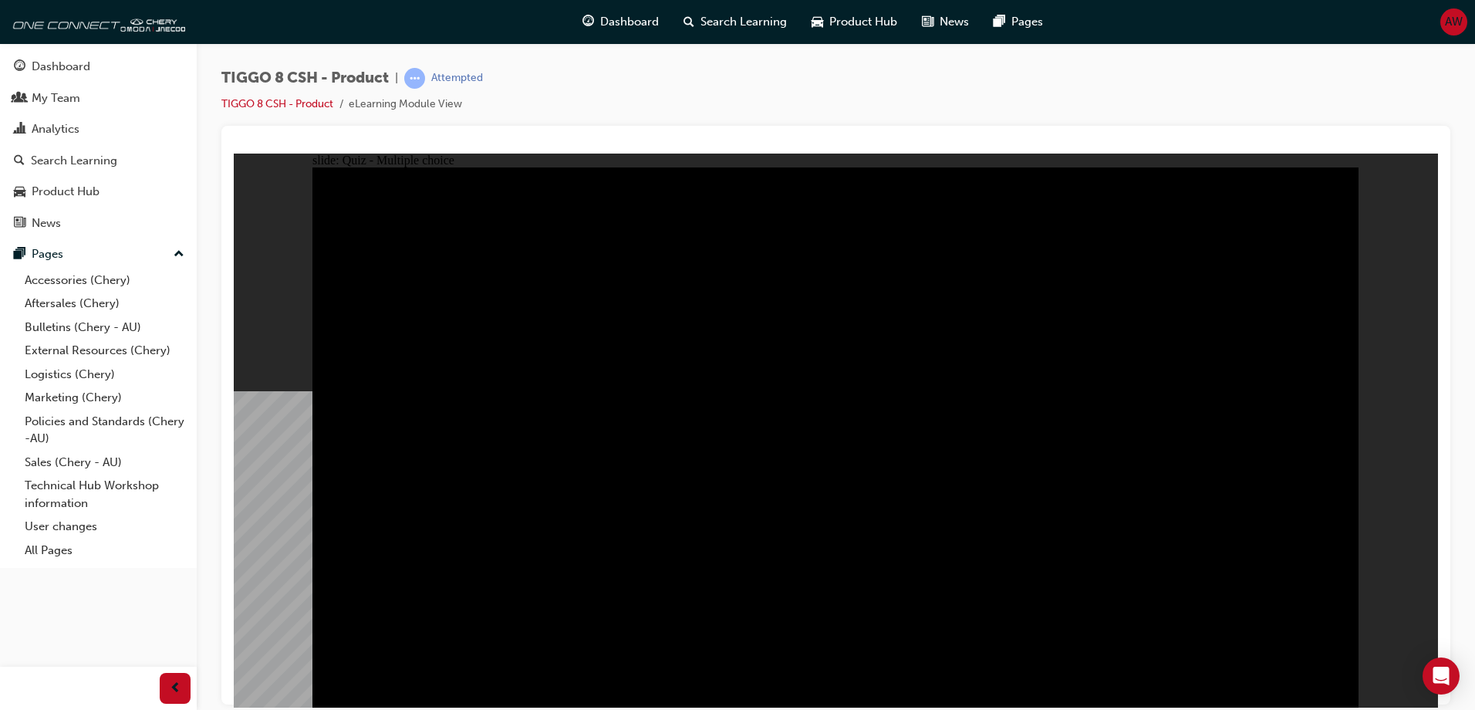
checkbox input "true"
checkbox input "false"
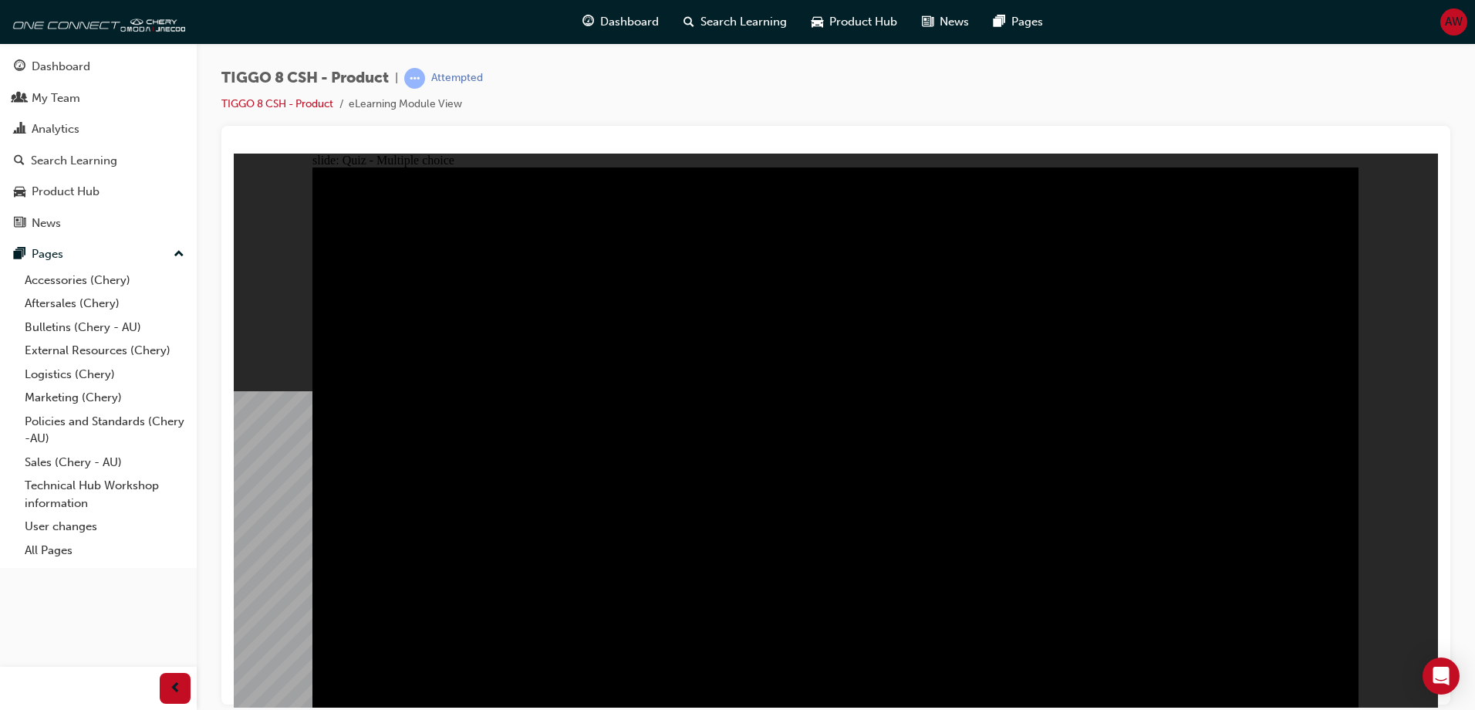
checkbox input "true"
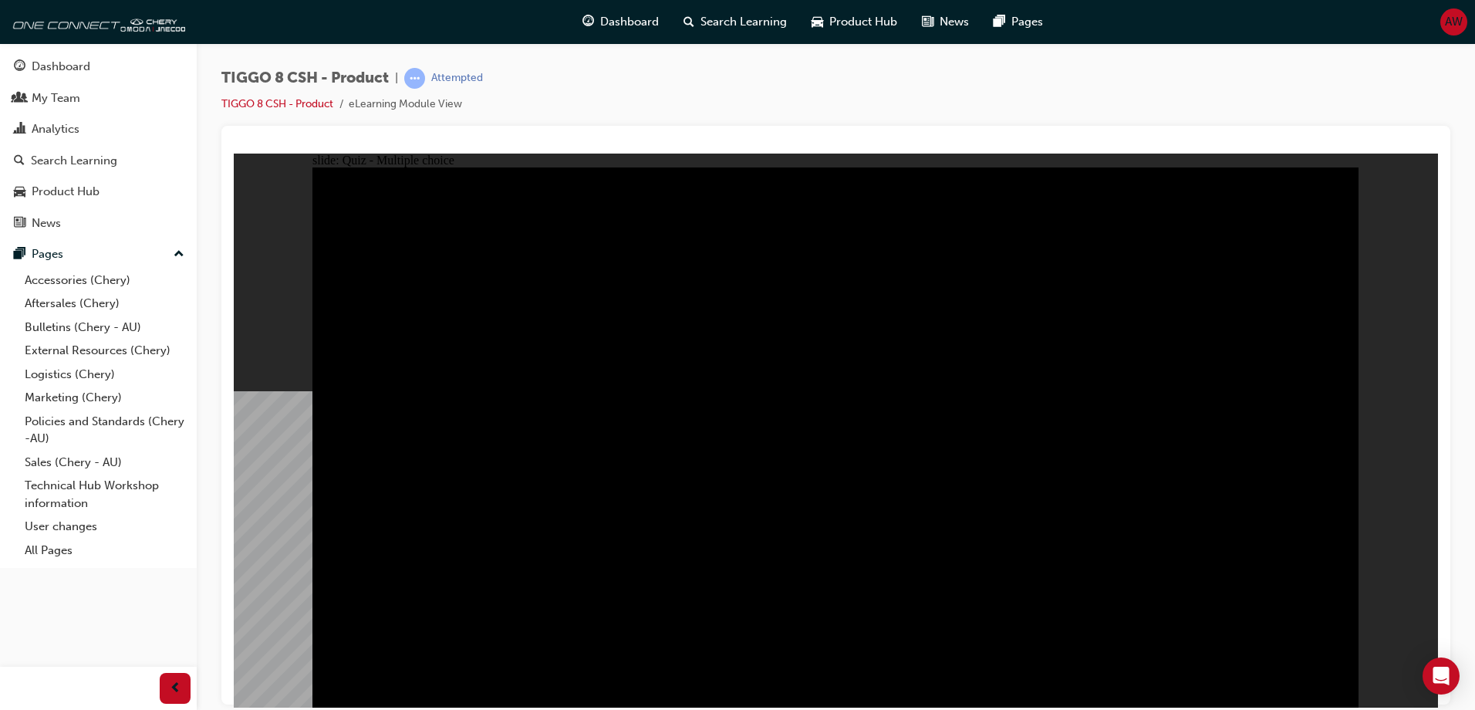
checkbox input "true"
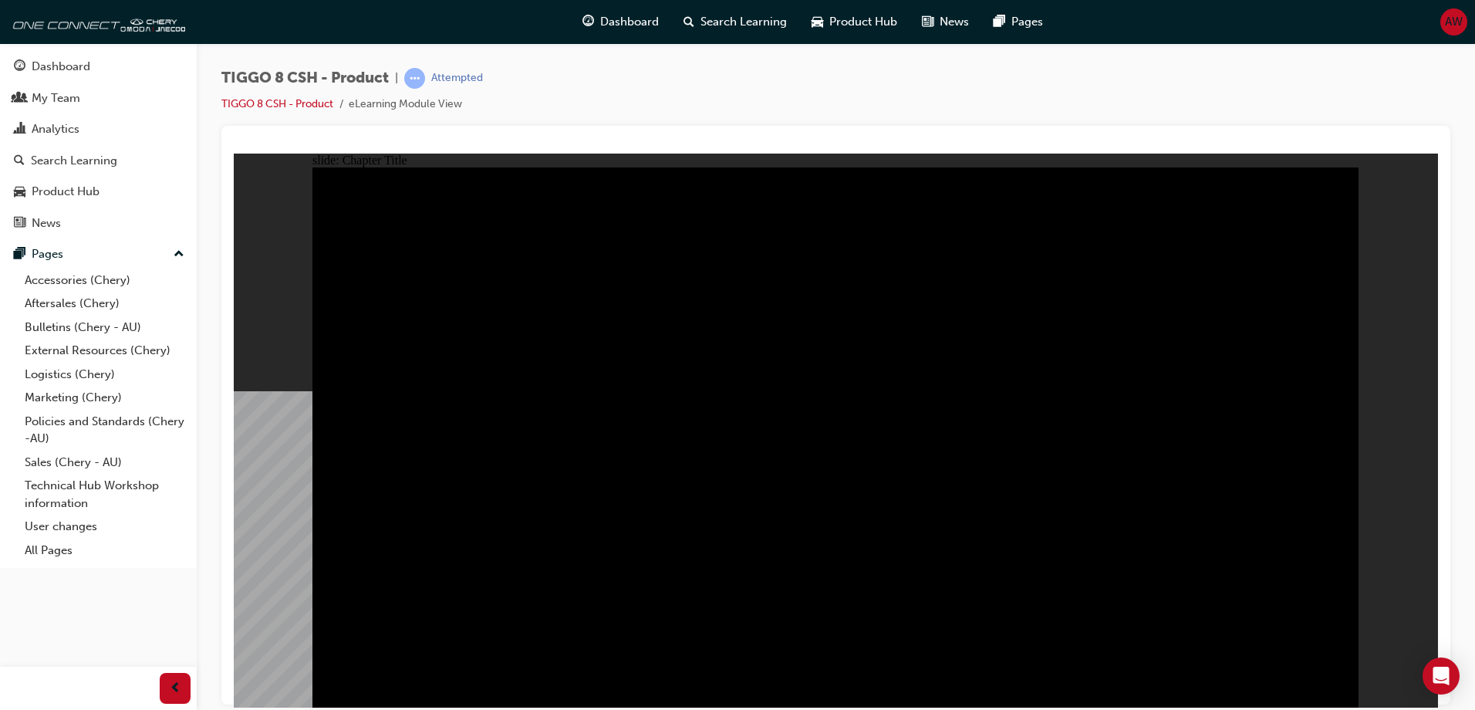
radio input "true"
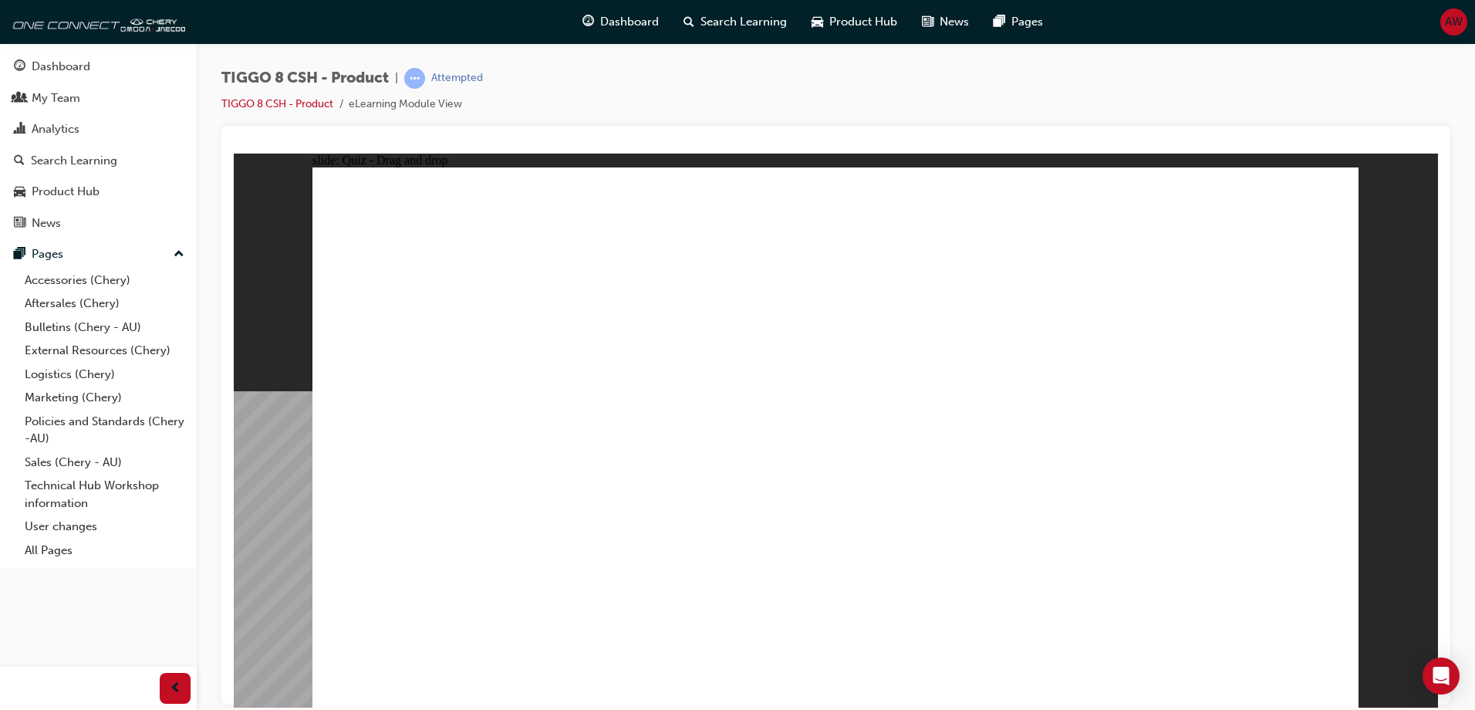
drag, startPoint x: 750, startPoint y: 234, endPoint x: 383, endPoint y: 472, distance: 437.2
drag, startPoint x: 864, startPoint y: 350, endPoint x: 807, endPoint y: 516, distance: 175.4
drag, startPoint x: 993, startPoint y: 243, endPoint x: 630, endPoint y: 469, distance: 427.9
drag, startPoint x: 477, startPoint y: 459, endPoint x: 984, endPoint y: 282, distance: 537.0
drag, startPoint x: 829, startPoint y: 235, endPoint x: 1075, endPoint y: 475, distance: 344.2
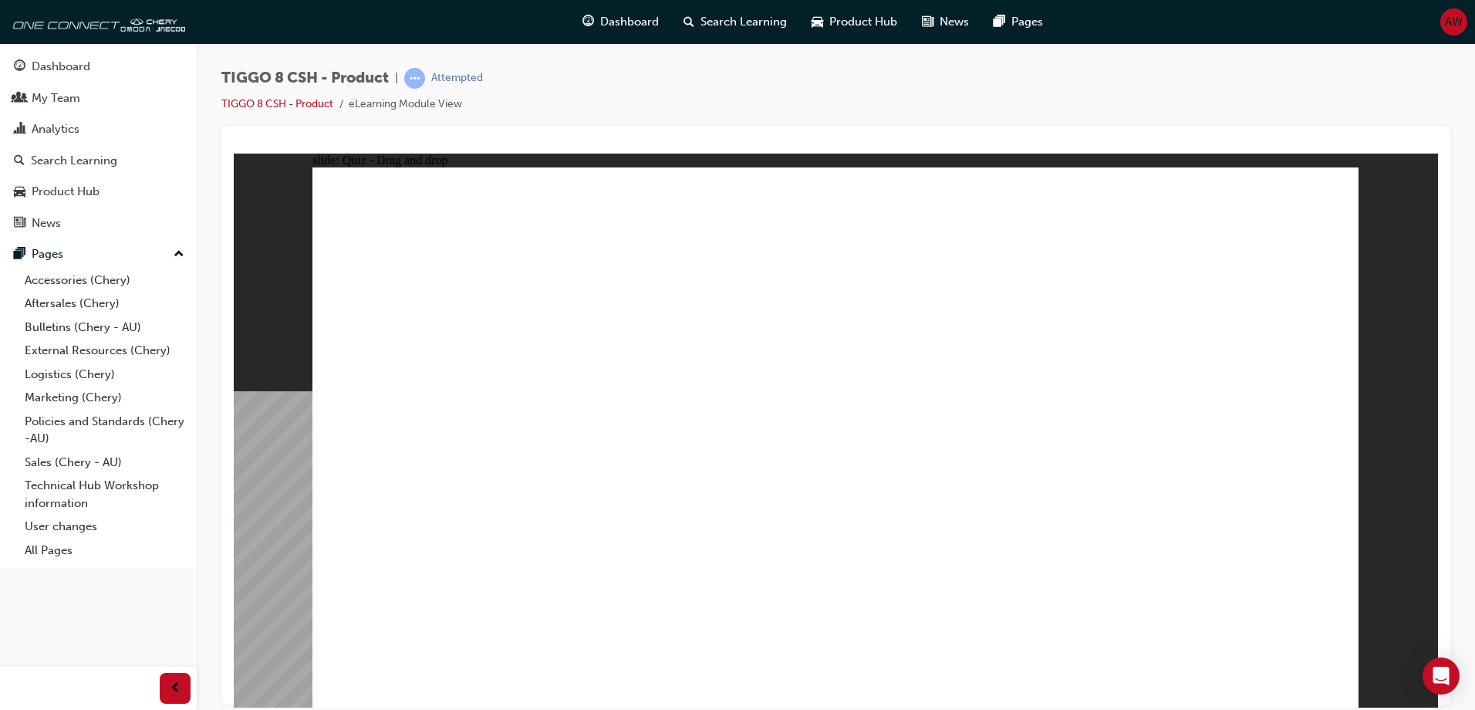
drag, startPoint x: 1099, startPoint y: 340, endPoint x: 454, endPoint y: 454, distance: 655.7
drag, startPoint x: 1224, startPoint y: 226, endPoint x: 1268, endPoint y: 523, distance: 300.1
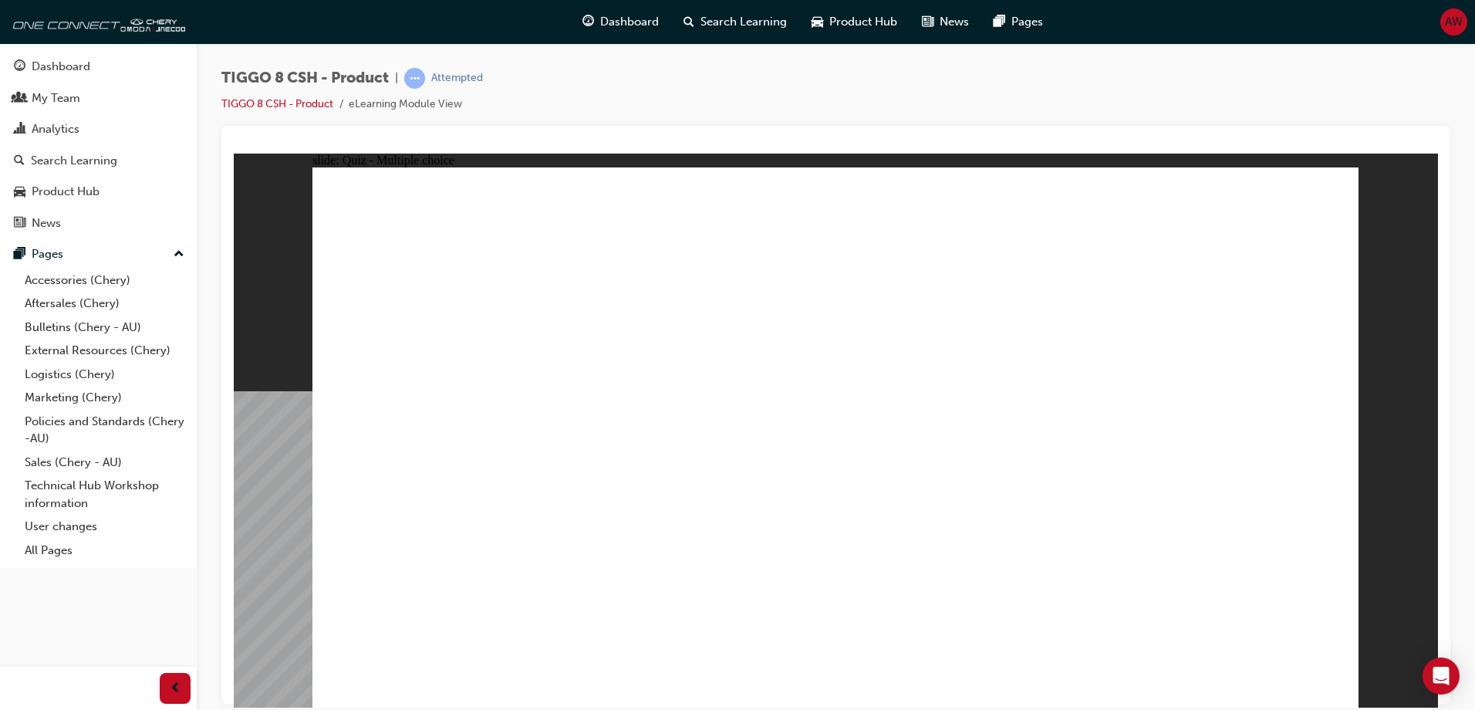
checkbox input "true"
drag, startPoint x: 985, startPoint y: 457, endPoint x: 973, endPoint y: 463, distance: 13.5
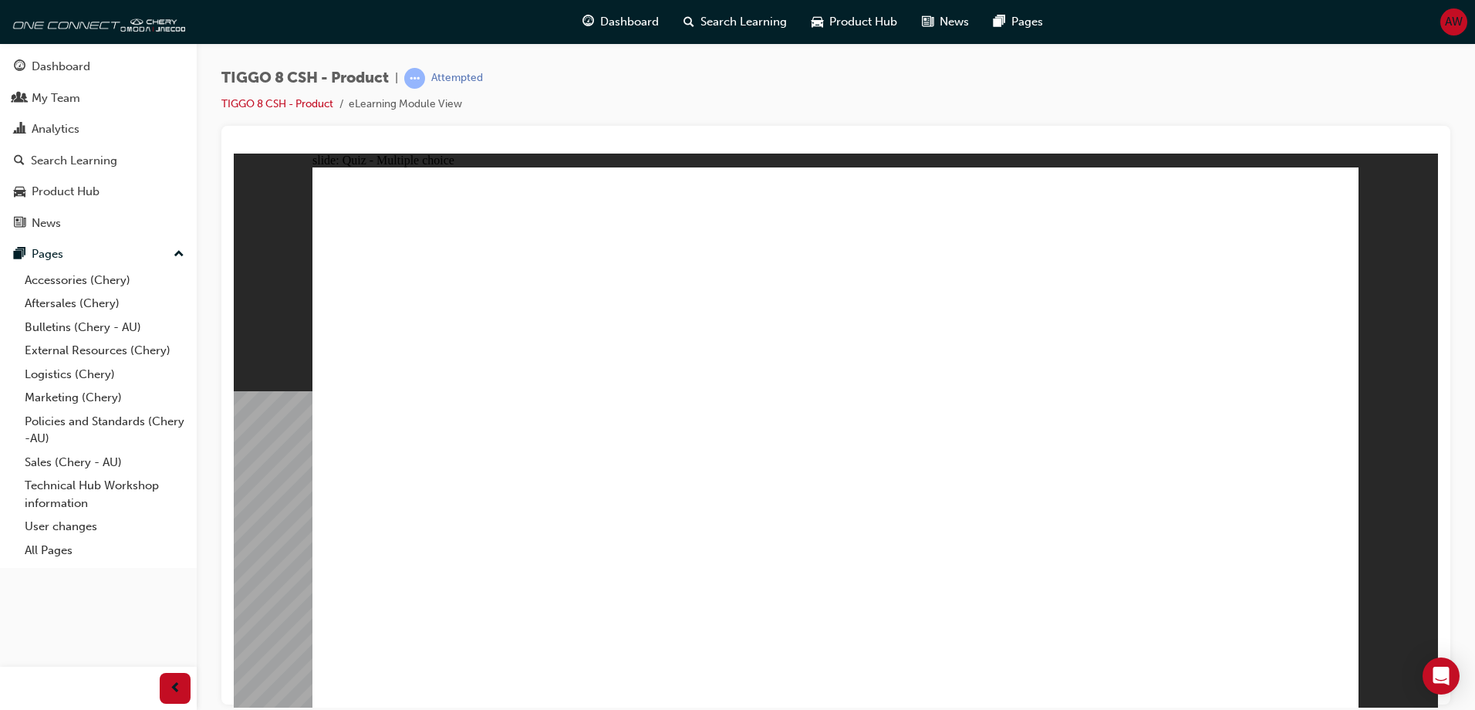
radio input "true"
drag, startPoint x: 844, startPoint y: 231, endPoint x: 924, endPoint y: 491, distance: 272.1
drag, startPoint x: 870, startPoint y: 266, endPoint x: 967, endPoint y: 467, distance: 222.6
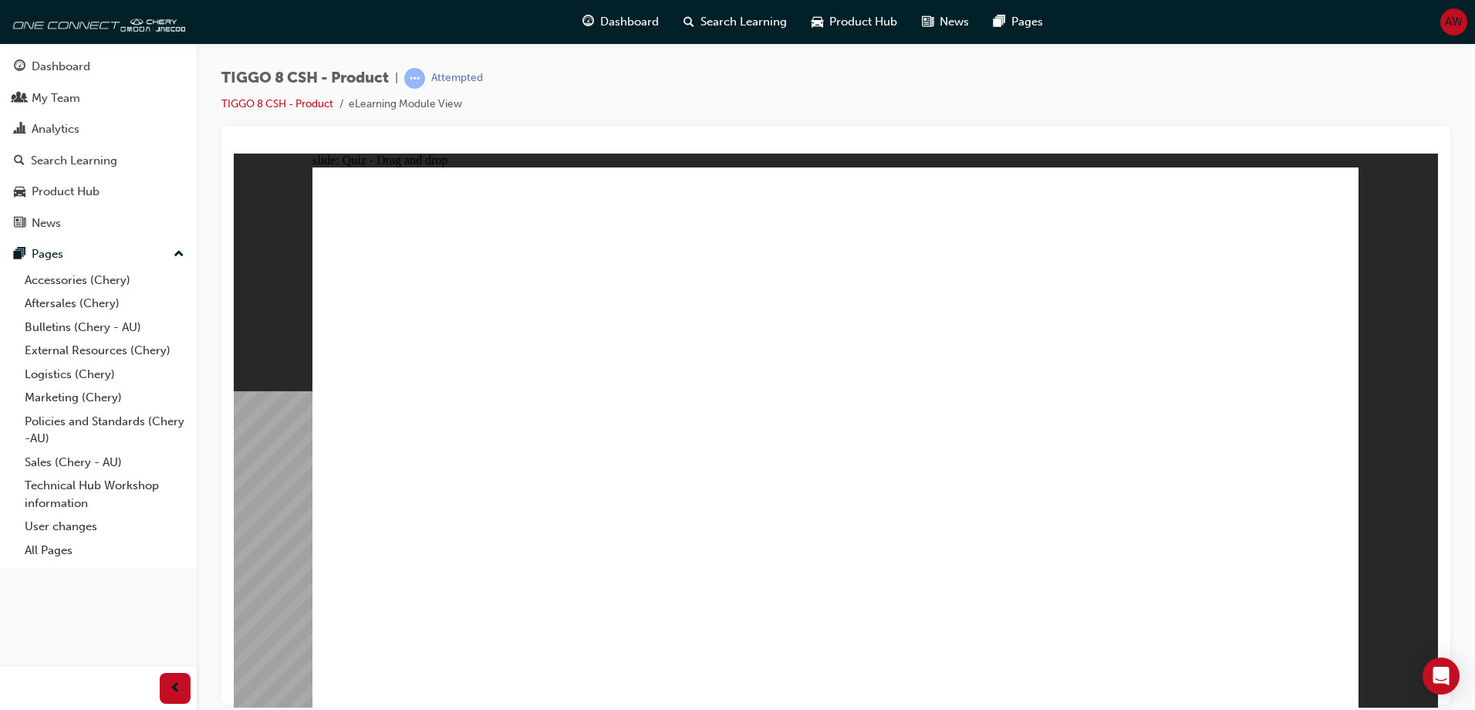
drag, startPoint x: 1046, startPoint y: 320, endPoint x: 1029, endPoint y: 547, distance: 227.4
drag, startPoint x: 1020, startPoint y: 271, endPoint x: 1038, endPoint y: 515, distance: 245.3
drag, startPoint x: 1053, startPoint y: 233, endPoint x: 932, endPoint y: 559, distance: 348.1
drag, startPoint x: 1275, startPoint y: 277, endPoint x: 1134, endPoint y: 463, distance: 233.4
drag, startPoint x: 1217, startPoint y: 238, endPoint x: 990, endPoint y: 575, distance: 405.7
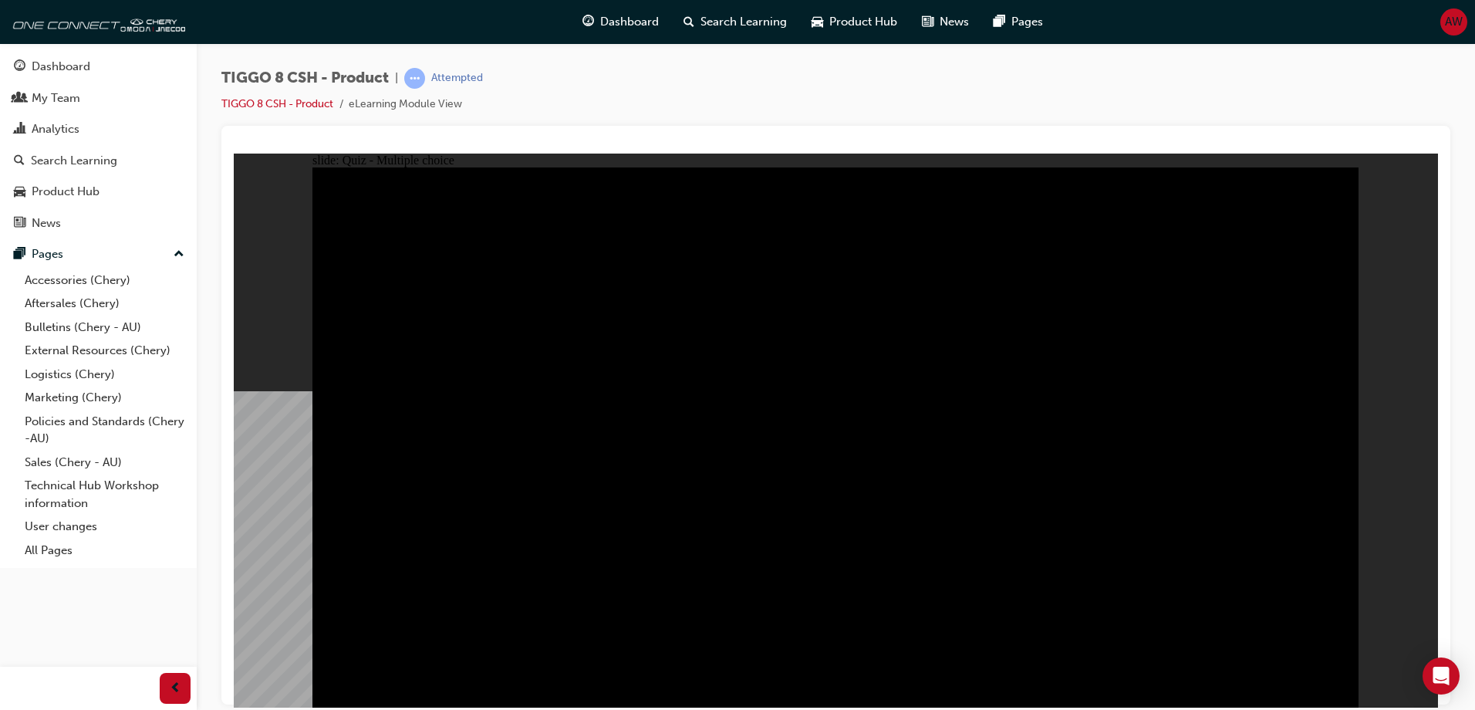
radio input "true"
drag, startPoint x: 1009, startPoint y: 278, endPoint x: 977, endPoint y: 328, distance: 59.7
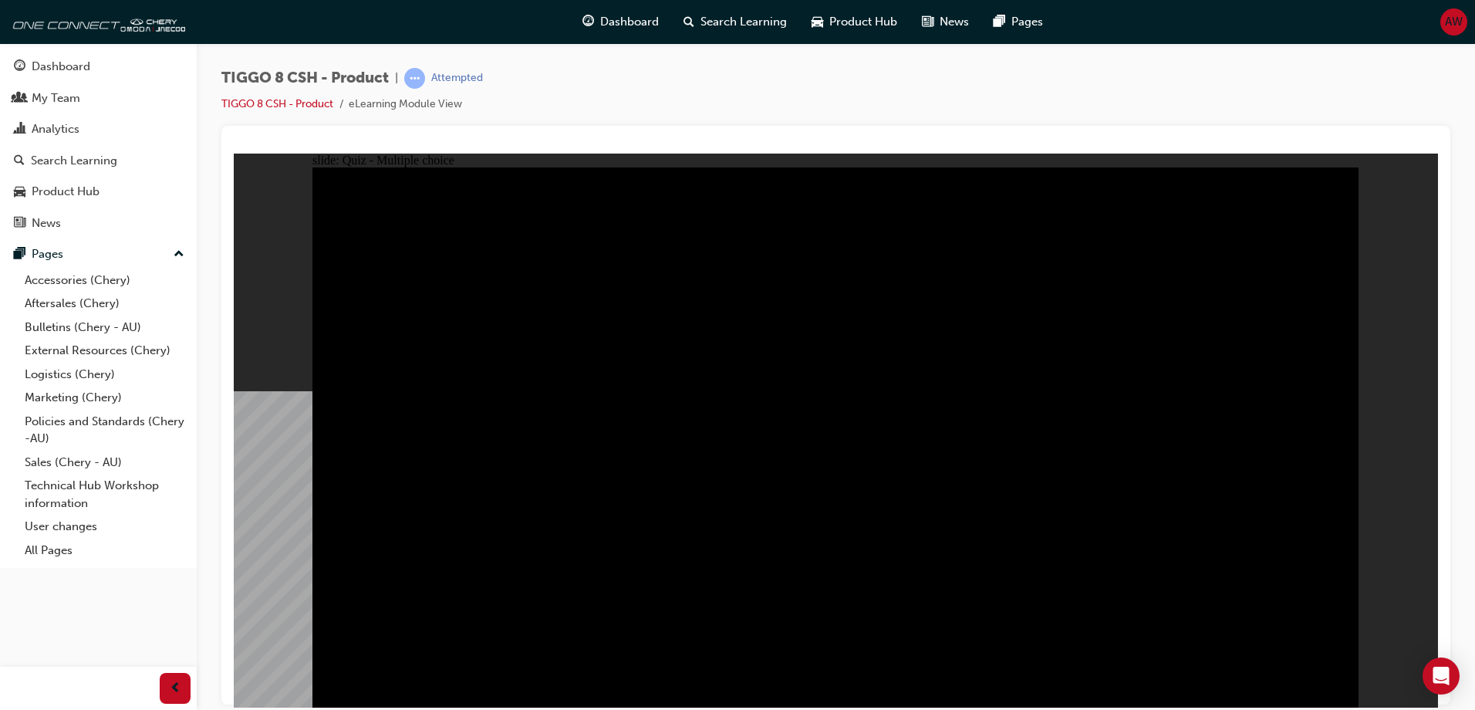
radio input "true"
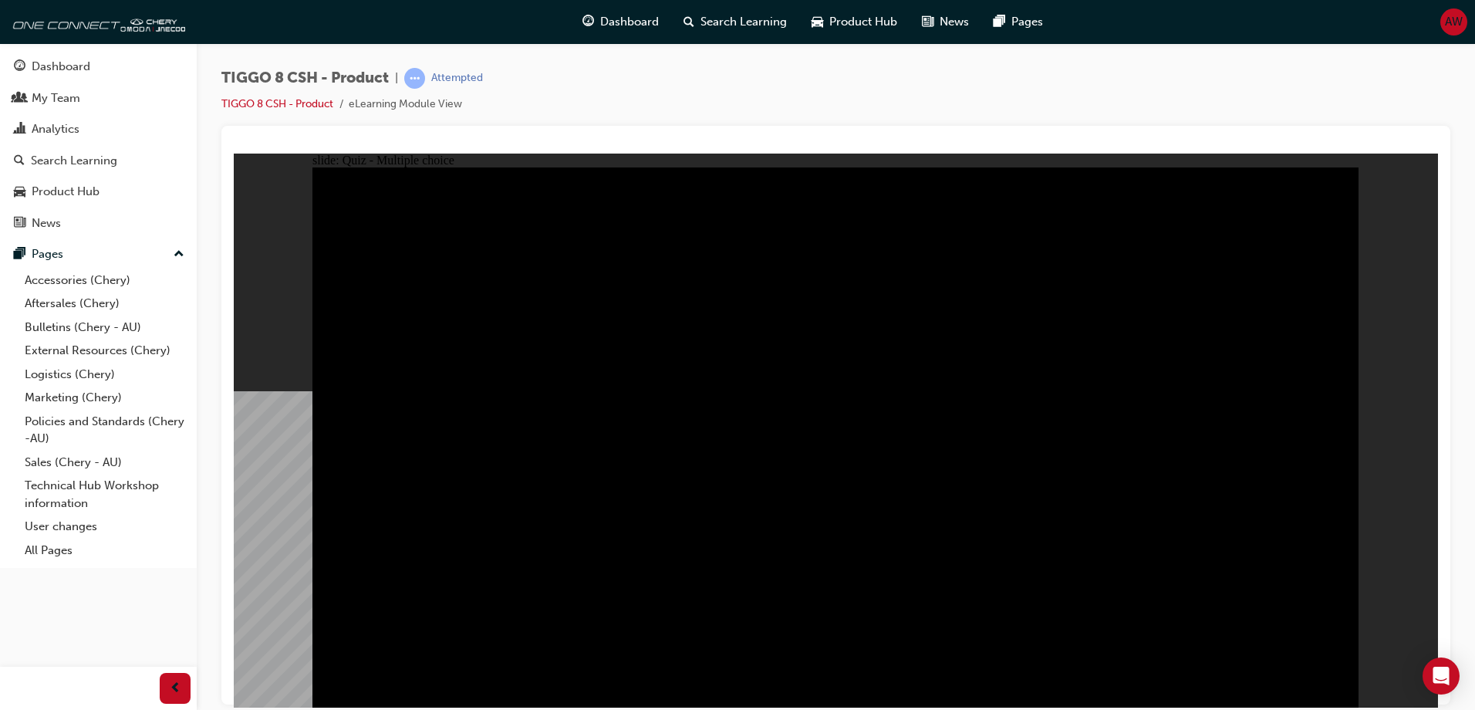
radio input "true"
checkbox input "true"
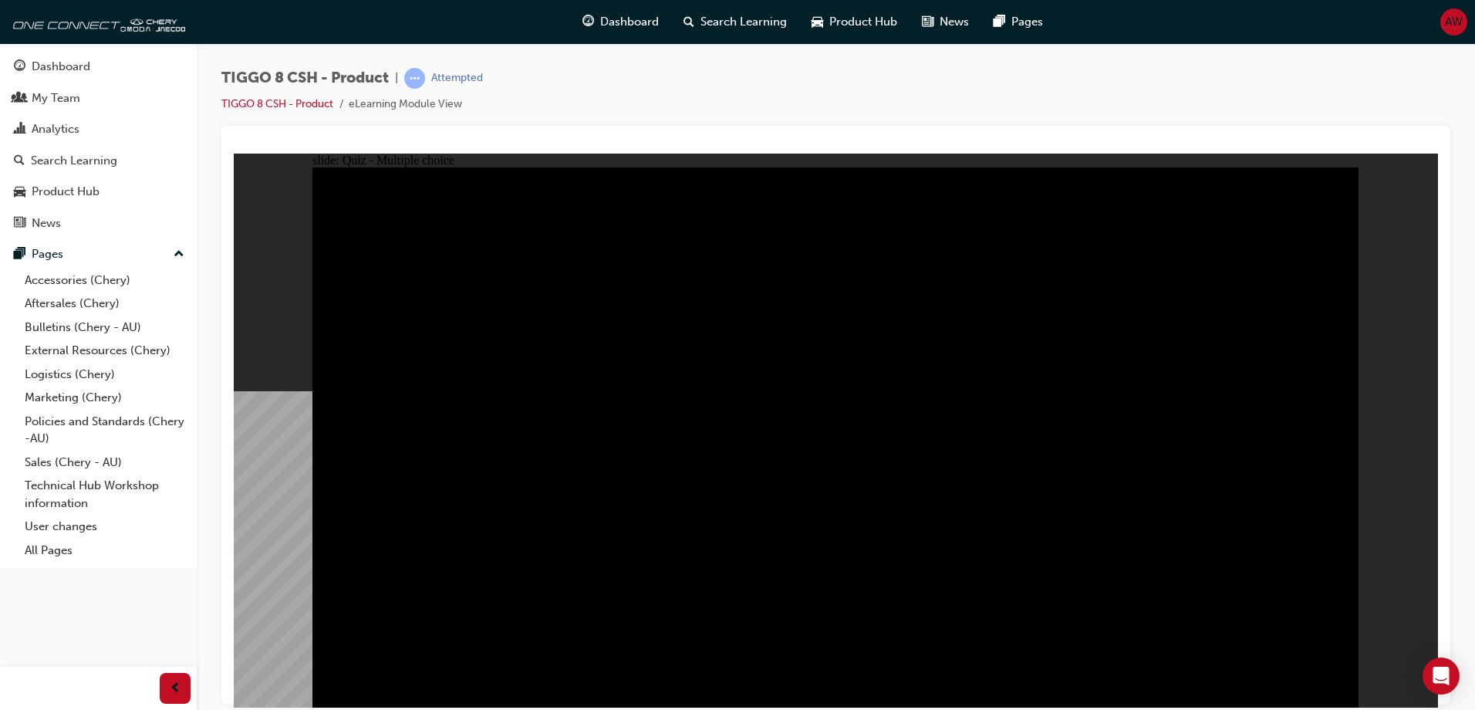
checkbox input "true"
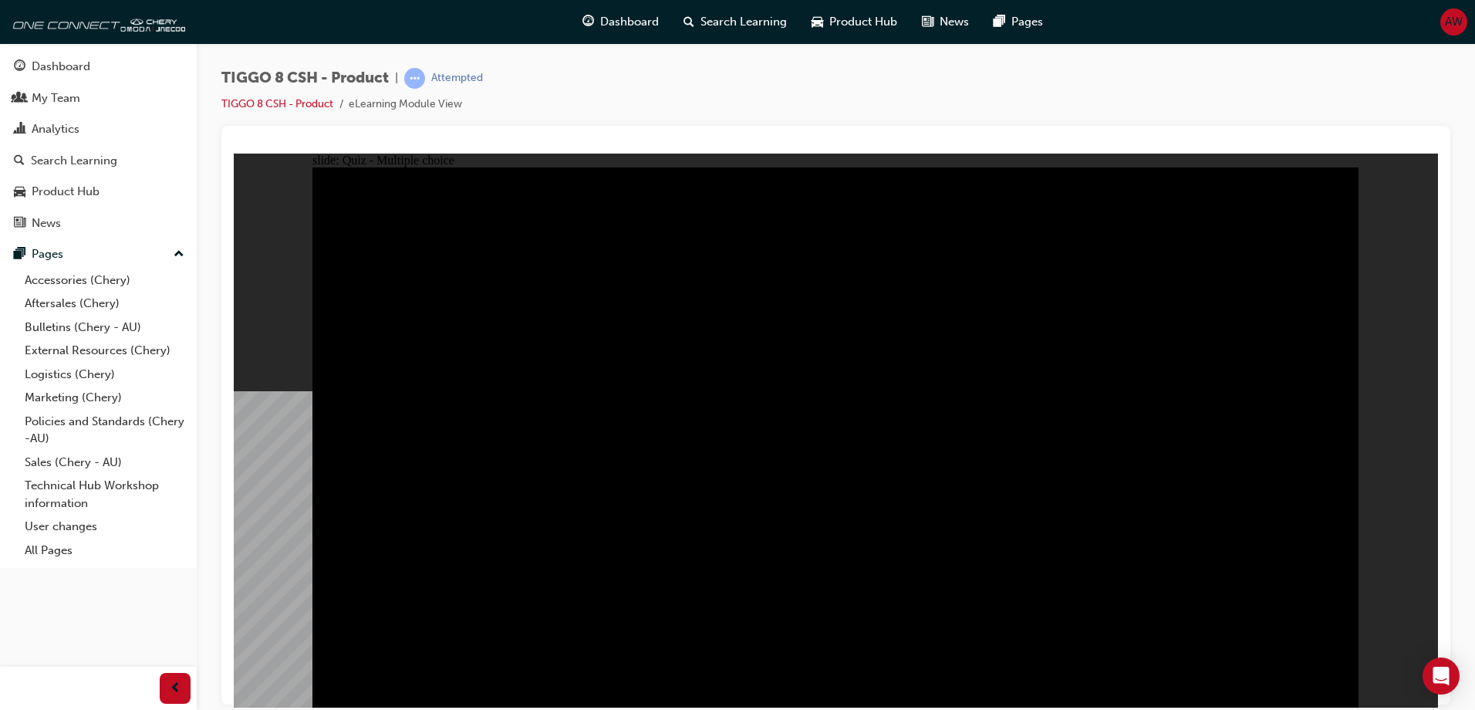
checkbox input "true"
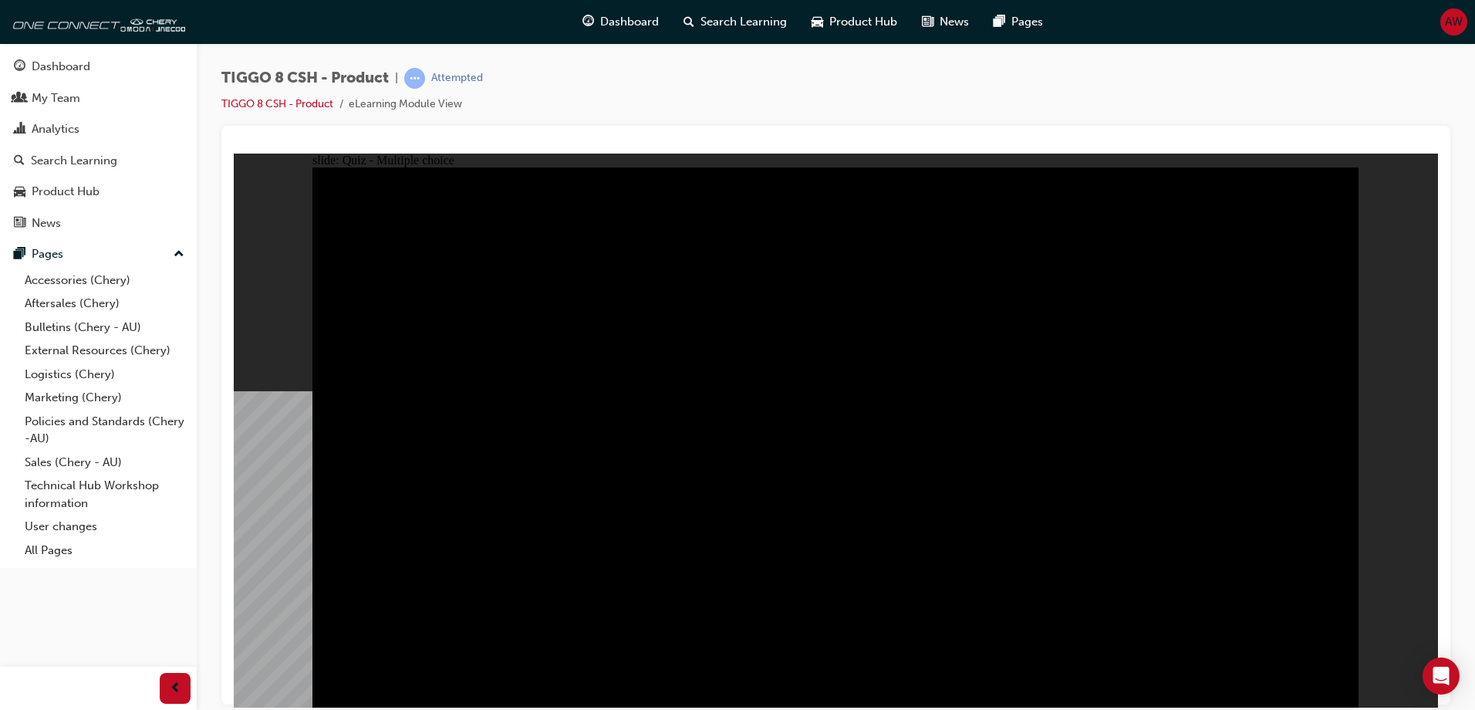
checkbox input "true"
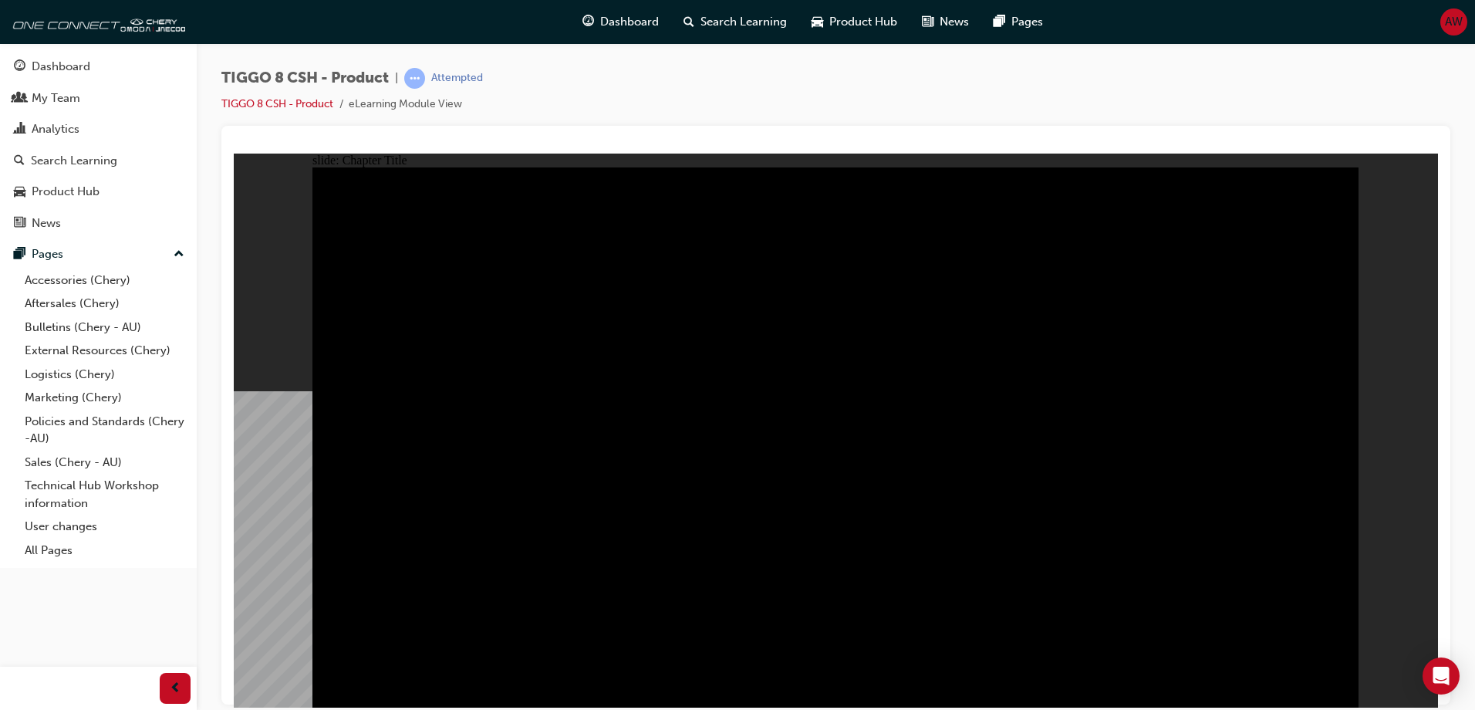
drag, startPoint x: 881, startPoint y: 600, endPoint x: 736, endPoint y: 562, distance: 149.9
radio input "true"
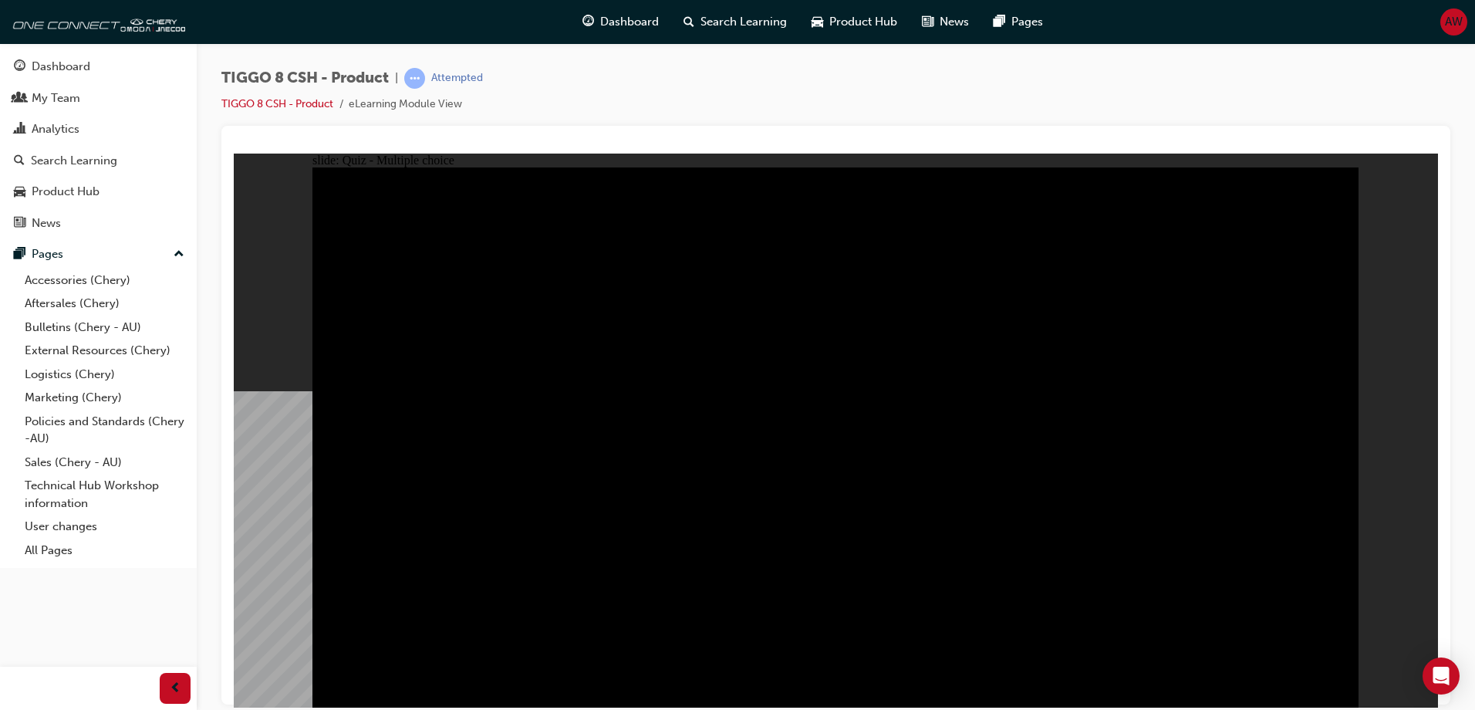
drag, startPoint x: 792, startPoint y: 533, endPoint x: 813, endPoint y: 537, distance: 21.2
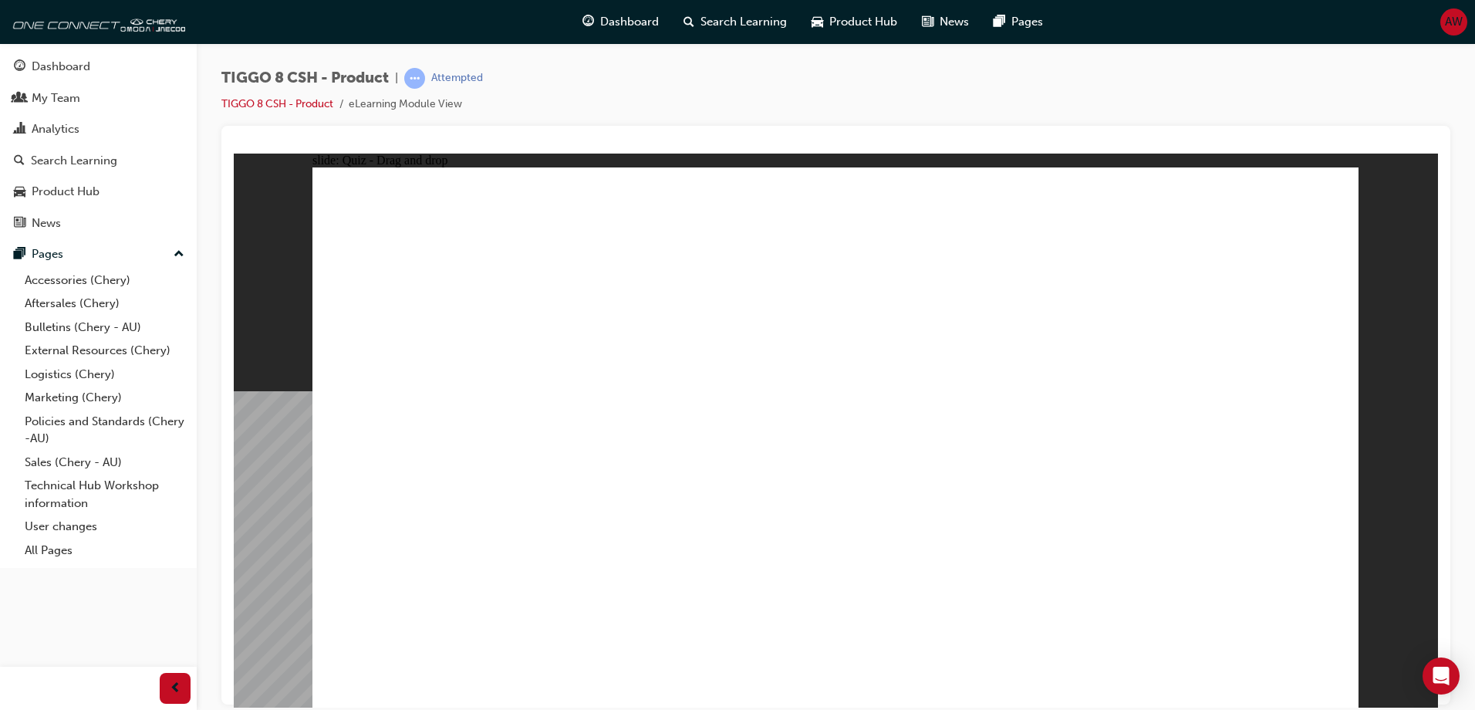
drag, startPoint x: 766, startPoint y: 230, endPoint x: 802, endPoint y: 468, distance: 241.1
drag, startPoint x: 982, startPoint y: 228, endPoint x: 609, endPoint y: 465, distance: 442.2
drag, startPoint x: 1238, startPoint y: 231, endPoint x: 438, endPoint y: 473, distance: 835.7
drag, startPoint x: 1140, startPoint y: 317, endPoint x: 1246, endPoint y: 478, distance: 192.8
drag, startPoint x: 829, startPoint y: 469, endPoint x: 1035, endPoint y: 468, distance: 206.0
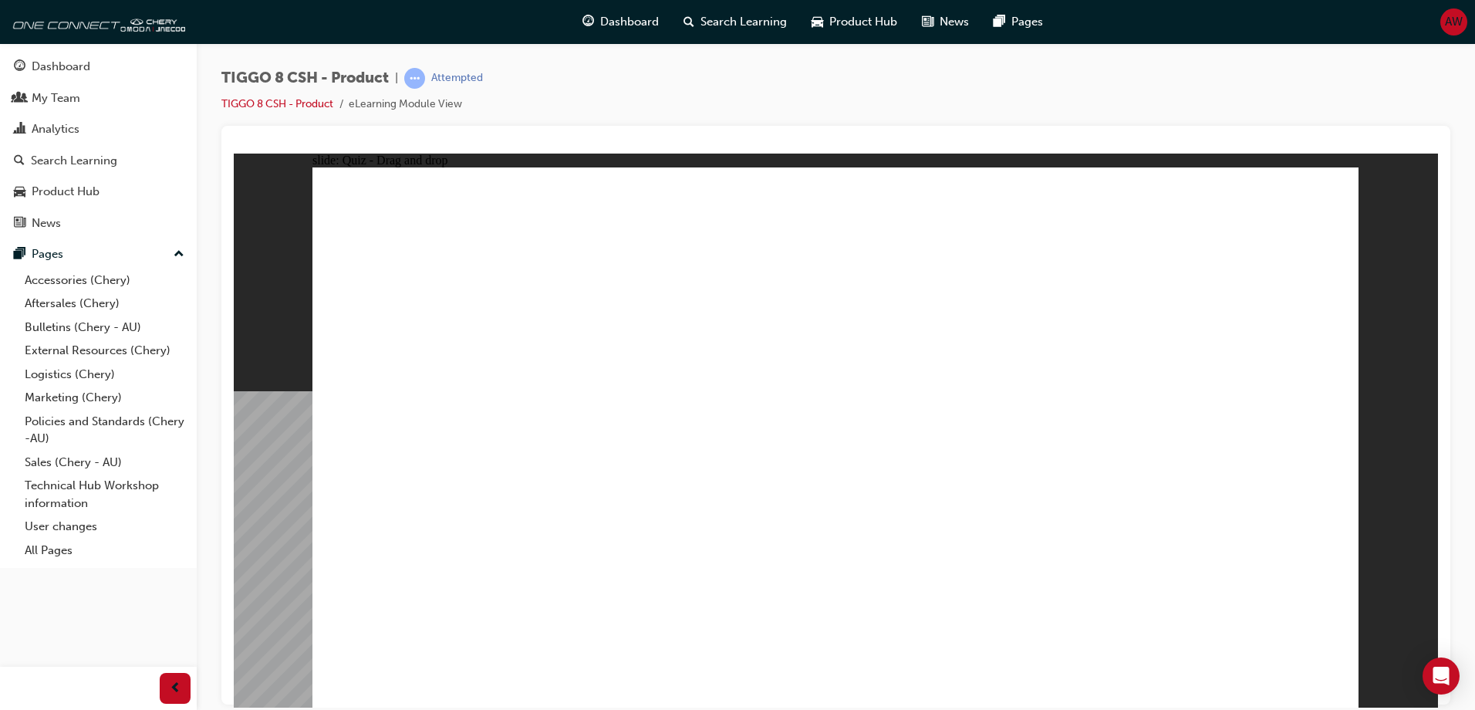
drag, startPoint x: 947, startPoint y: 332, endPoint x: 920, endPoint y: 497, distance: 166.5
checkbox input "true"
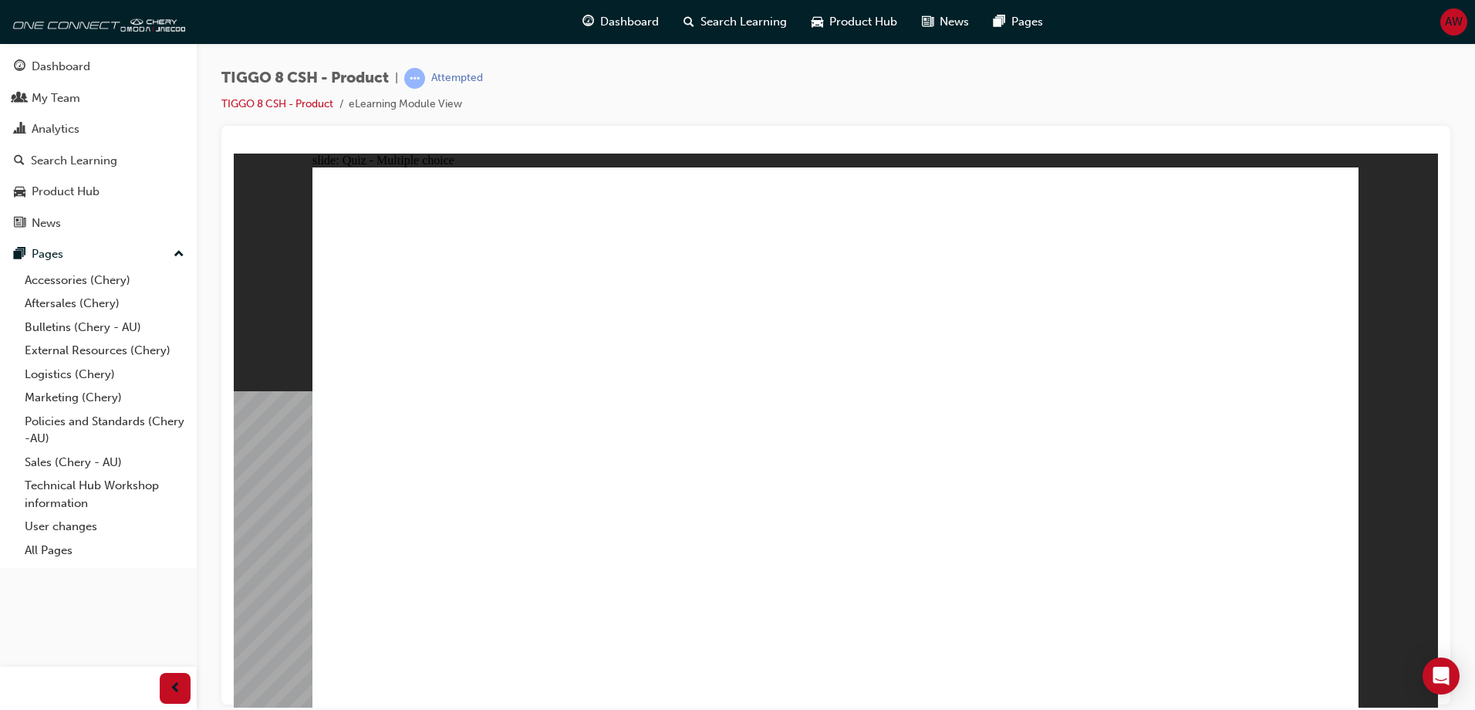
radio input "true"
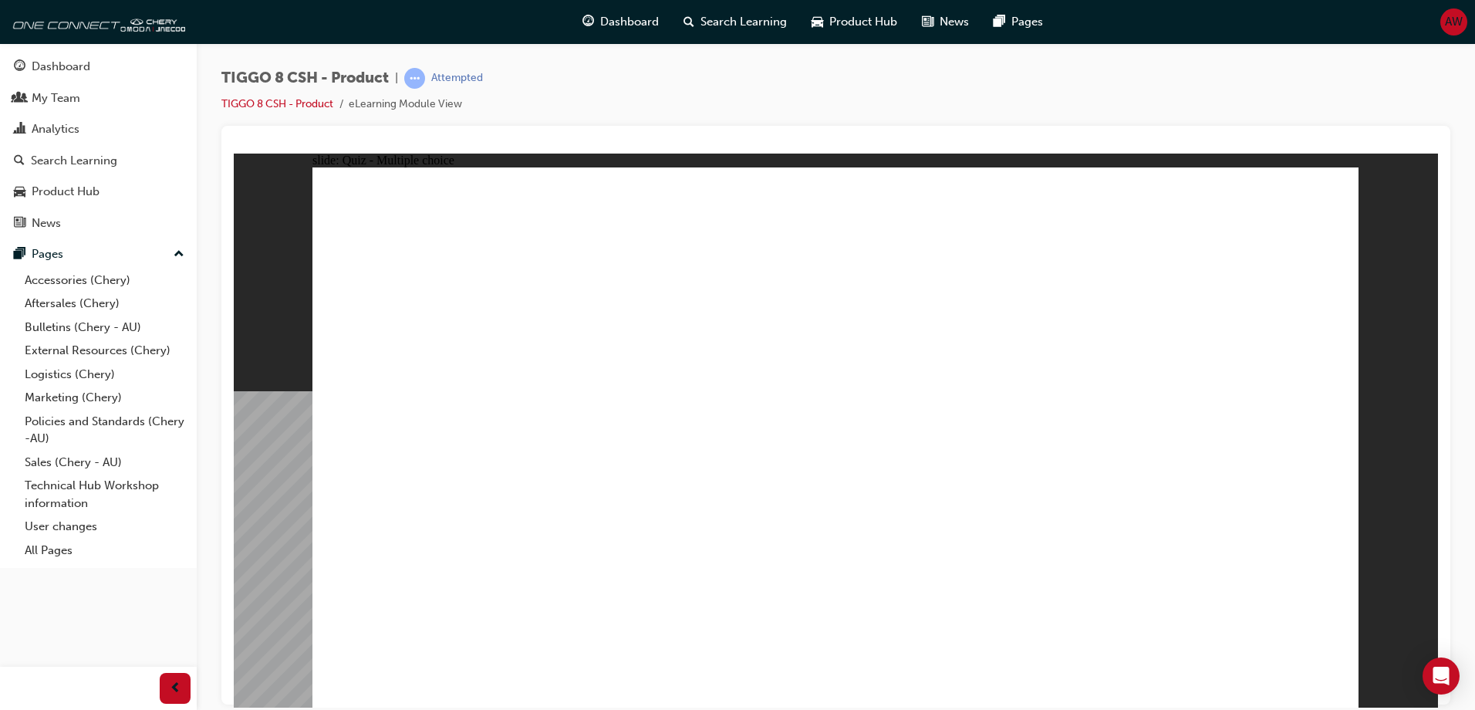
drag, startPoint x: 835, startPoint y: 271, endPoint x: 960, endPoint y: 531, distance: 288.8
drag, startPoint x: 1036, startPoint y: 306, endPoint x: 1094, endPoint y: 461, distance: 164.8
drag, startPoint x: 1207, startPoint y: 267, endPoint x: 1074, endPoint y: 527, distance: 291.9
drag, startPoint x: 1036, startPoint y: 268, endPoint x: 1031, endPoint y: 537, distance: 269.3
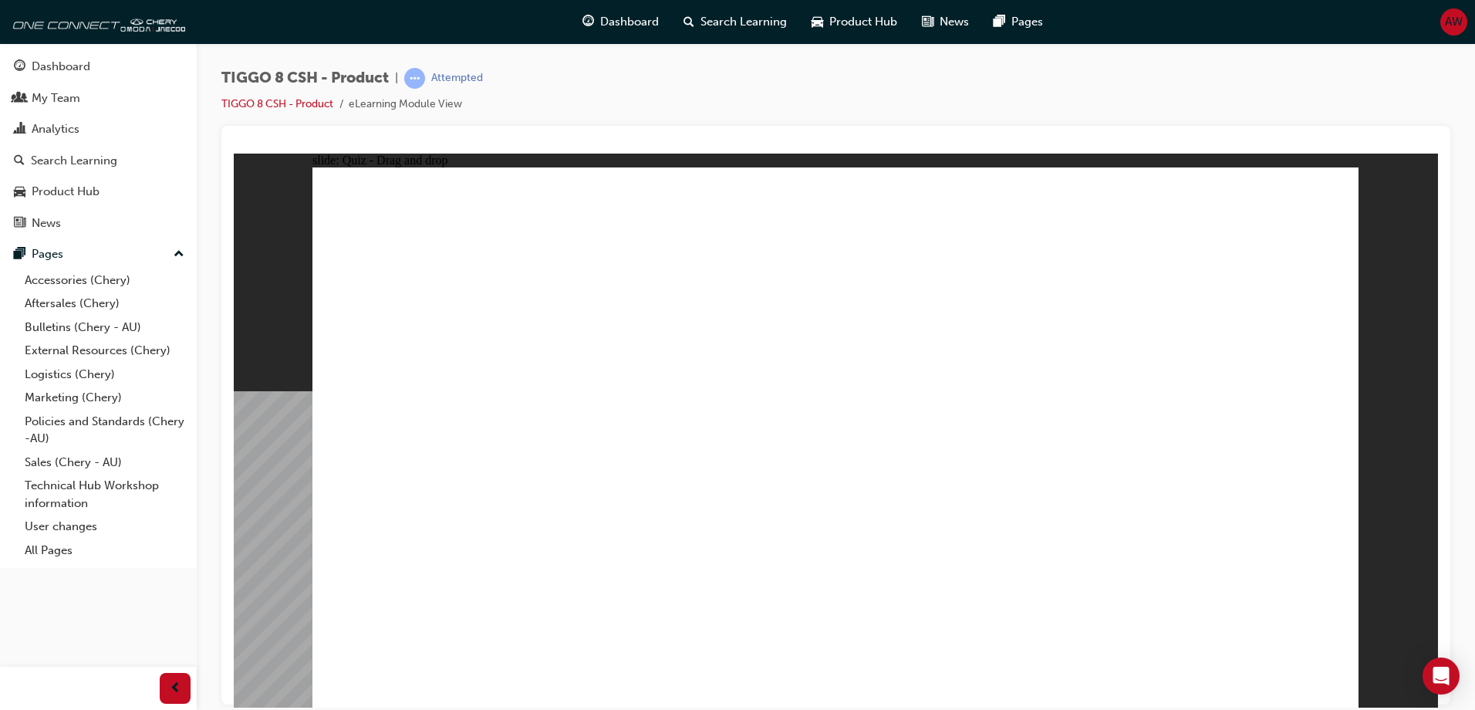
drag, startPoint x: 1034, startPoint y: 233, endPoint x: 1029, endPoint y: 576, distance: 343.3
drag, startPoint x: 1183, startPoint y: 233, endPoint x: 1068, endPoint y: 571, distance: 357.2
drag, startPoint x: 792, startPoint y: 226, endPoint x: 1045, endPoint y: 566, distance: 424.0
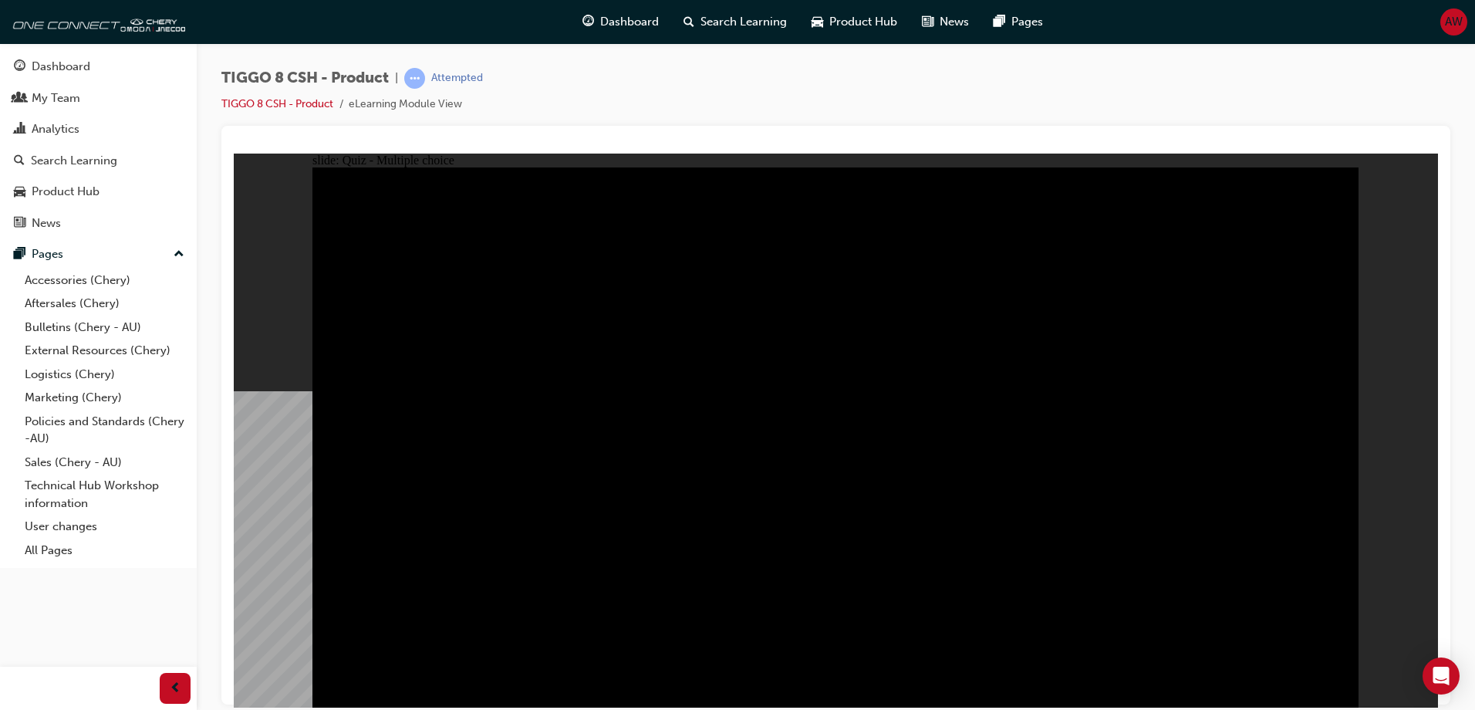
drag, startPoint x: 944, startPoint y: 415, endPoint x: 933, endPoint y: 426, distance: 15.8
radio input "true"
drag, startPoint x: 807, startPoint y: 533, endPoint x: 798, endPoint y: 536, distance: 9.8
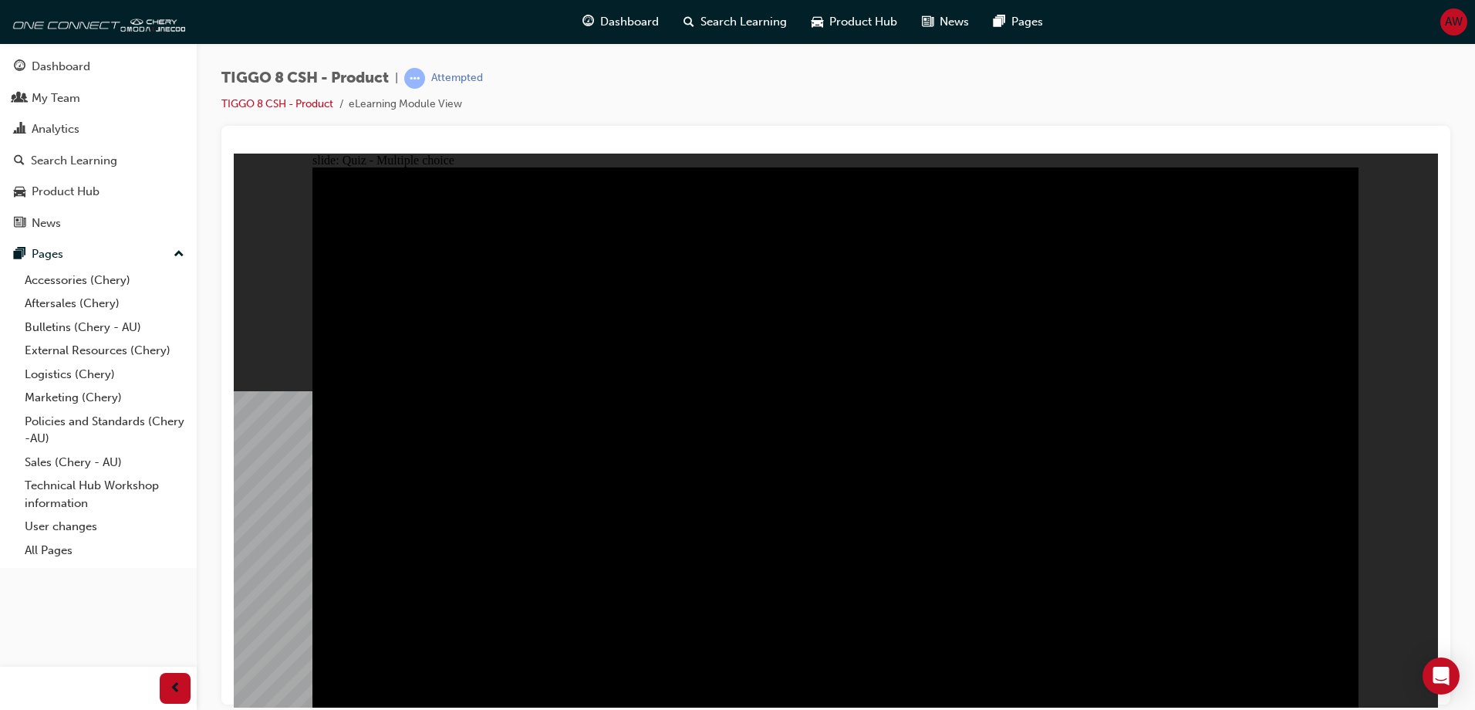
radio input "true"
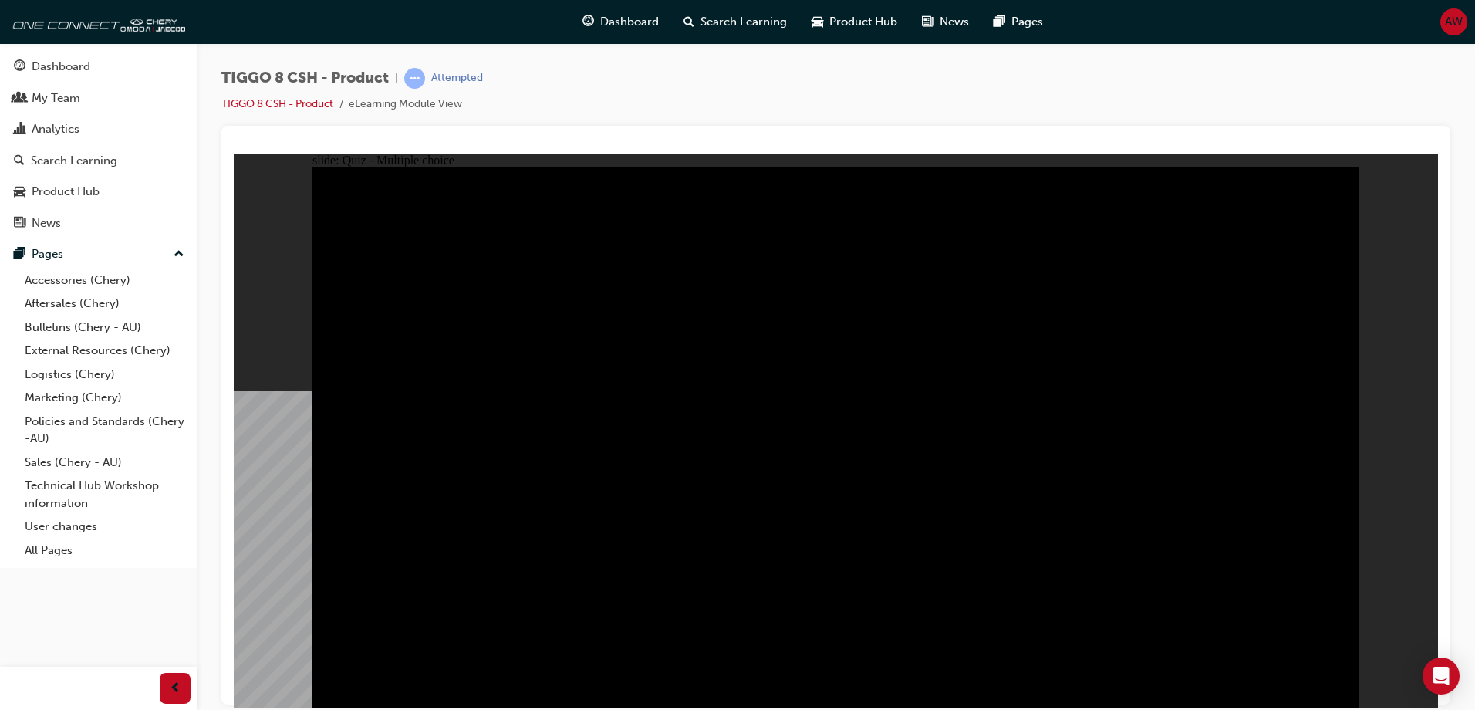
radio input "true"
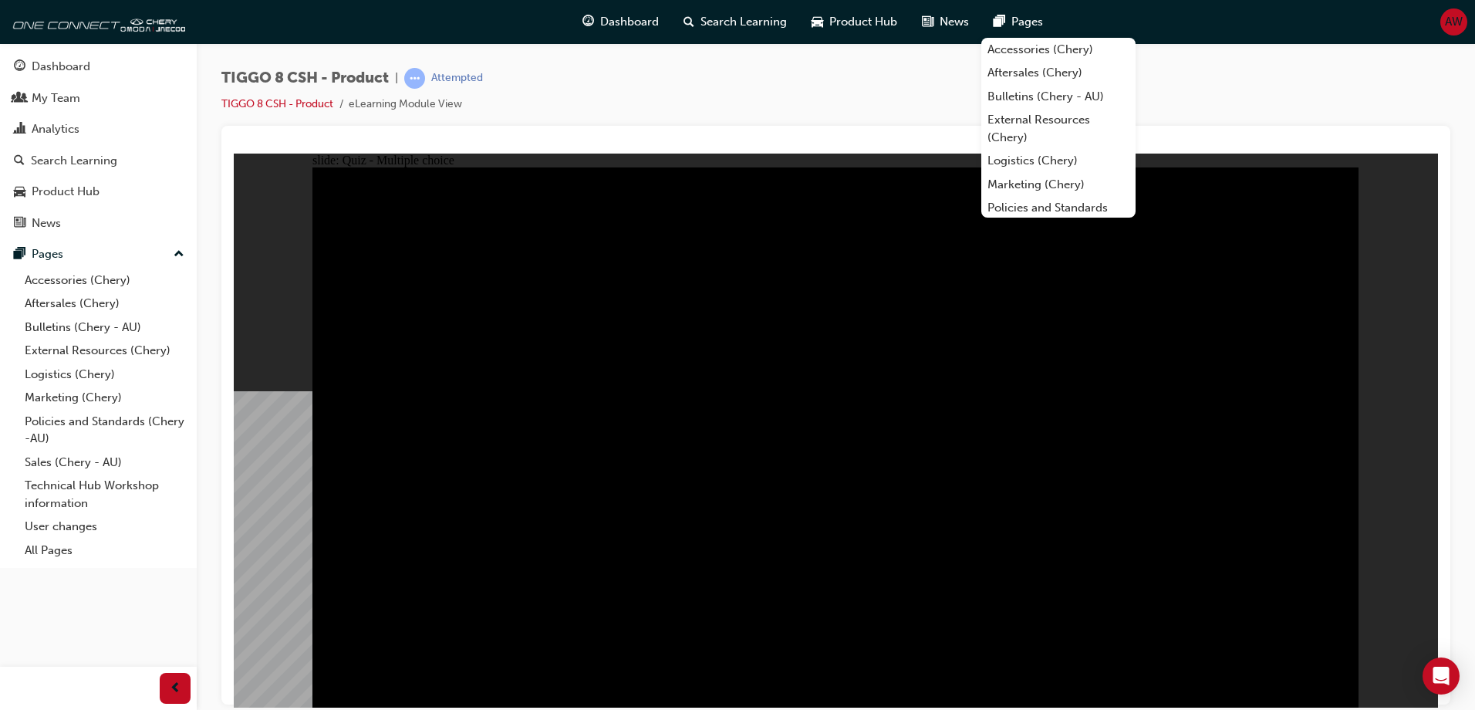
drag, startPoint x: 382, startPoint y: 321, endPoint x: 471, endPoint y: 372, distance: 103.0
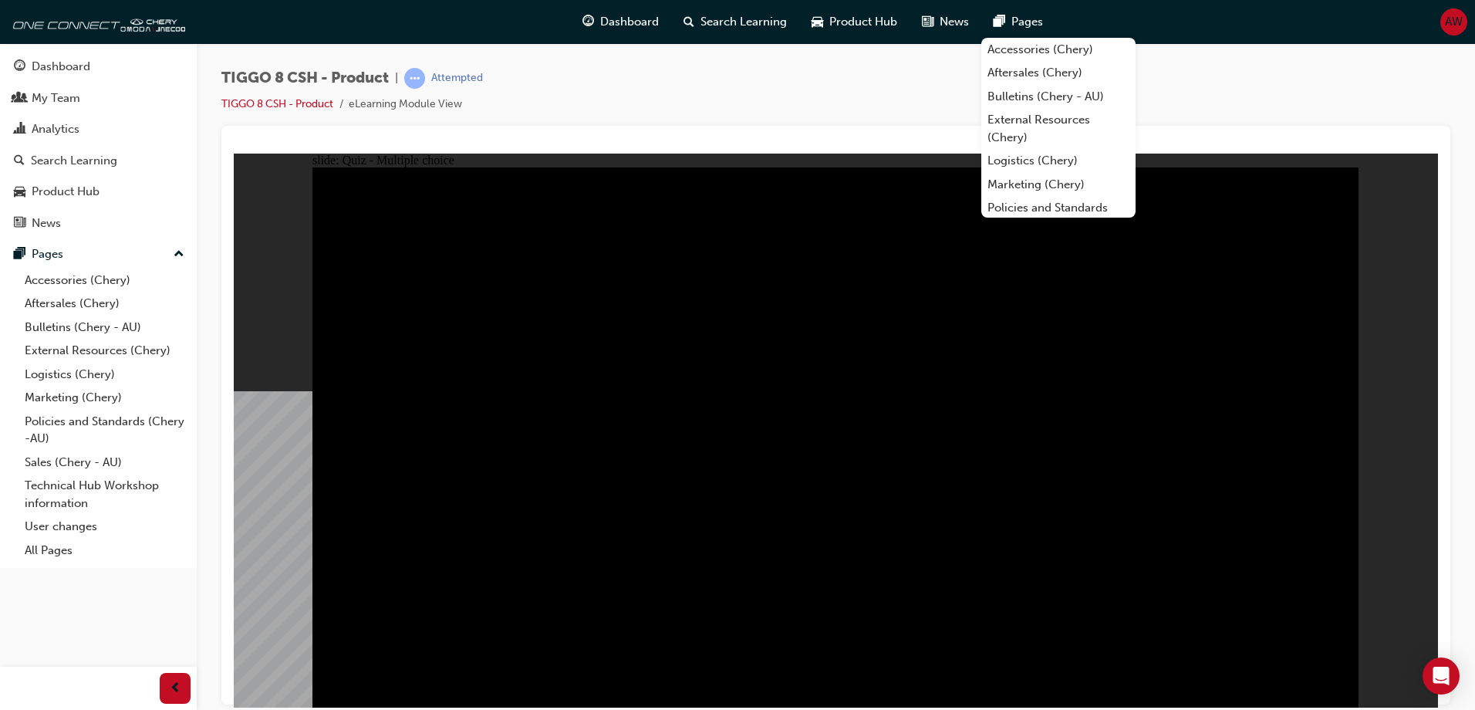
checkbox input "true"
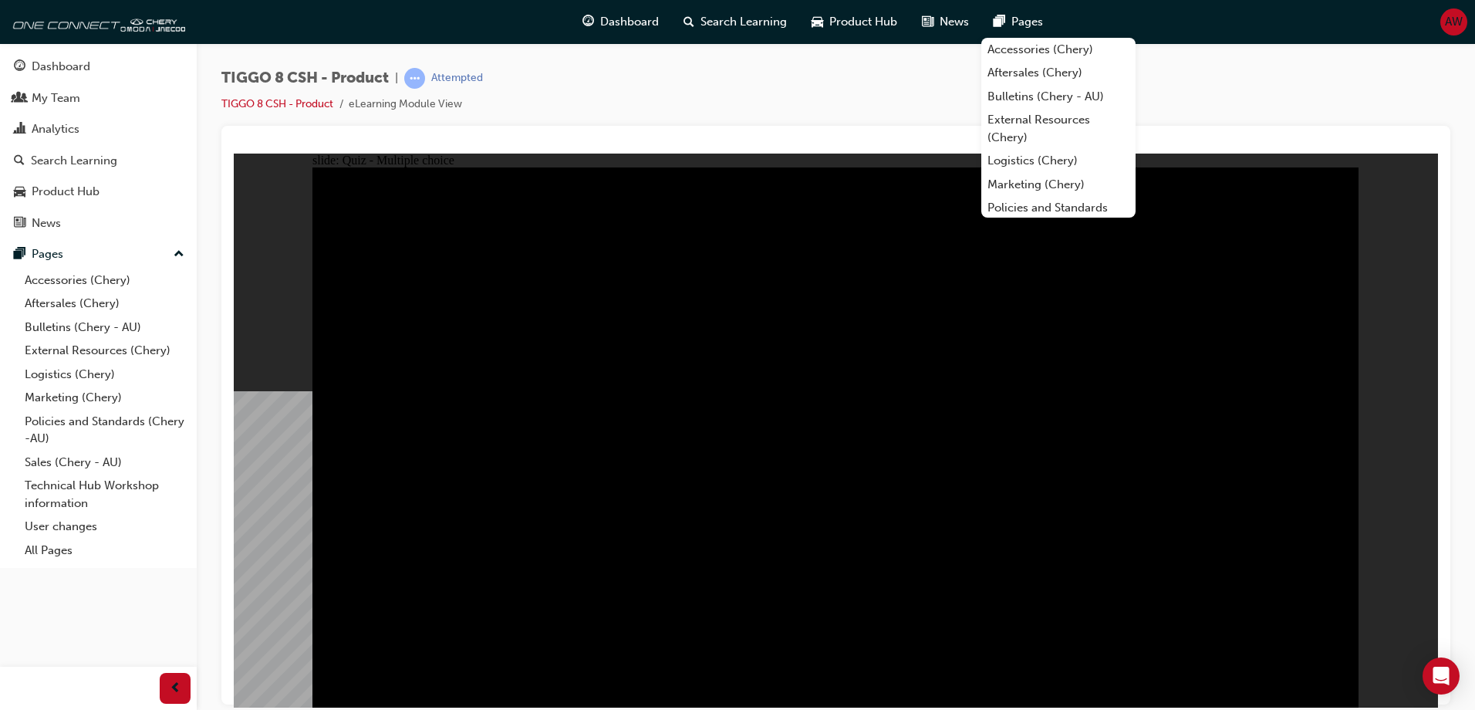
checkbox input "true"
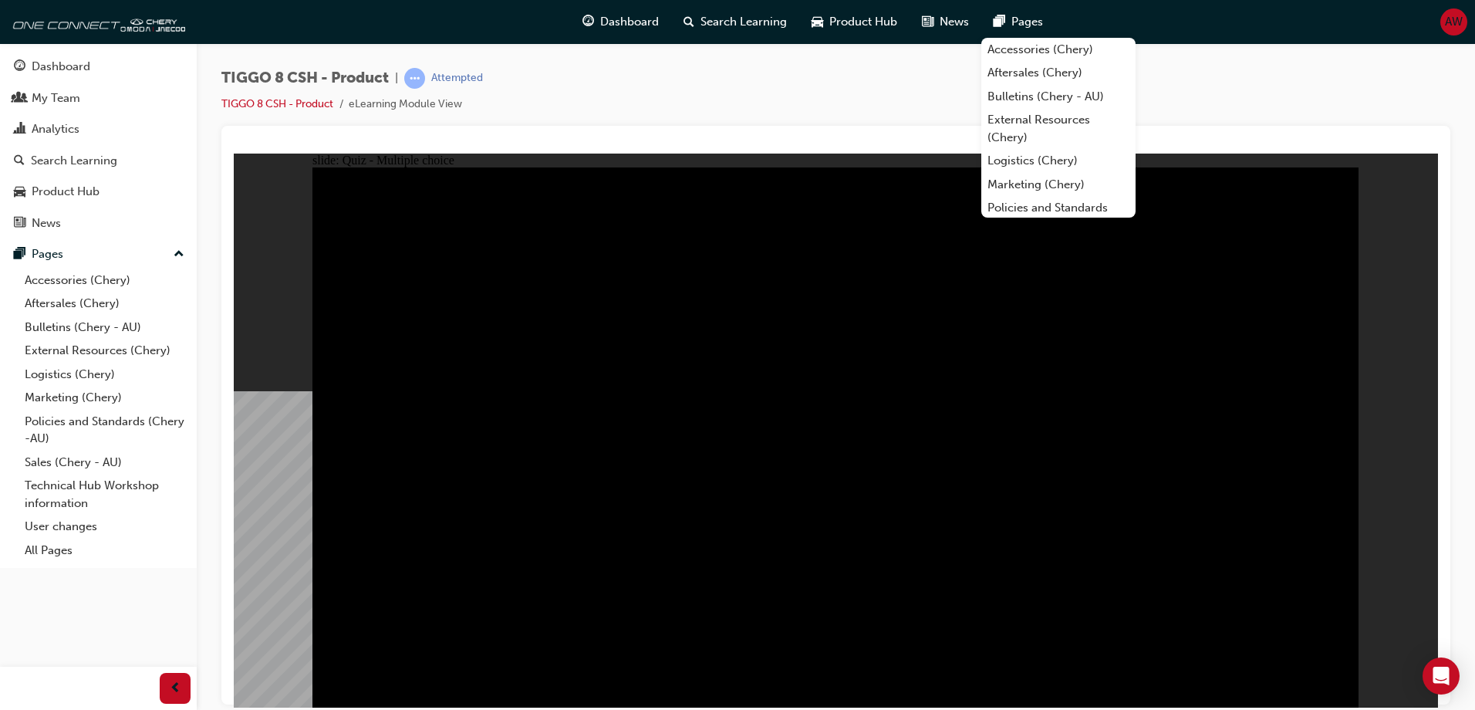
checkbox input "true"
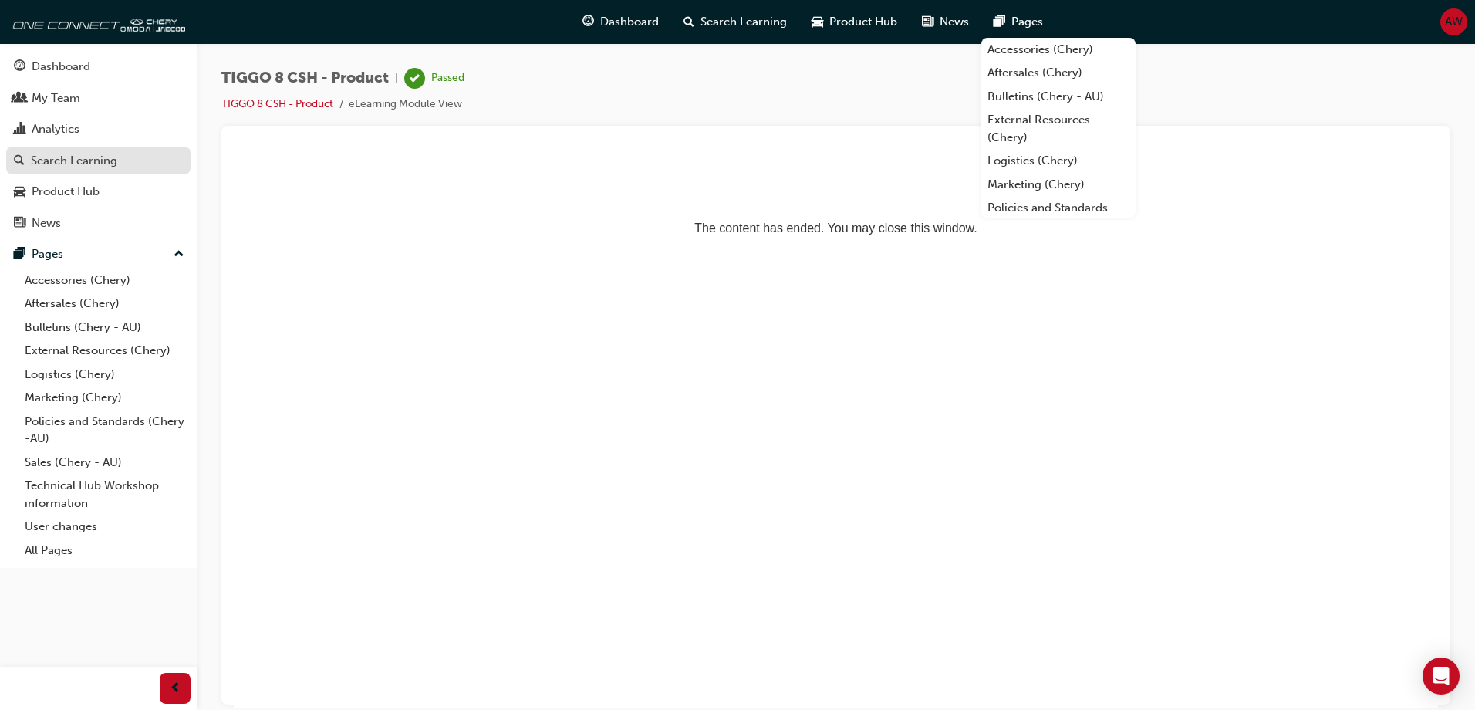
click at [76, 164] on div "Search Learning" at bounding box center [74, 161] width 86 height 18
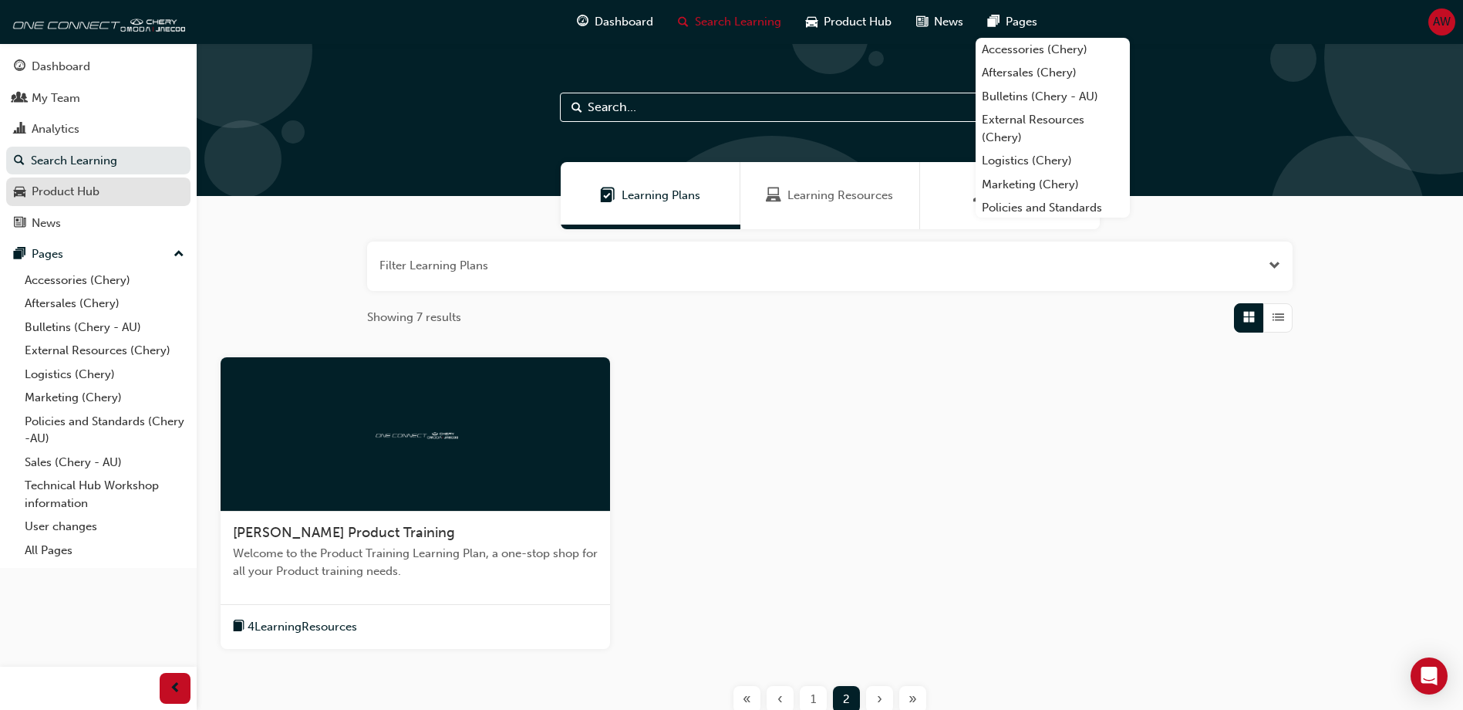
click at [90, 190] on div "Product Hub" at bounding box center [66, 192] width 68 height 18
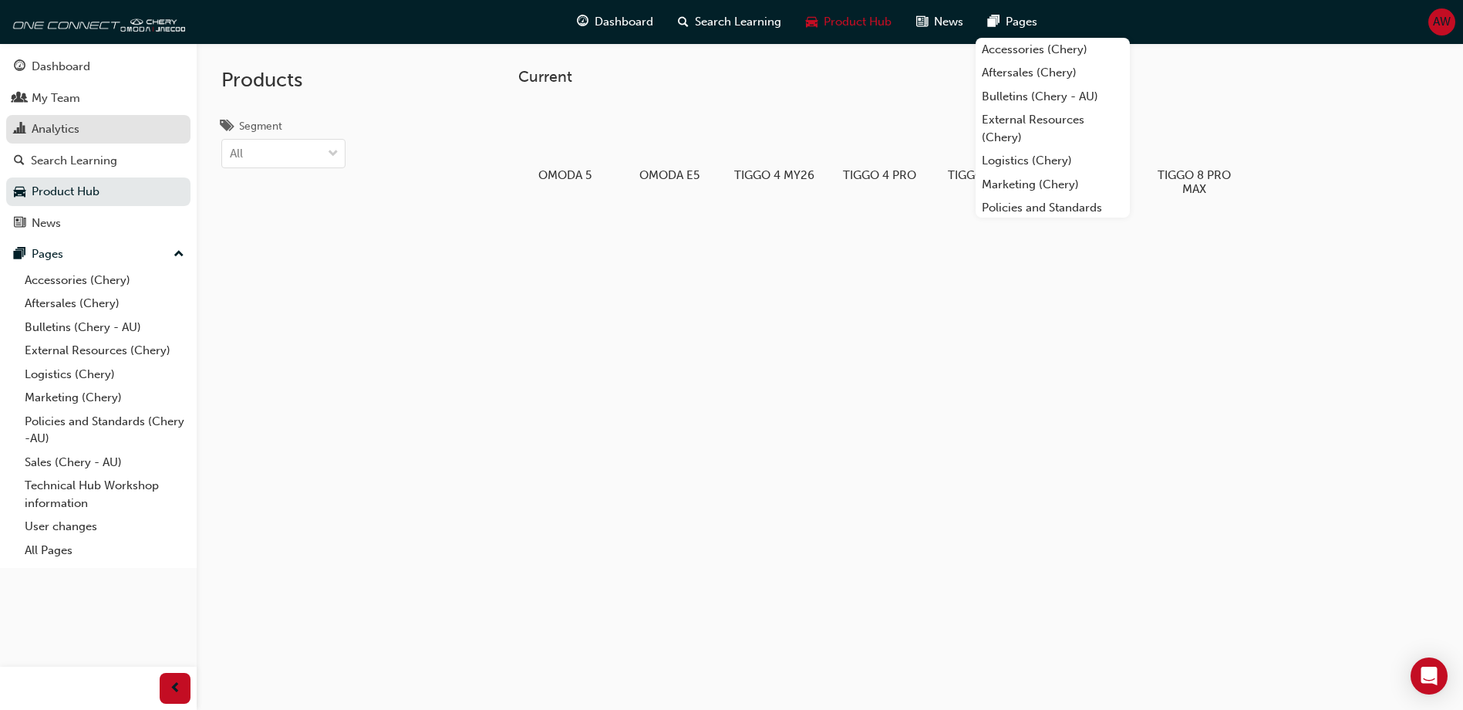
click at [65, 131] on div "Analytics" at bounding box center [56, 129] width 48 height 18
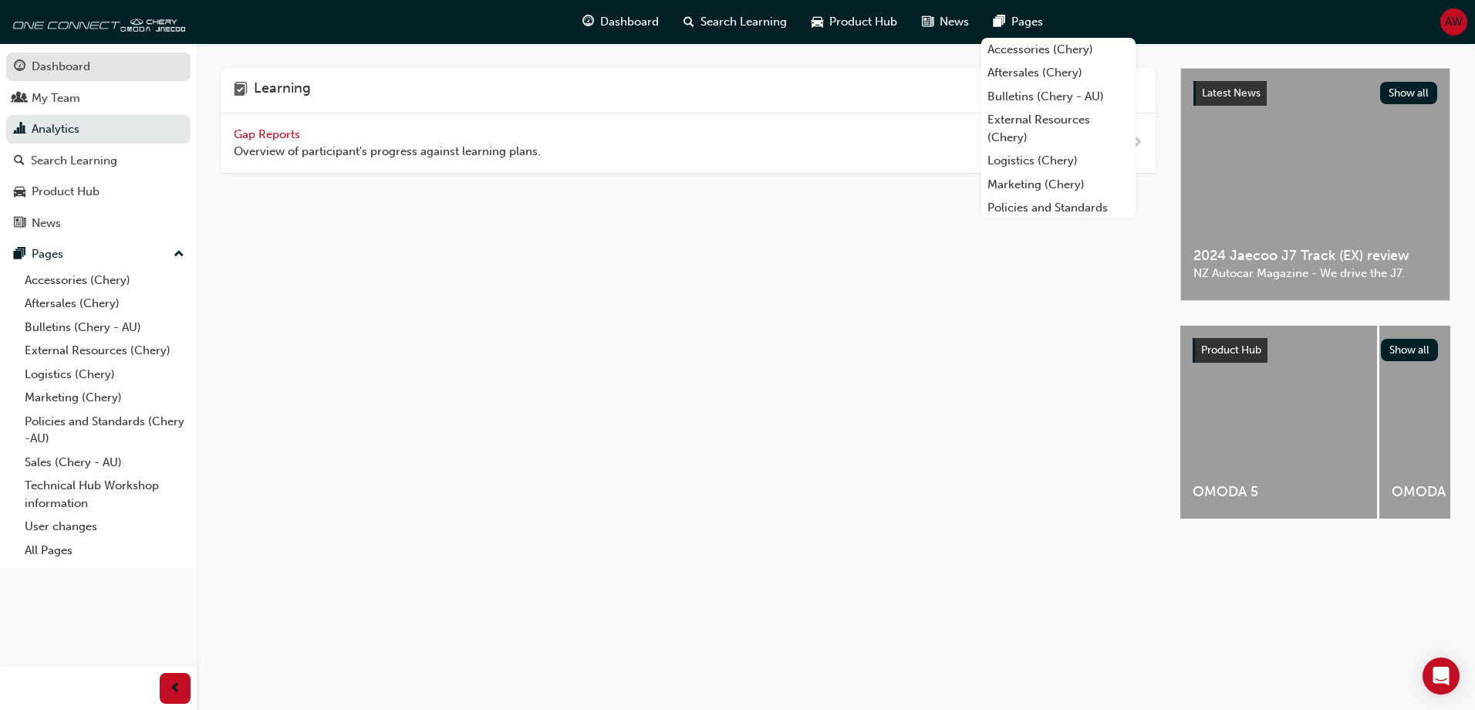
click at [66, 69] on div "Dashboard" at bounding box center [61, 67] width 59 height 18
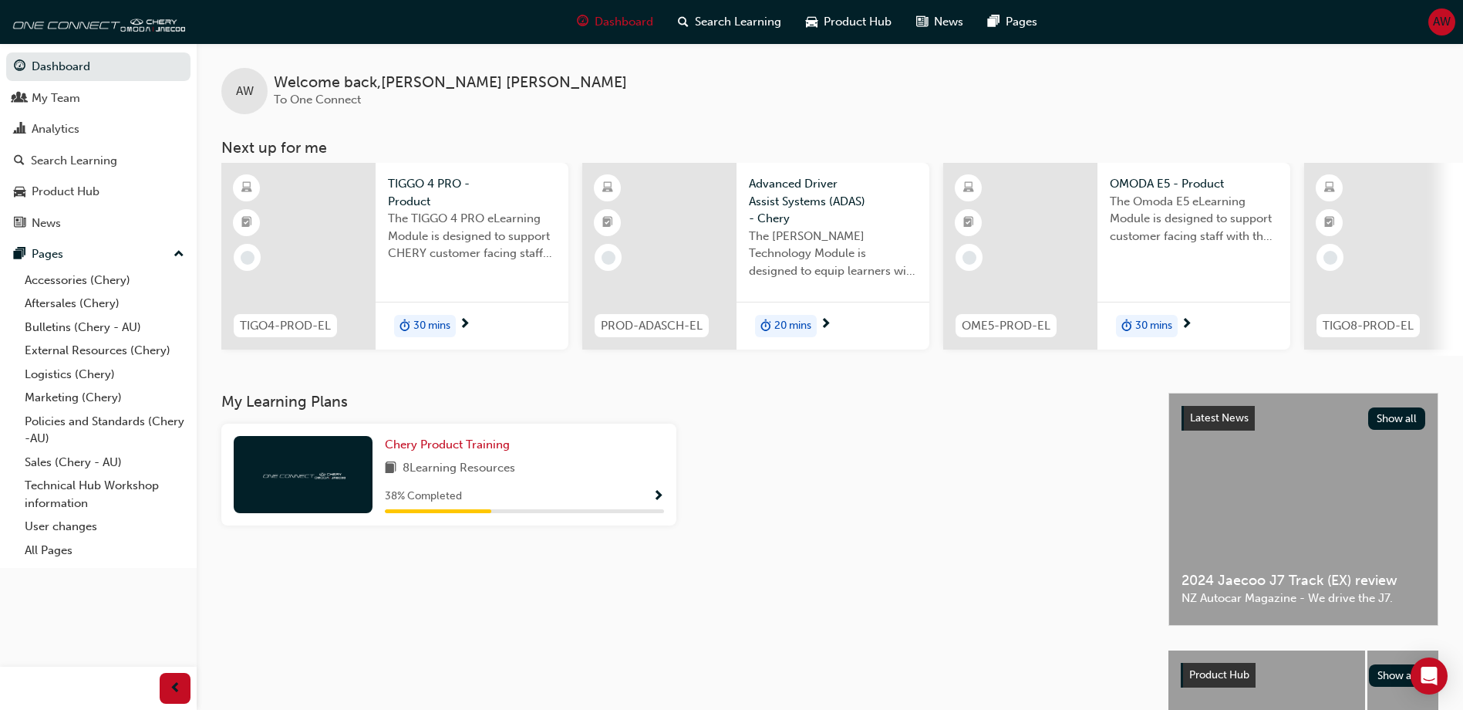
click at [1187, 100] on div "AW Welcome back , [PERSON_NAME] To One Connect" at bounding box center [830, 78] width 1267 height 71
click at [659, 502] on span "Show Progress" at bounding box center [659, 497] width 12 height 14
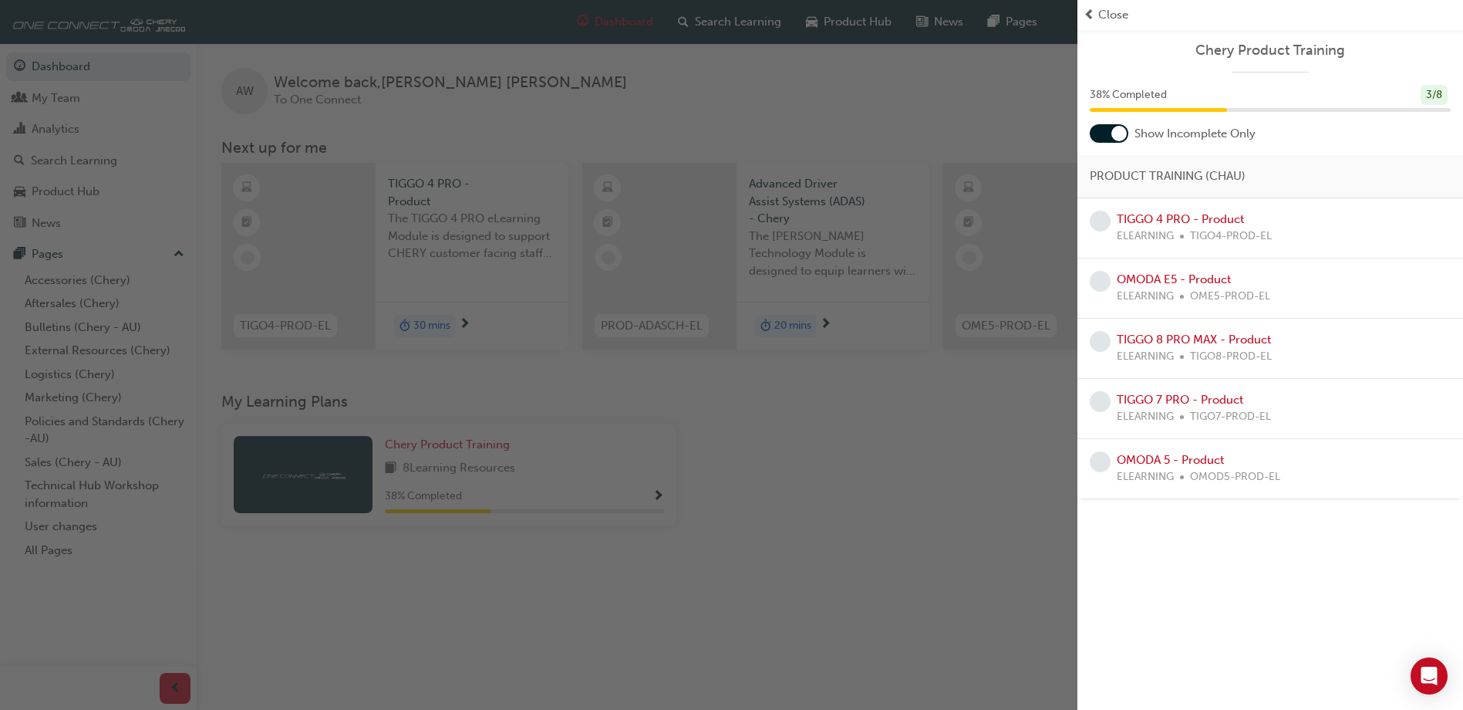
drag, startPoint x: 894, startPoint y: 589, endPoint x: 881, endPoint y: 587, distance: 13.3
click at [894, 589] on div "button" at bounding box center [539, 355] width 1078 height 710
